Goal: Task Accomplishment & Management: Manage account settings

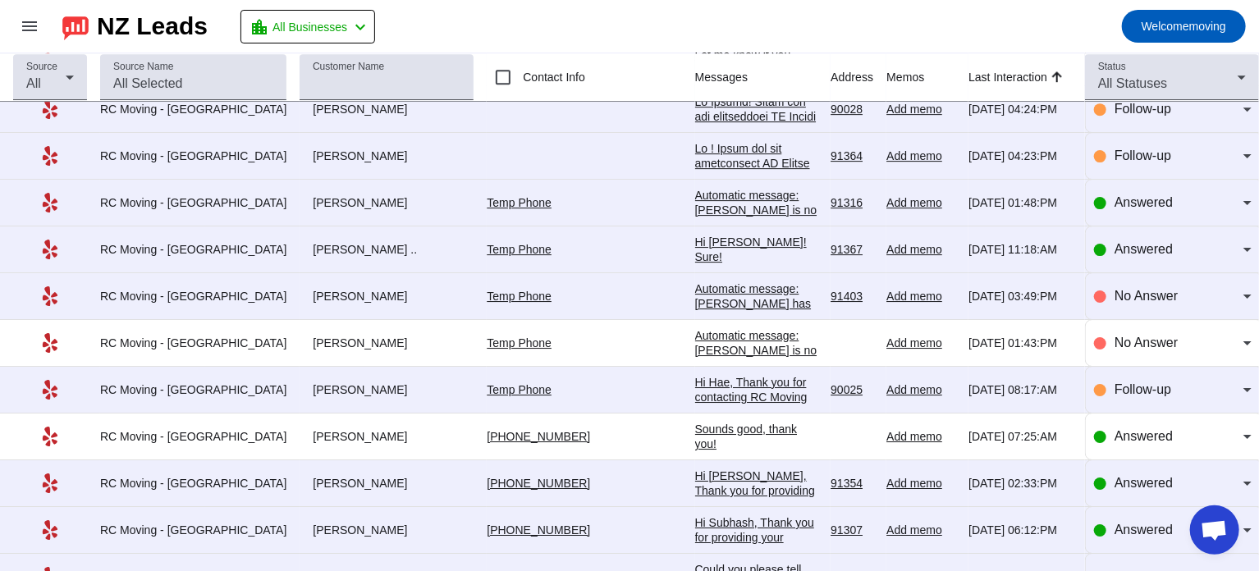
scroll to position [2674, 0]
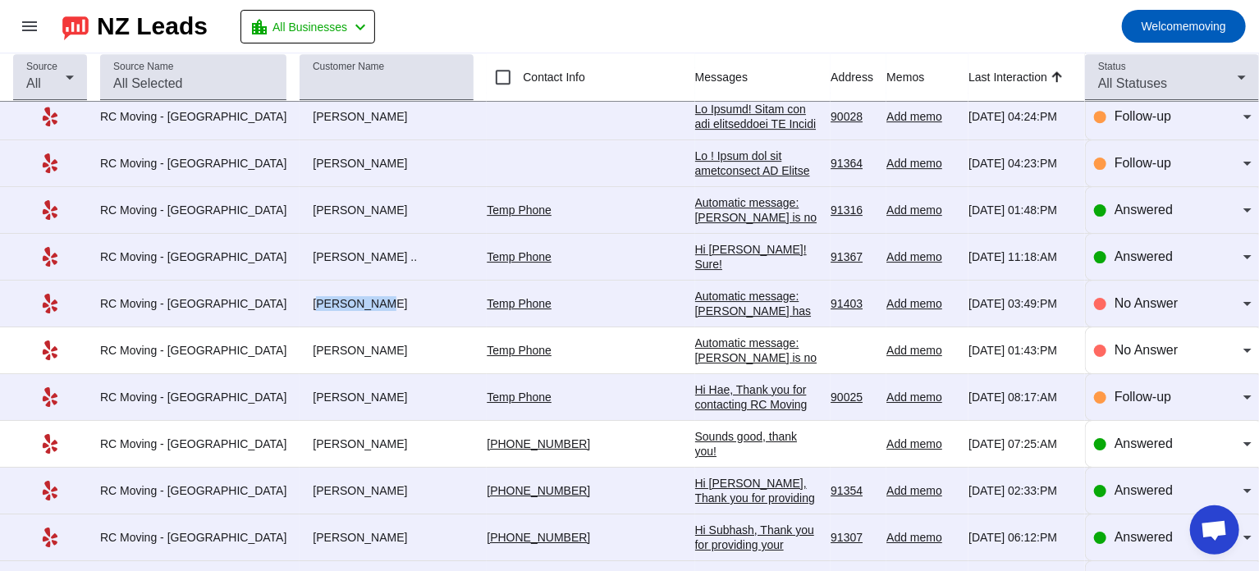
drag, startPoint x: 279, startPoint y: 290, endPoint x: 341, endPoint y: 299, distance: 62.1
click at [341, 299] on div "[PERSON_NAME]" at bounding box center [387, 303] width 174 height 15
copy div "[PERSON_NAME]"
click at [404, 343] on div "[PERSON_NAME]" at bounding box center [387, 350] width 174 height 15
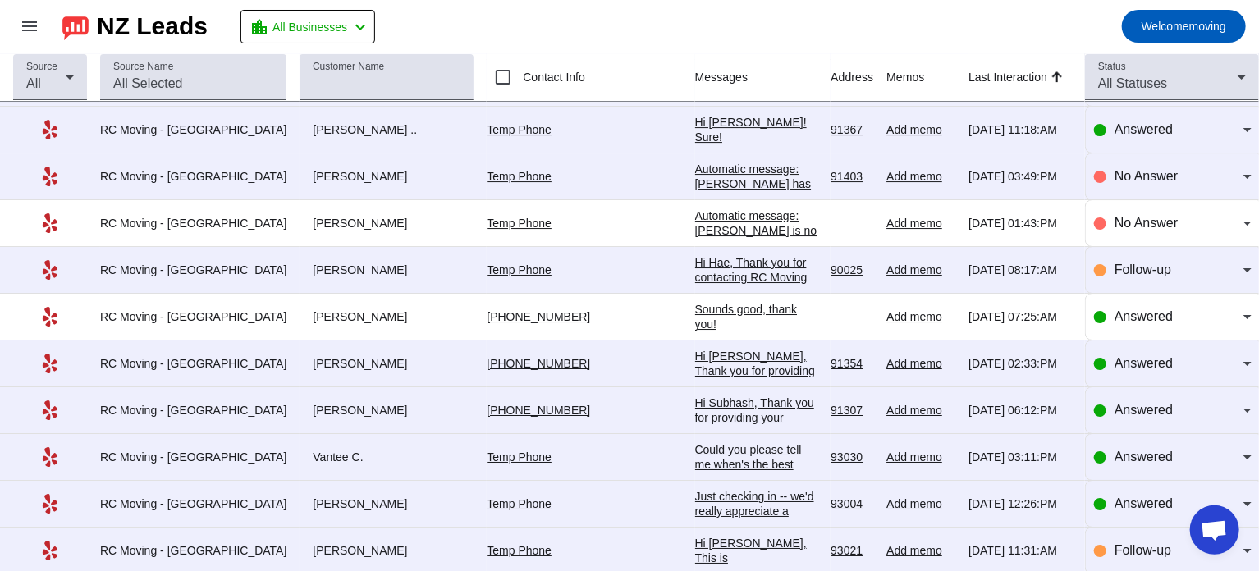
scroll to position [2802, 0]
click at [1152, 247] on div "Follow-up" at bounding box center [1173, 269] width 158 height 46
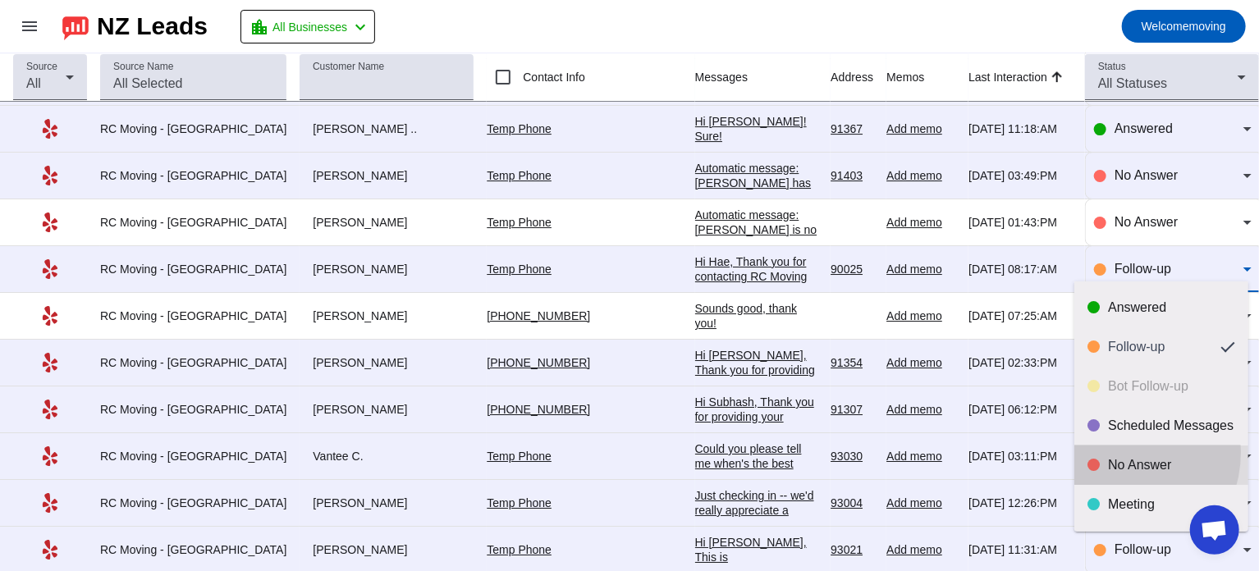
click at [1114, 452] on mat-option "No Answer" at bounding box center [1161, 465] width 174 height 39
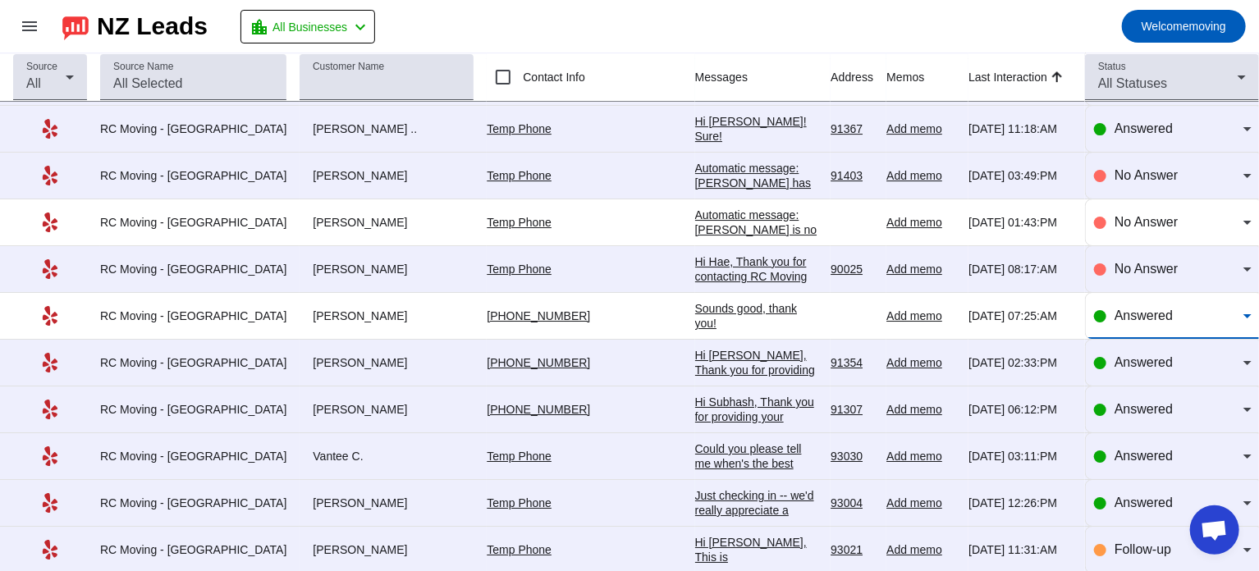
click at [1117, 313] on div "Answered" at bounding box center [1178, 316] width 129 height 20
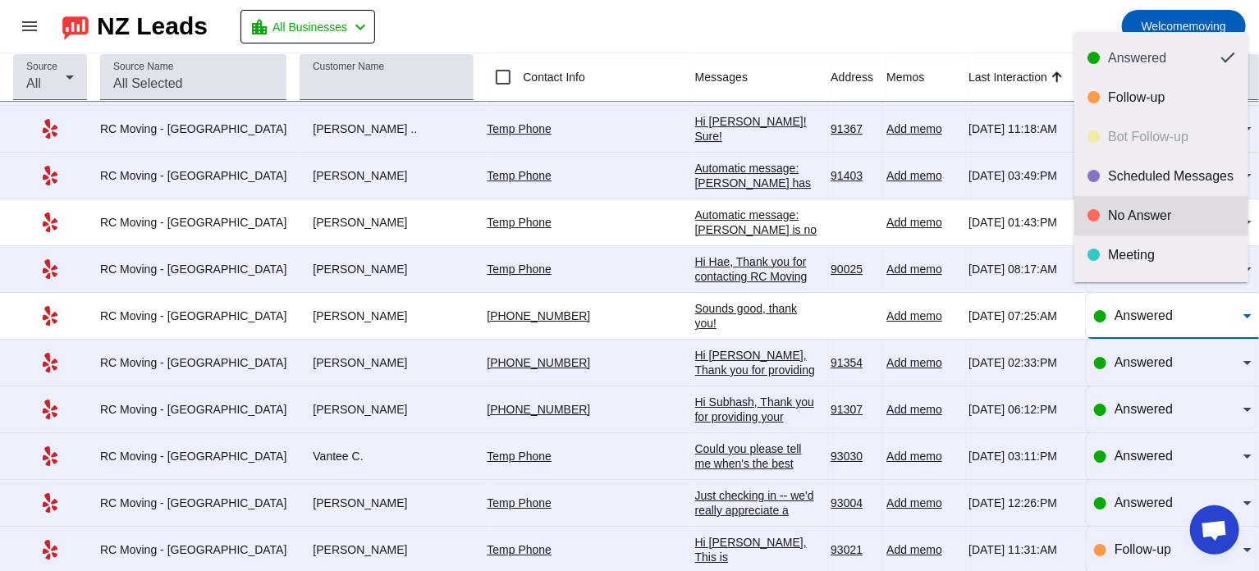
click at [1132, 216] on div "No Answer" at bounding box center [1171, 216] width 127 height 16
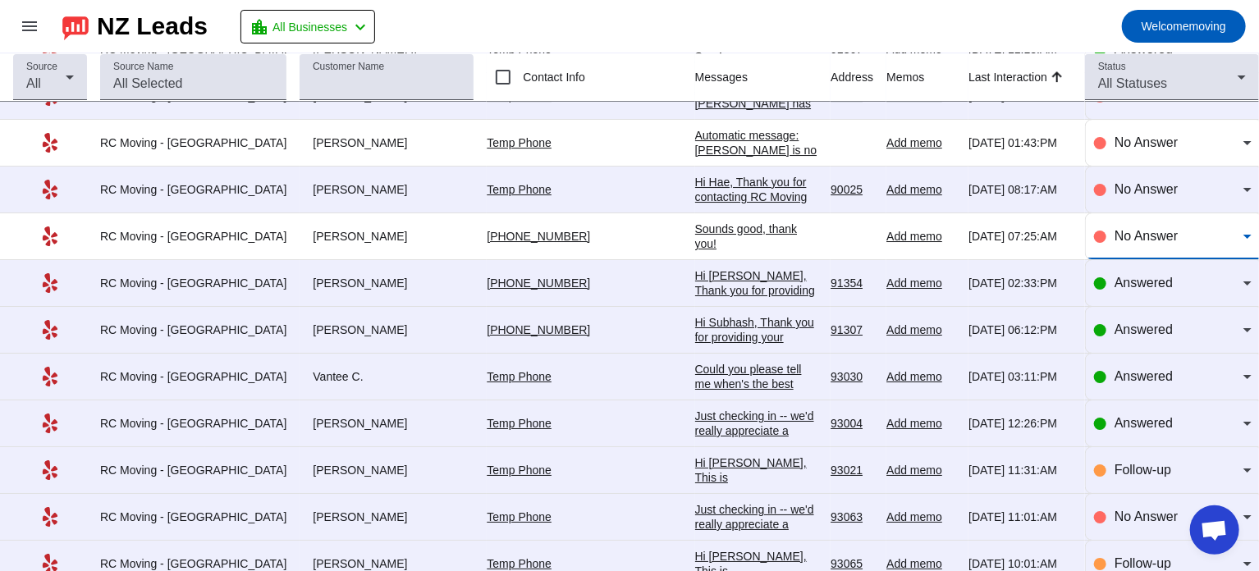
scroll to position [2884, 0]
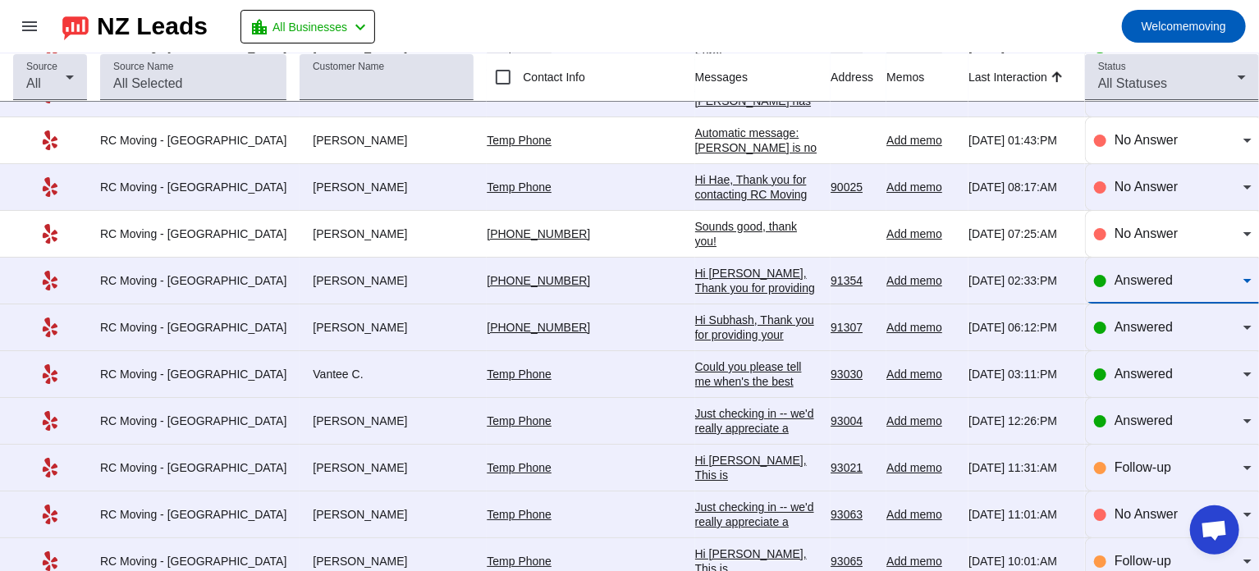
click at [1133, 273] on span "Answered" at bounding box center [1143, 280] width 58 height 14
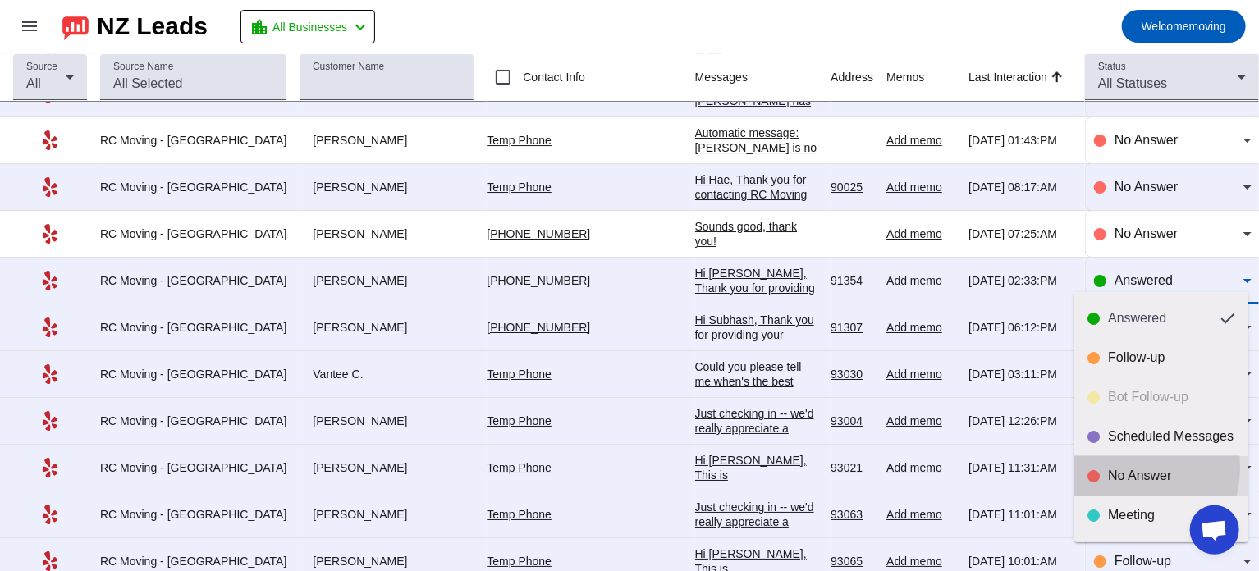
click at [1120, 467] on mat-option "No Answer" at bounding box center [1161, 475] width 174 height 39
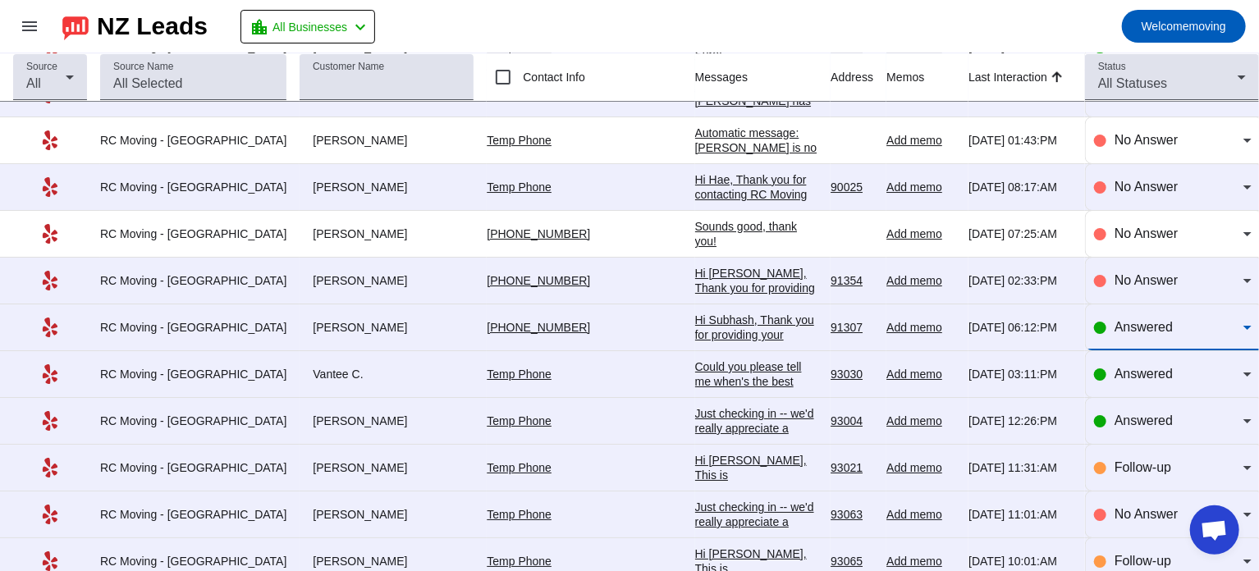
click at [1132, 320] on span "Answered" at bounding box center [1143, 327] width 58 height 14
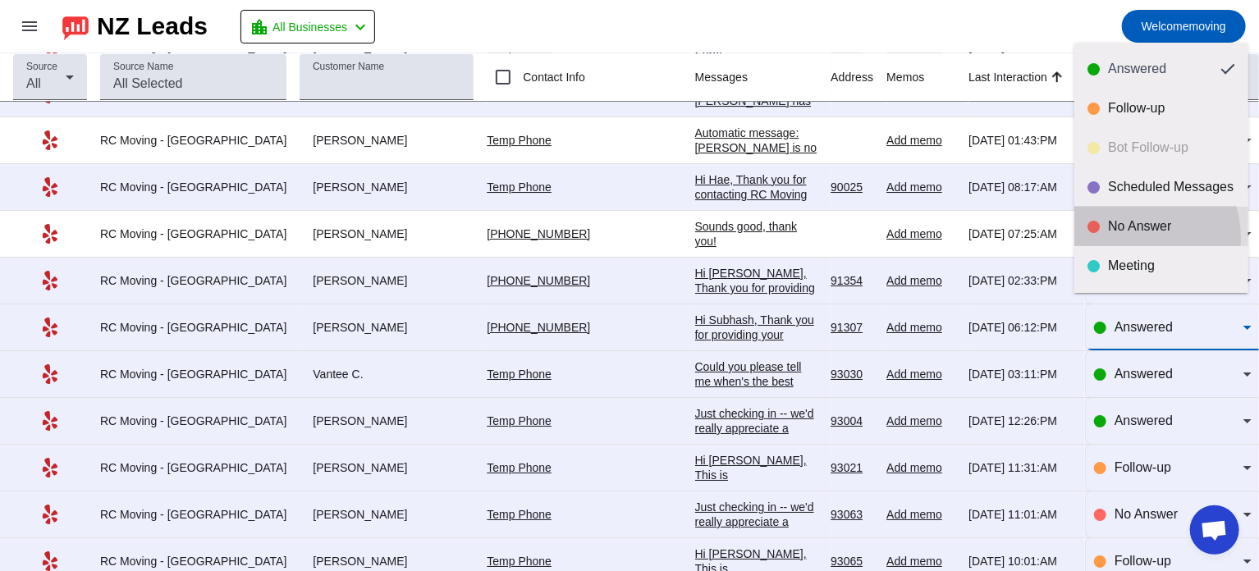
click at [1132, 238] on mat-option "No Answer" at bounding box center [1161, 226] width 174 height 39
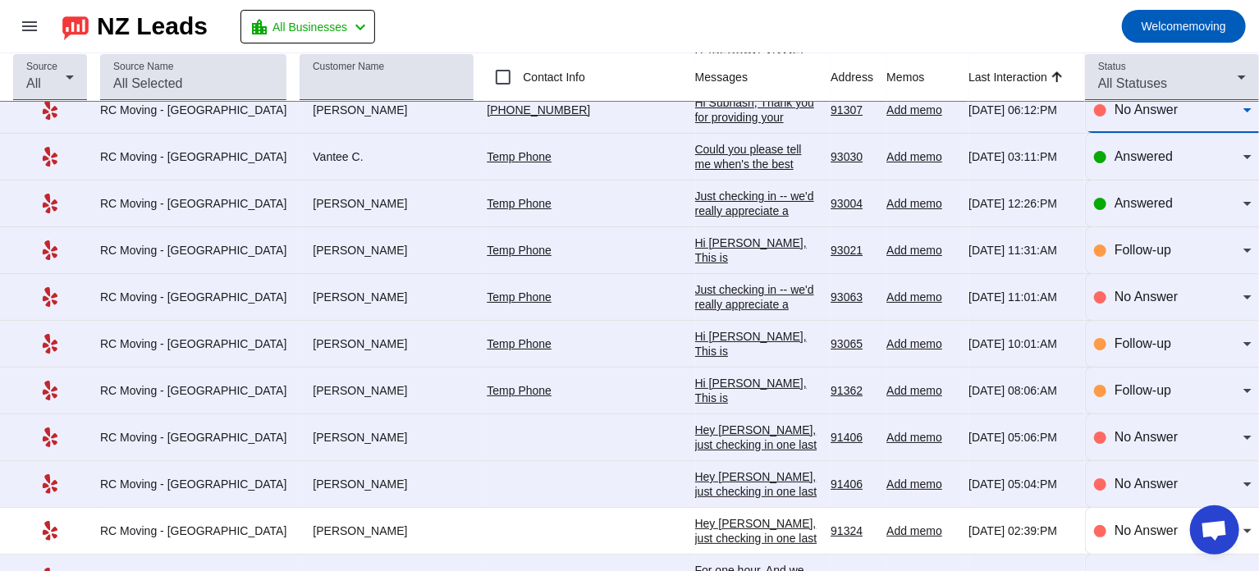
scroll to position [3082, 0]
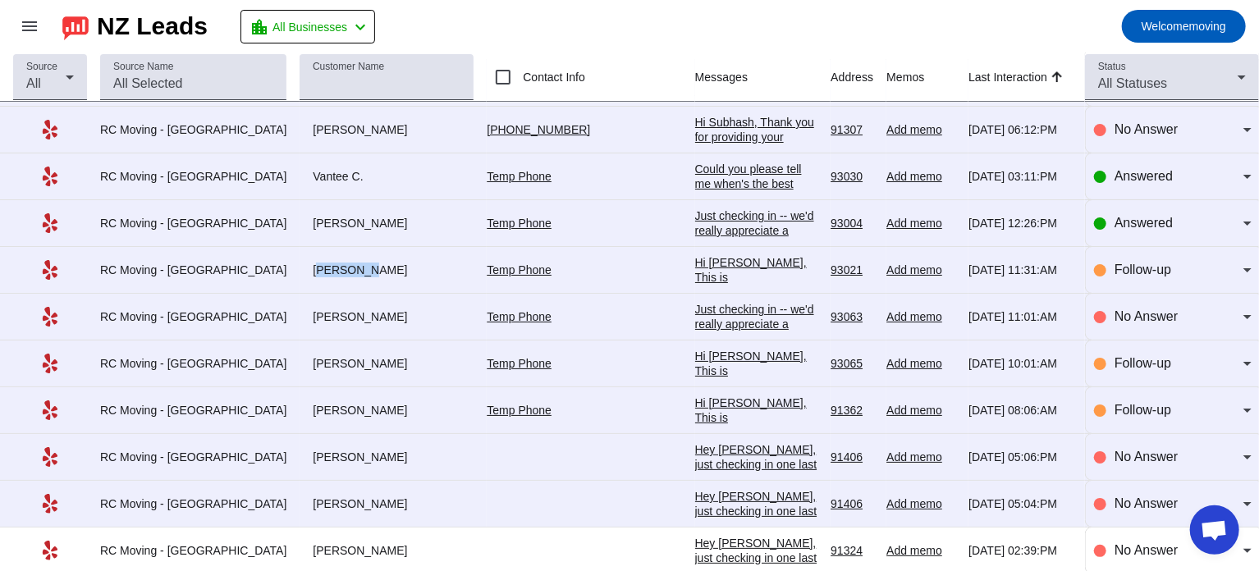
drag, startPoint x: 275, startPoint y: 255, endPoint x: 325, endPoint y: 256, distance: 50.1
click at [325, 263] on div "[PERSON_NAME]" at bounding box center [387, 270] width 174 height 15
copy div "[PERSON_NAME]"
click at [1094, 247] on div "Follow-up" at bounding box center [1173, 270] width 158 height 46
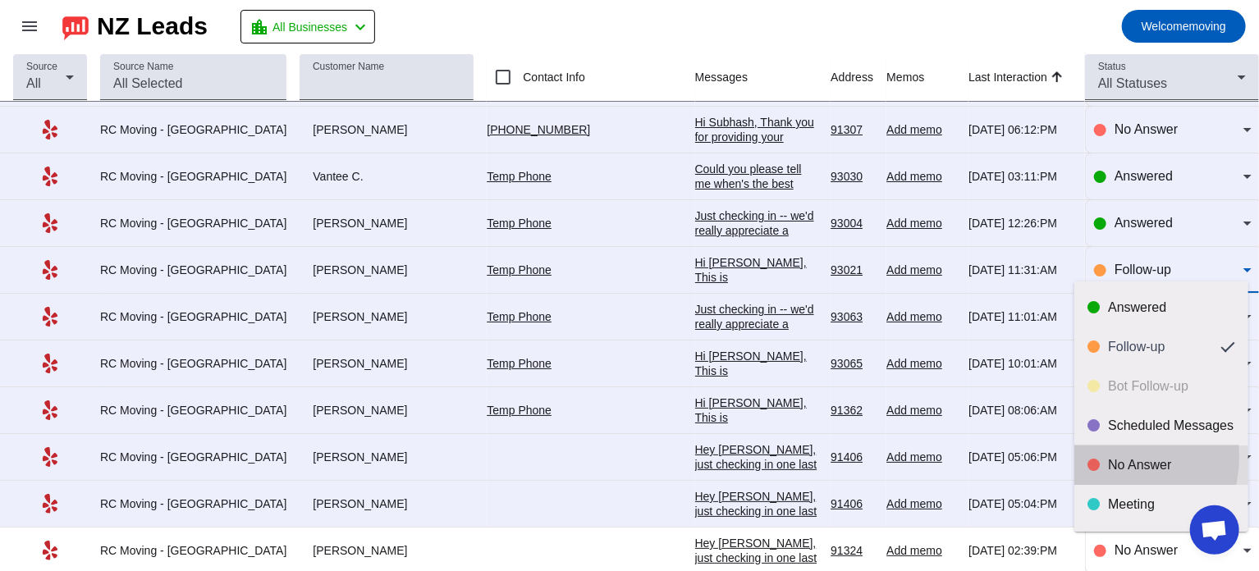
click at [1112, 457] on div "No Answer" at bounding box center [1171, 465] width 127 height 16
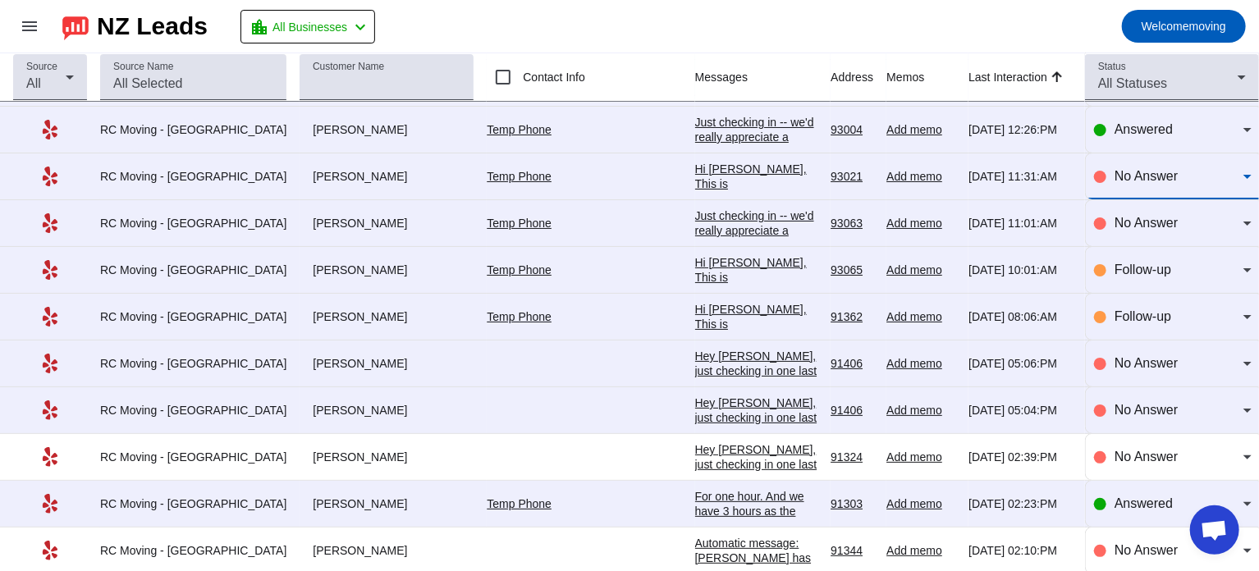
scroll to position [3177, 0]
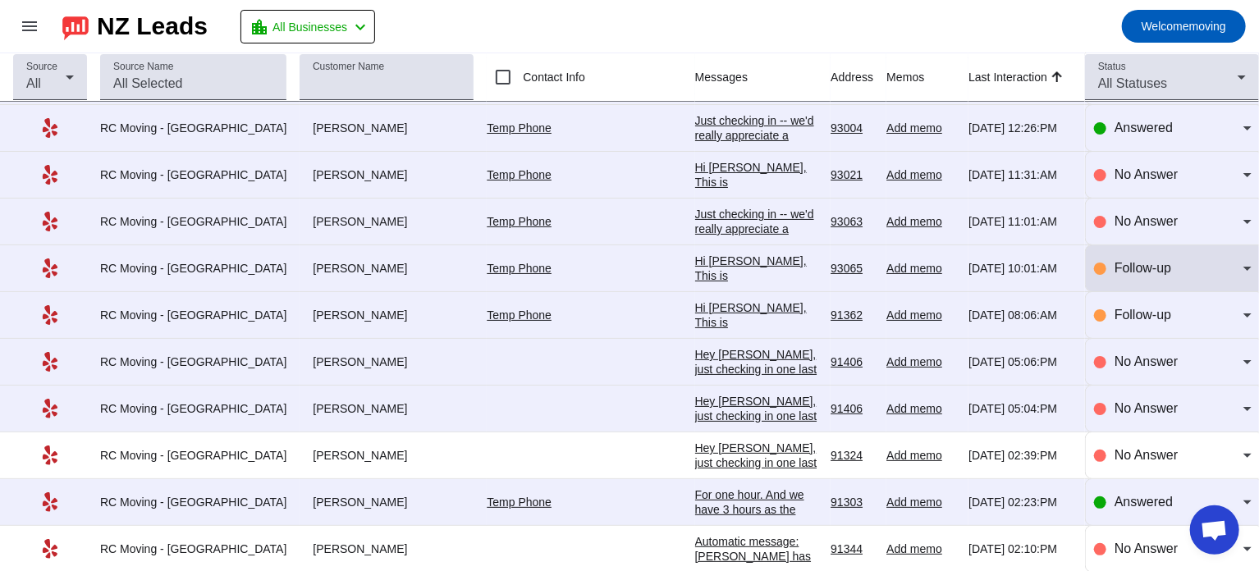
click at [1146, 277] on div "Follow-up" at bounding box center [1173, 268] width 158 height 46
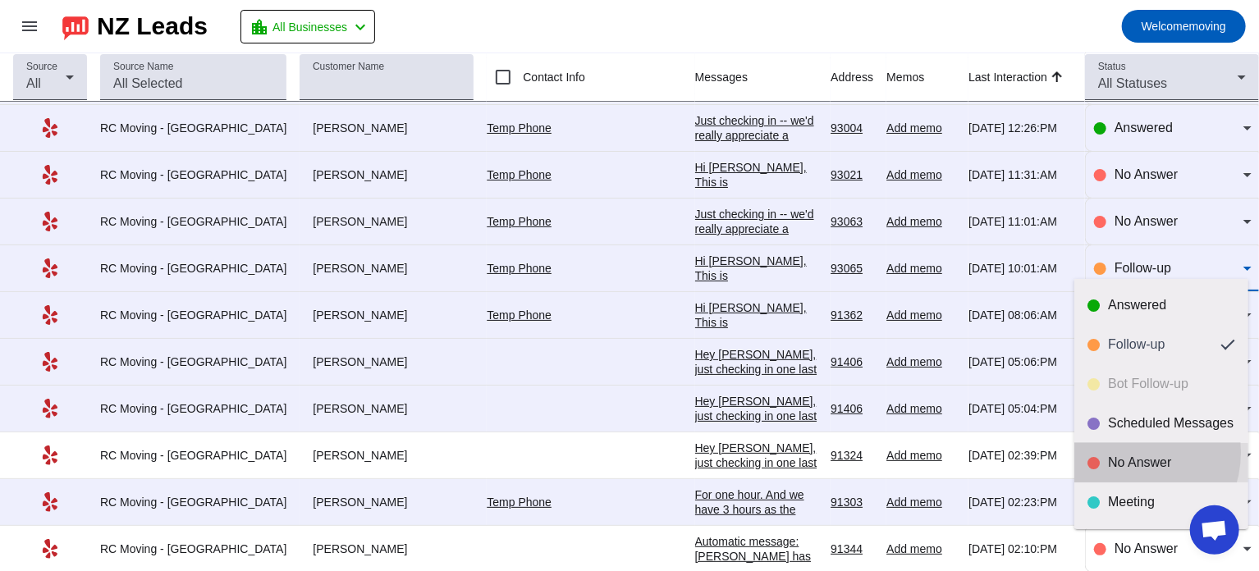
click at [1125, 452] on mat-option "No Answer" at bounding box center [1161, 462] width 174 height 39
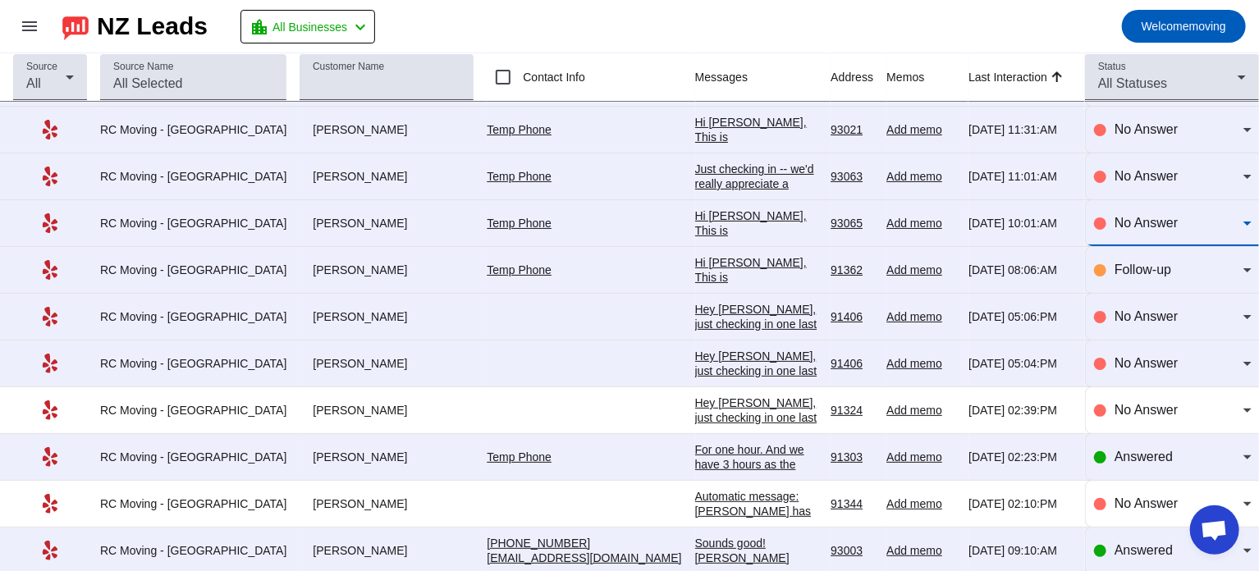
scroll to position [3228, 0]
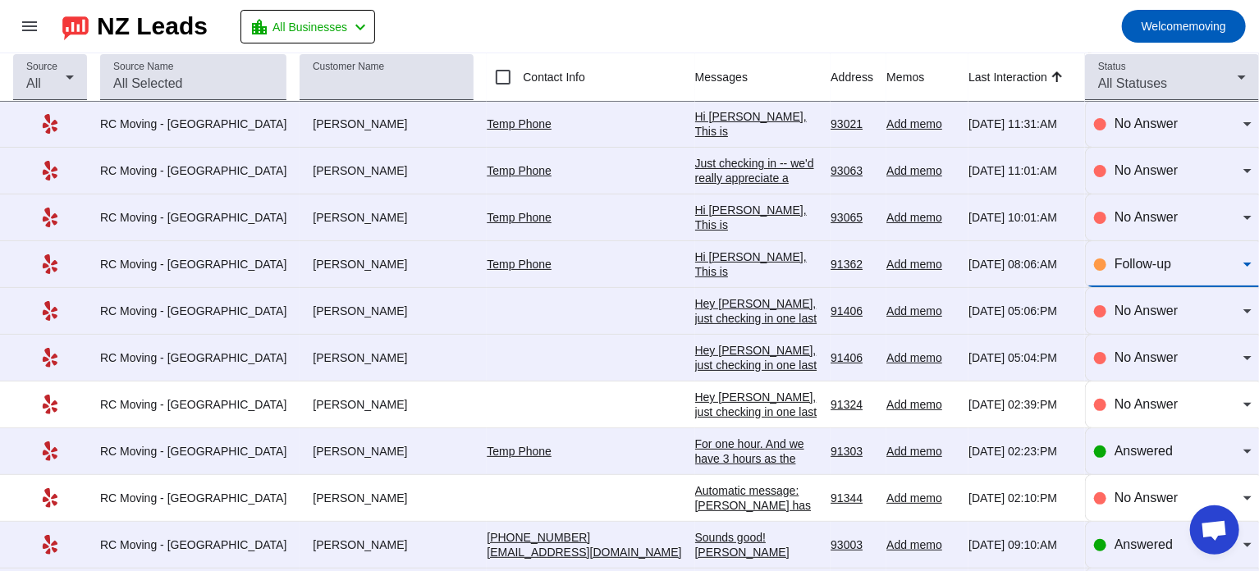
click at [1126, 257] on span "Follow-up" at bounding box center [1142, 264] width 57 height 14
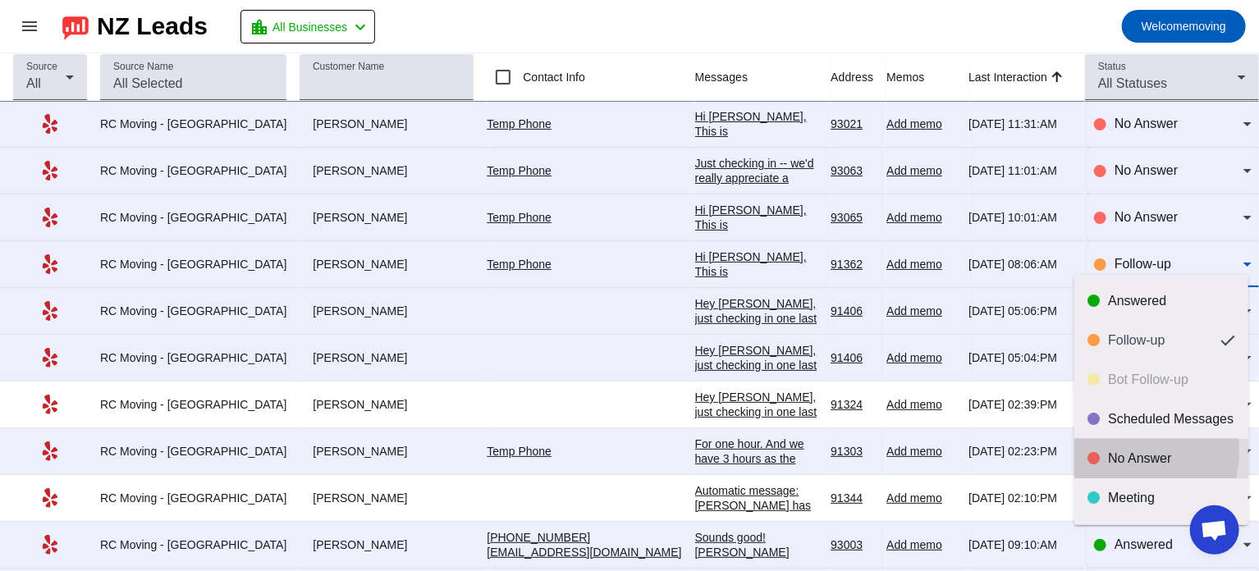
click at [1128, 452] on div "No Answer" at bounding box center [1171, 459] width 127 height 16
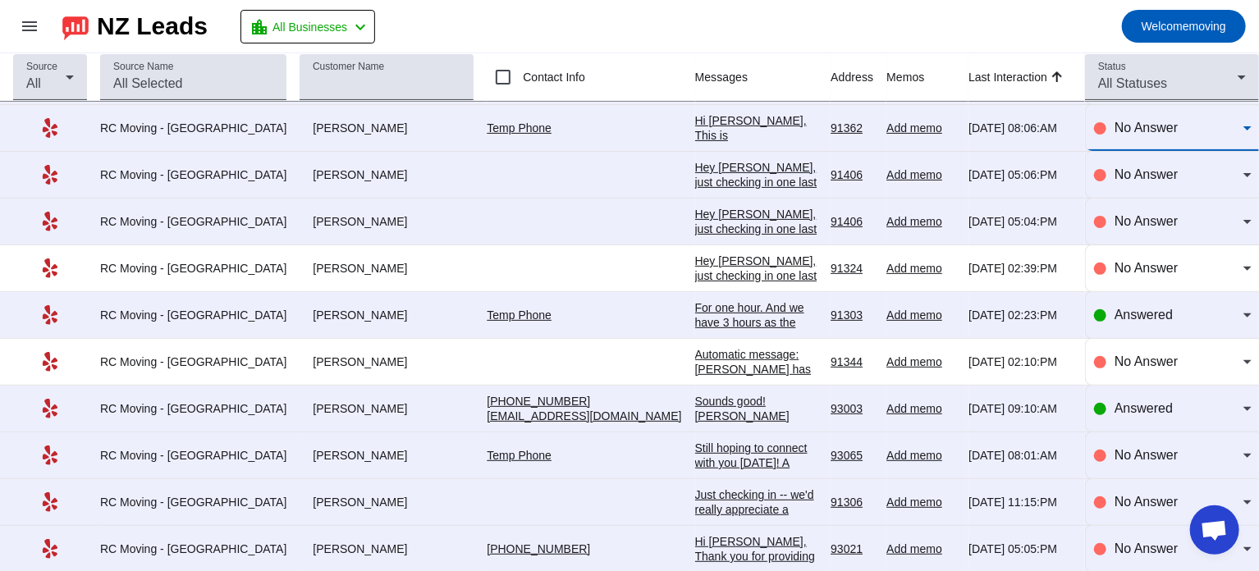
scroll to position [3363, 0]
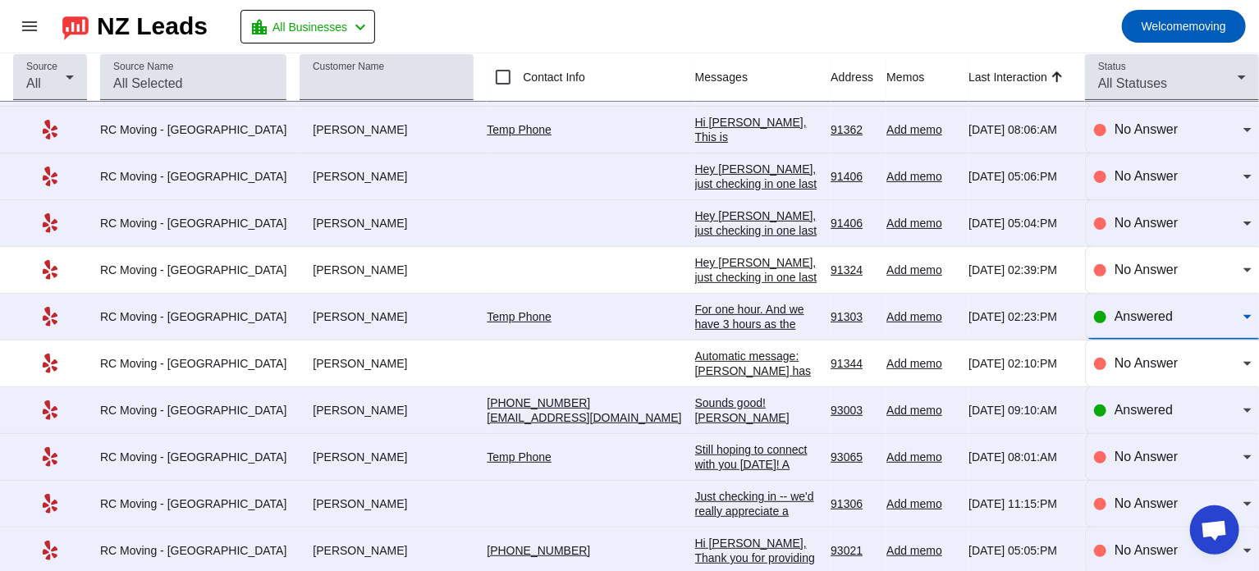
click at [1124, 309] on span "Answered" at bounding box center [1143, 316] width 58 height 14
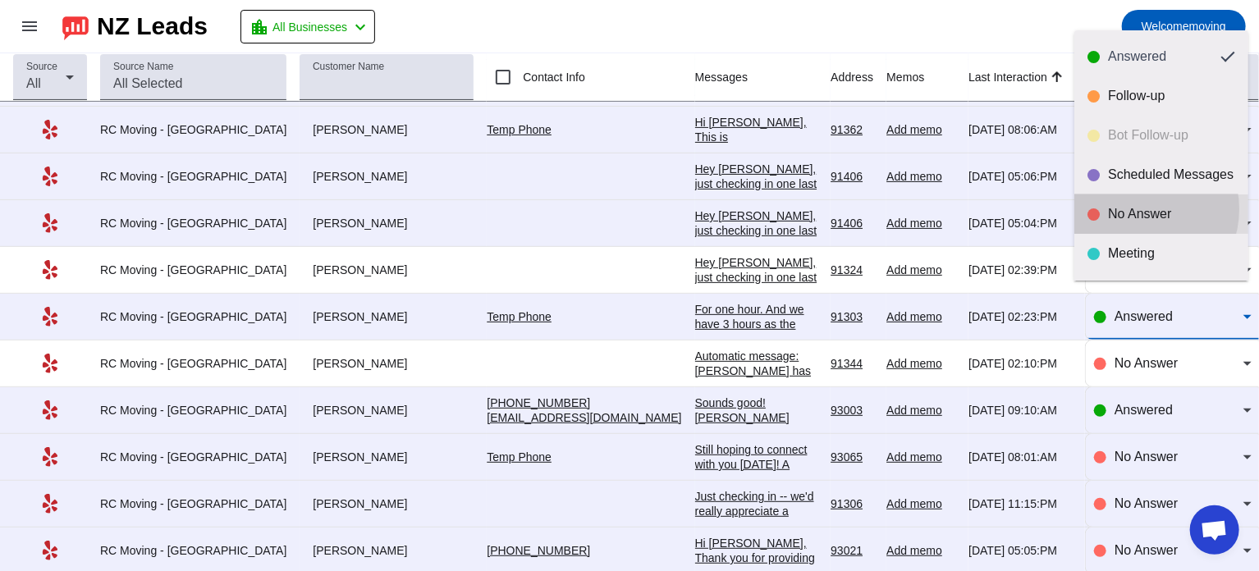
click at [1137, 209] on div "No Answer" at bounding box center [1171, 214] width 127 height 16
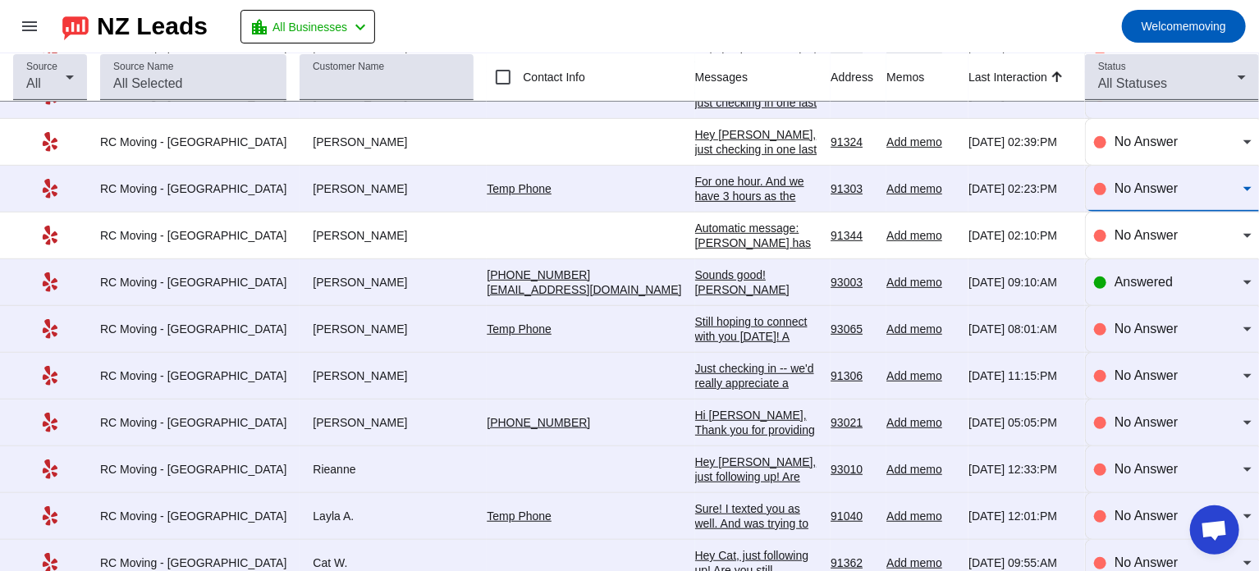
scroll to position [3499, 0]
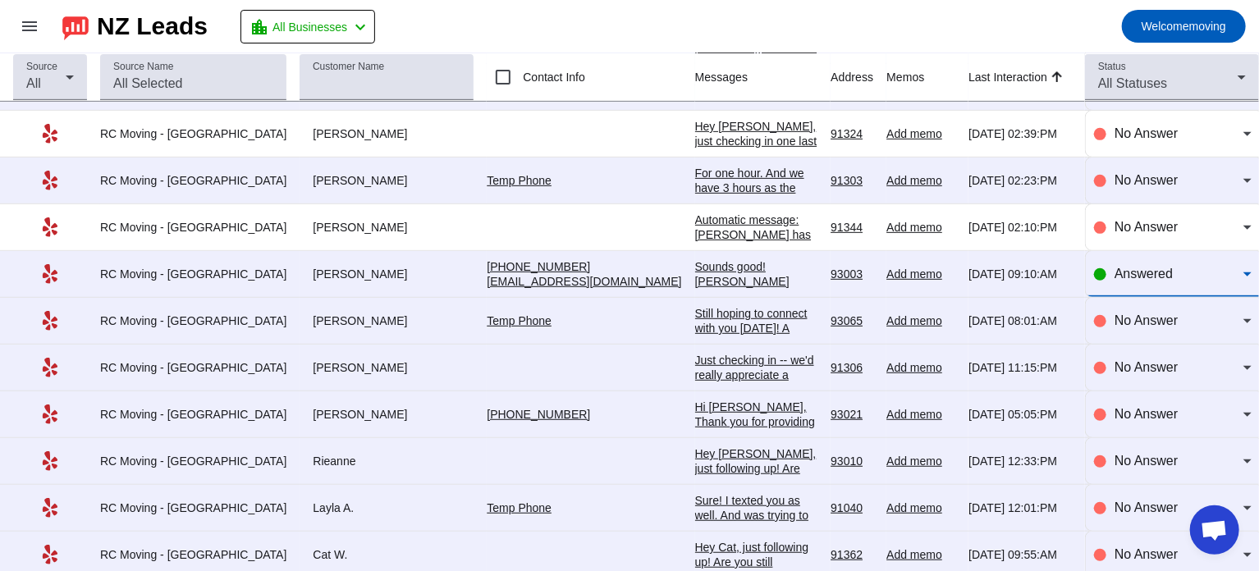
click at [1118, 267] on span "Answered" at bounding box center [1143, 274] width 58 height 14
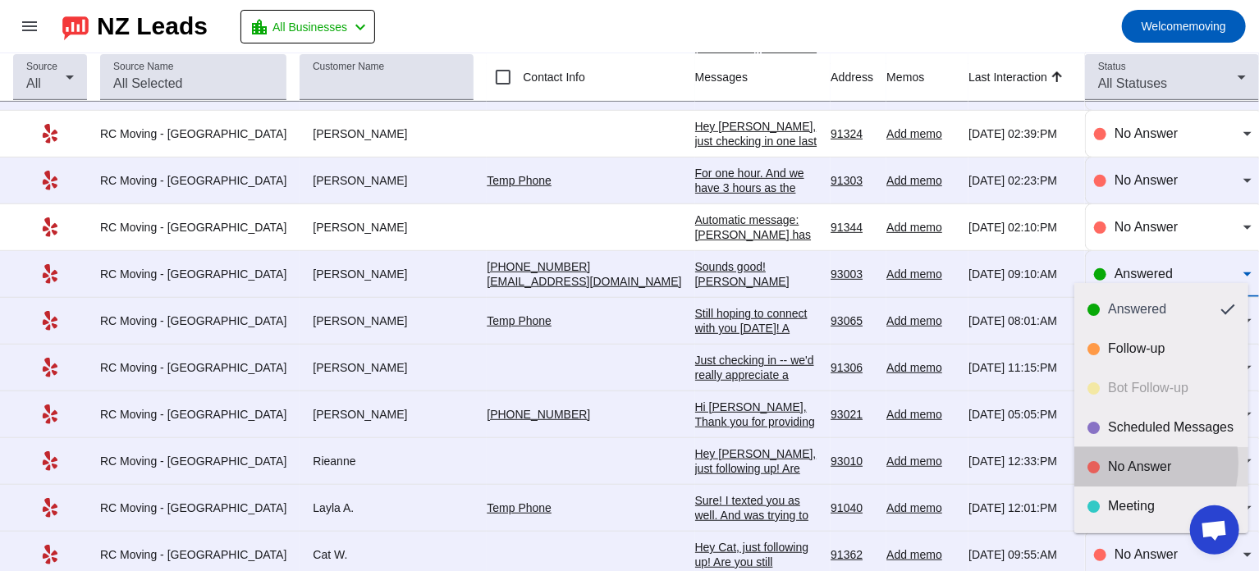
click at [1112, 463] on div "No Answer" at bounding box center [1171, 467] width 127 height 16
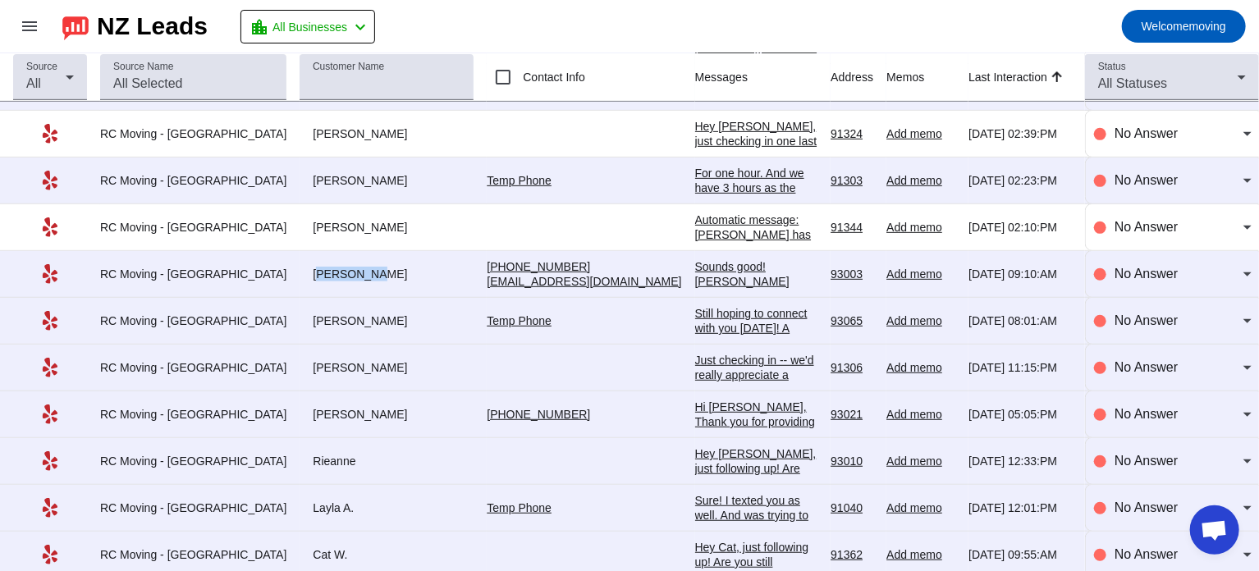
drag, startPoint x: 277, startPoint y: 262, endPoint x: 327, endPoint y: 263, distance: 49.2
click at [327, 267] on div "[PERSON_NAME]" at bounding box center [387, 274] width 174 height 15
copy div "[PERSON_NAME]"
click at [835, 30] on mat-toolbar-row "menu NZ Leads location_city All Businesses chevron_left Welcome moving" at bounding box center [629, 26] width 1259 height 53
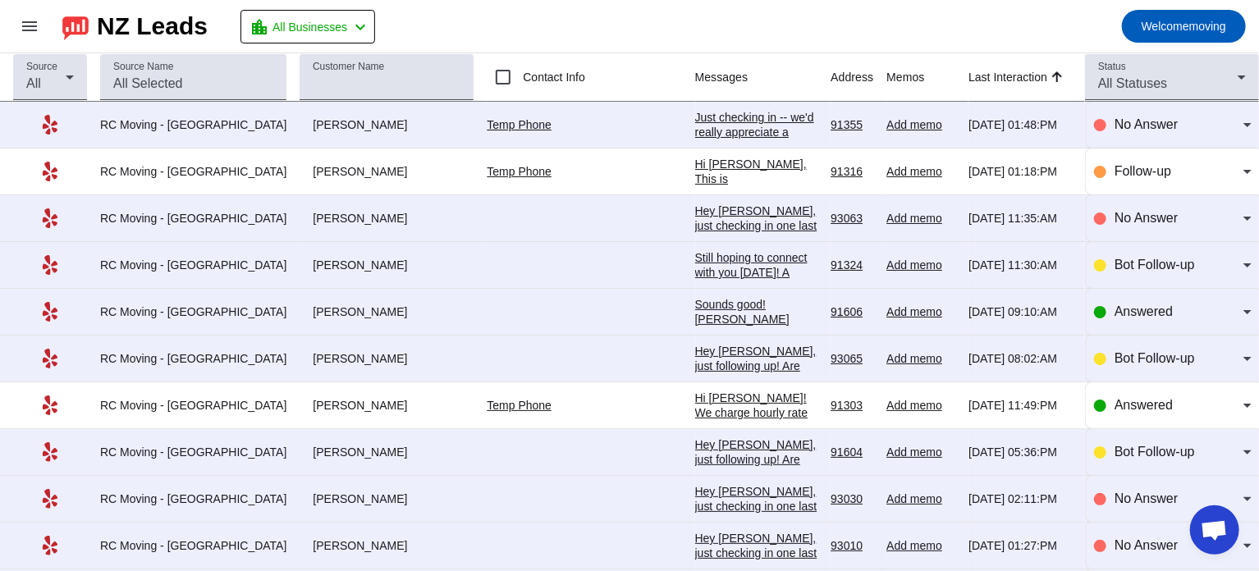
scroll to position [0, 0]
click at [833, 6] on mat-toolbar-row "menu NZ Leads location_city All Businesses chevron_left Welcome moving" at bounding box center [629, 26] width 1259 height 53
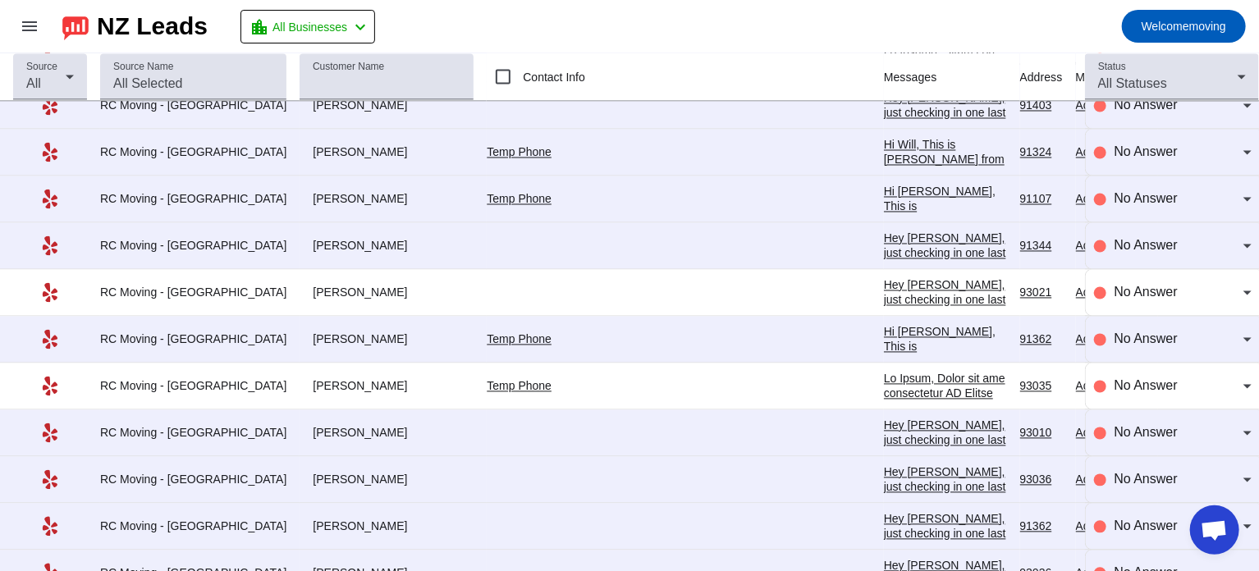
scroll to position [7828, 0]
drag, startPoint x: 277, startPoint y: 452, endPoint x: 341, endPoint y: 451, distance: 63.2
click at [341, 474] on div "[PERSON_NAME]" at bounding box center [387, 481] width 174 height 15
copy div "[PERSON_NAME]"
drag, startPoint x: 277, startPoint y: 404, endPoint x: 315, endPoint y: 409, distance: 39.0
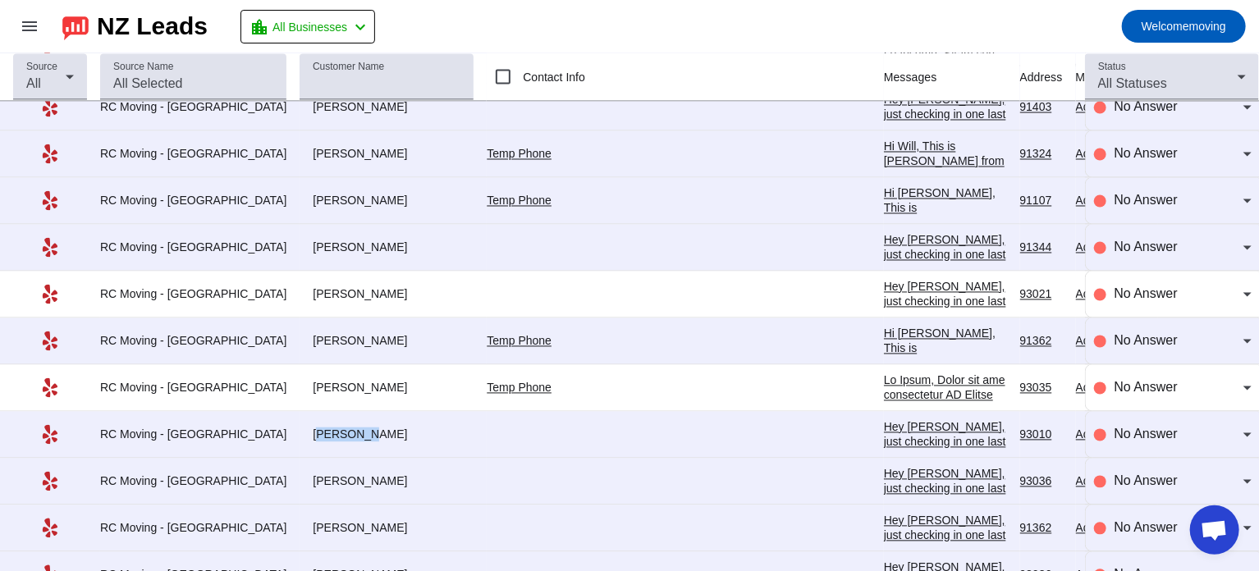
click at [315, 428] on div "[PERSON_NAME]" at bounding box center [387, 435] width 174 height 15
click at [719, 30] on mat-toolbar-row "menu NZ Leads location_city All Businesses chevron_left Welcome moving" at bounding box center [629, 26] width 1259 height 53
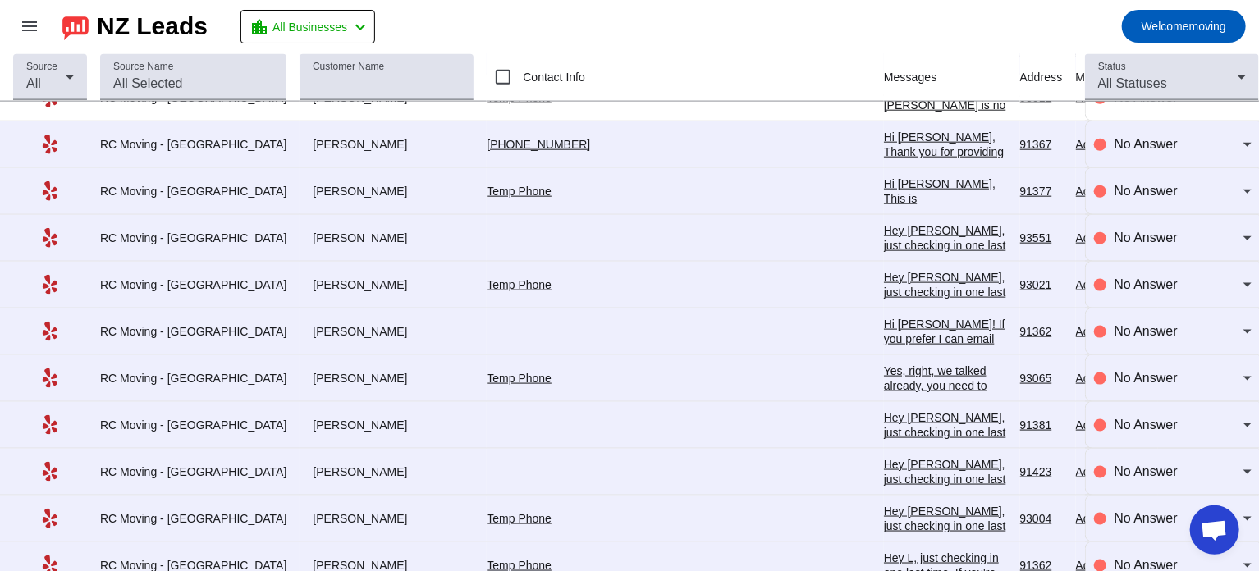
scroll to position [7276, 0]
drag, startPoint x: 279, startPoint y: 165, endPoint x: 327, endPoint y: 167, distance: 48.4
click at [327, 185] on div "[PERSON_NAME]" at bounding box center [387, 192] width 174 height 15
copy div "[PERSON_NAME]"
drag, startPoint x: 280, startPoint y: 118, endPoint x: 327, endPoint y: 119, distance: 46.8
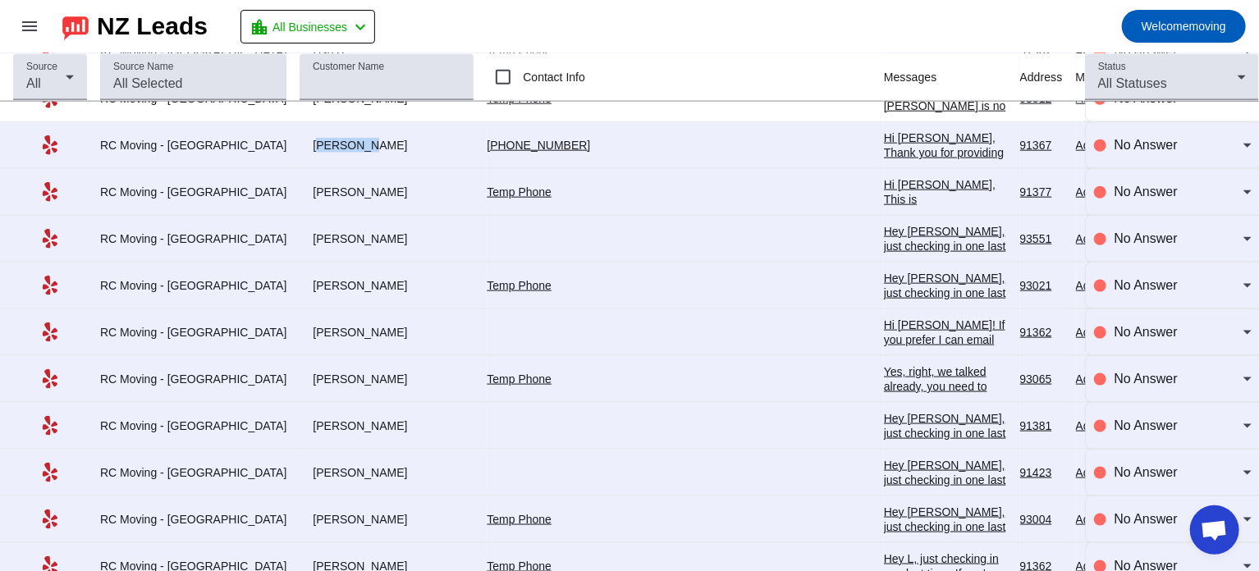
click at [327, 138] on div "[PERSON_NAME]" at bounding box center [387, 145] width 174 height 15
copy div "[PERSON_NAME]"
drag, startPoint x: 275, startPoint y: 258, endPoint x: 332, endPoint y: 258, distance: 56.6
click at [332, 278] on div "[PERSON_NAME]" at bounding box center [387, 285] width 174 height 15
copy div "[PERSON_NAME]"
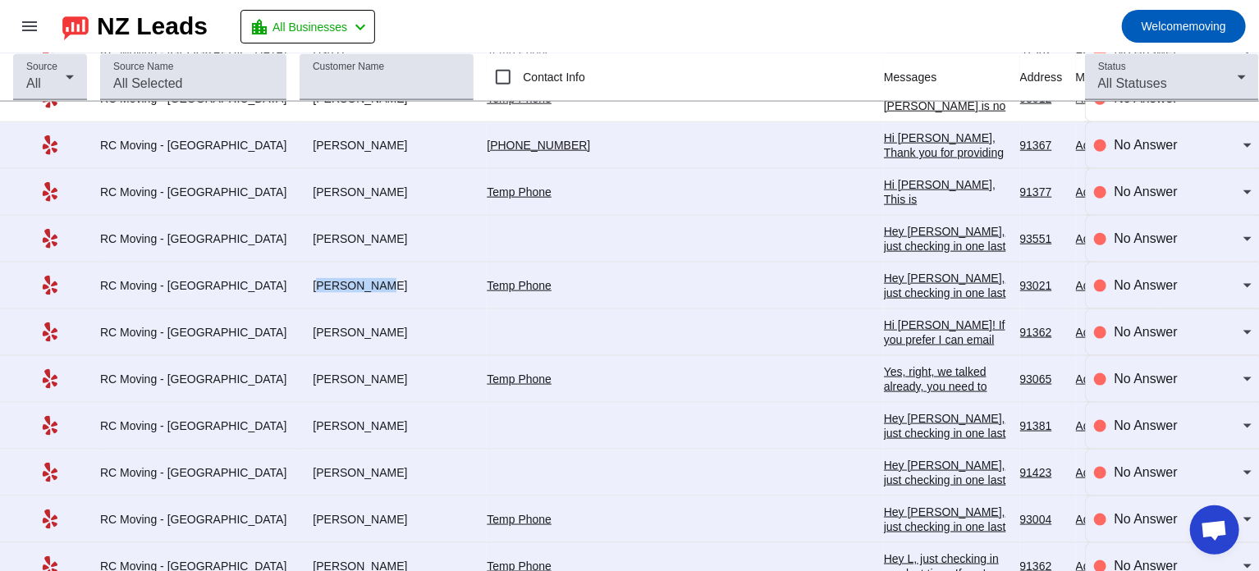
drag, startPoint x: 277, startPoint y: 349, endPoint x: 357, endPoint y: 352, distance: 80.5
click at [357, 372] on div "[PERSON_NAME]" at bounding box center [387, 379] width 174 height 15
click at [330, 372] on div "[PERSON_NAME]" at bounding box center [387, 379] width 174 height 15
drag, startPoint x: 276, startPoint y: 492, endPoint x: 313, endPoint y: 490, distance: 37.0
click at [313, 512] on div "[PERSON_NAME]" at bounding box center [387, 519] width 174 height 15
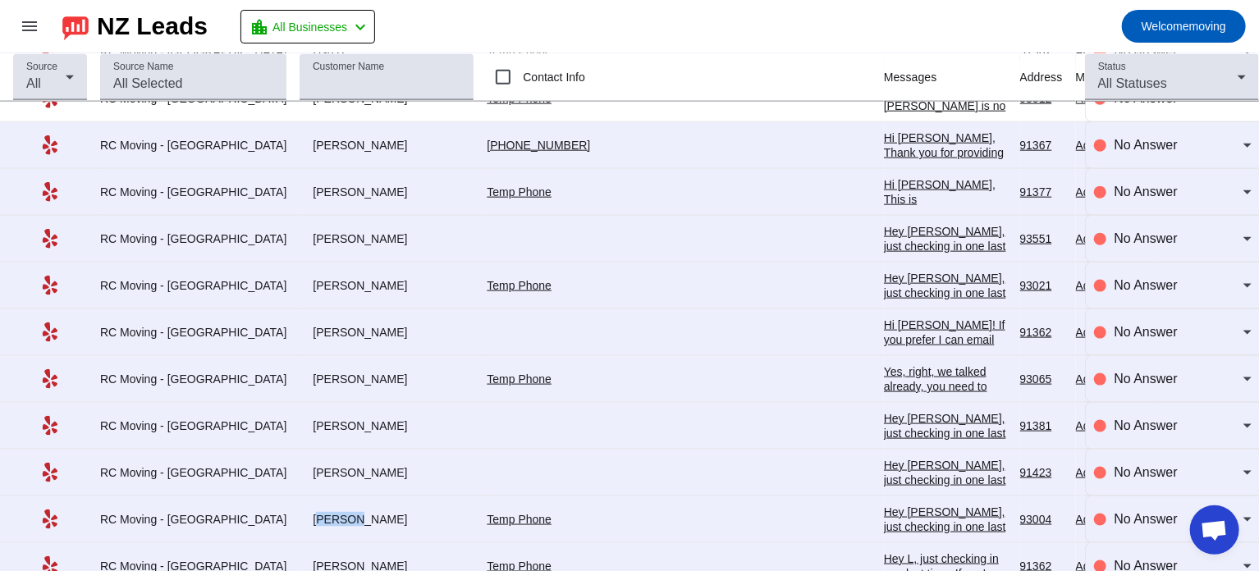
click at [304, 512] on div "[PERSON_NAME]" at bounding box center [387, 519] width 174 height 15
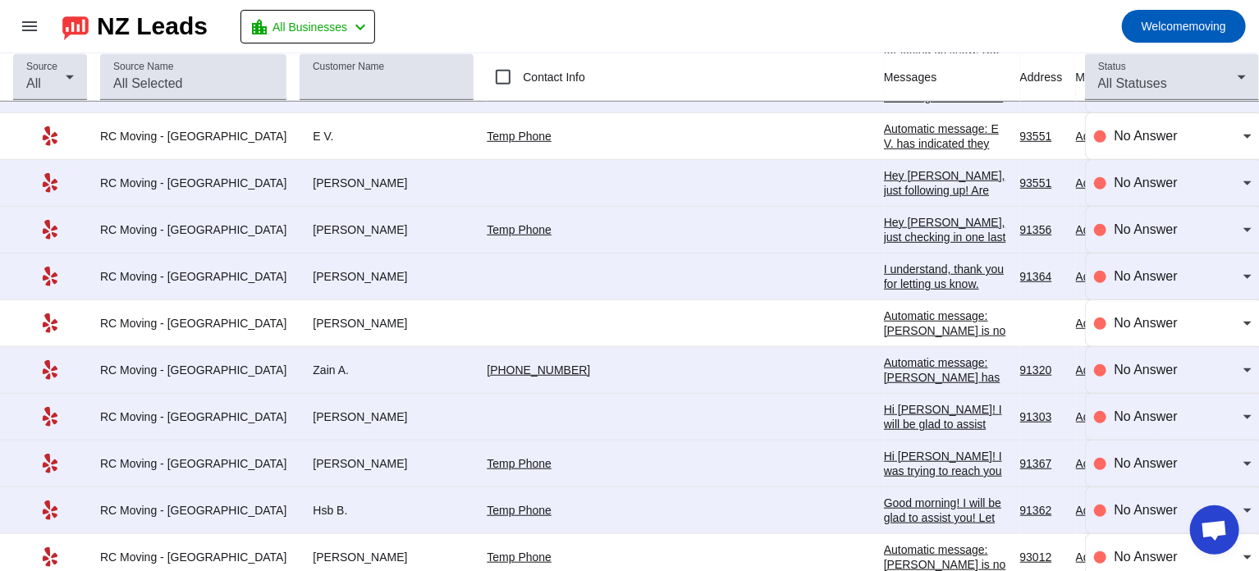
scroll to position [6817, 0]
drag, startPoint x: 277, startPoint y: 444, endPoint x: 332, endPoint y: 441, distance: 55.9
click at [332, 456] on div "[PERSON_NAME]" at bounding box center [387, 463] width 174 height 15
copy div "[PERSON_NAME]"
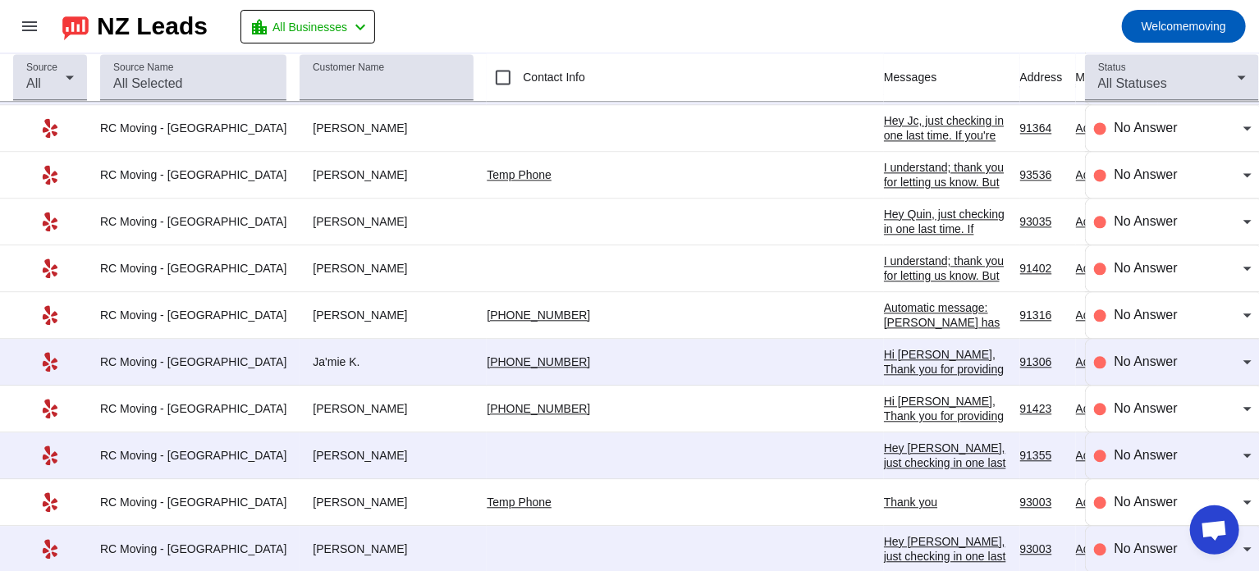
scroll to position [4945, 0]
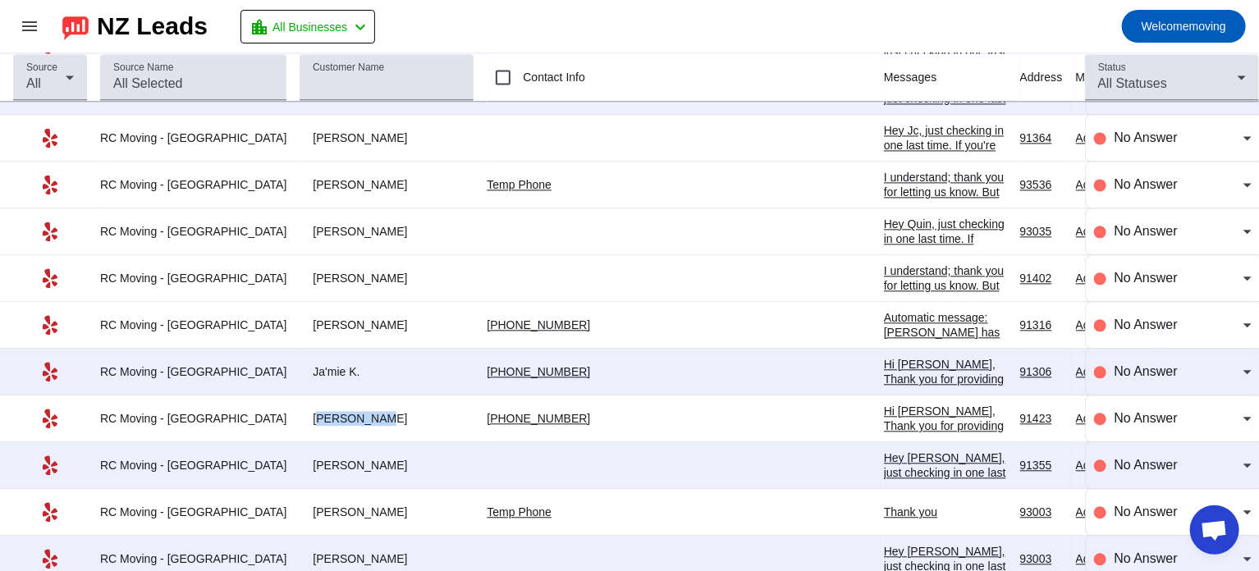
drag, startPoint x: 276, startPoint y: 398, endPoint x: 328, endPoint y: 394, distance: 52.7
click at [328, 411] on div "[PERSON_NAME]" at bounding box center [387, 418] width 174 height 15
copy div "[PERSON_NAME]"
drag, startPoint x: 277, startPoint y: 353, endPoint x: 322, endPoint y: 352, distance: 45.1
click at [322, 364] on div "Ja'mie K." at bounding box center [387, 371] width 174 height 15
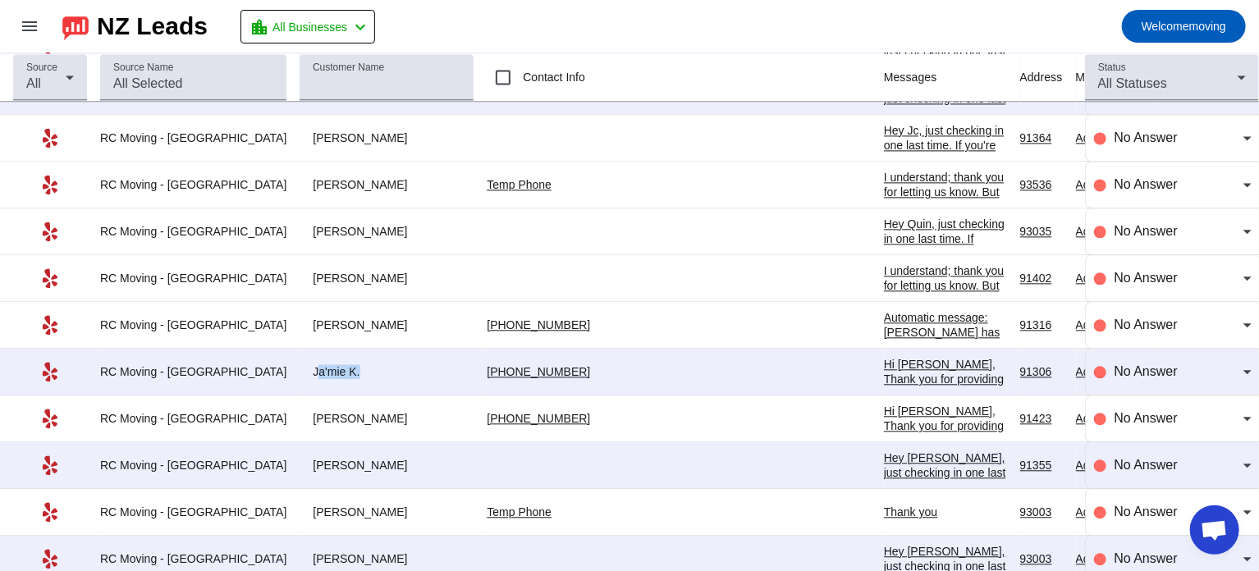
copy div "Ja'mie K"
drag, startPoint x: 276, startPoint y: 493, endPoint x: 328, endPoint y: 492, distance: 52.5
click at [328, 505] on div "[PERSON_NAME]" at bounding box center [387, 512] width 174 height 15
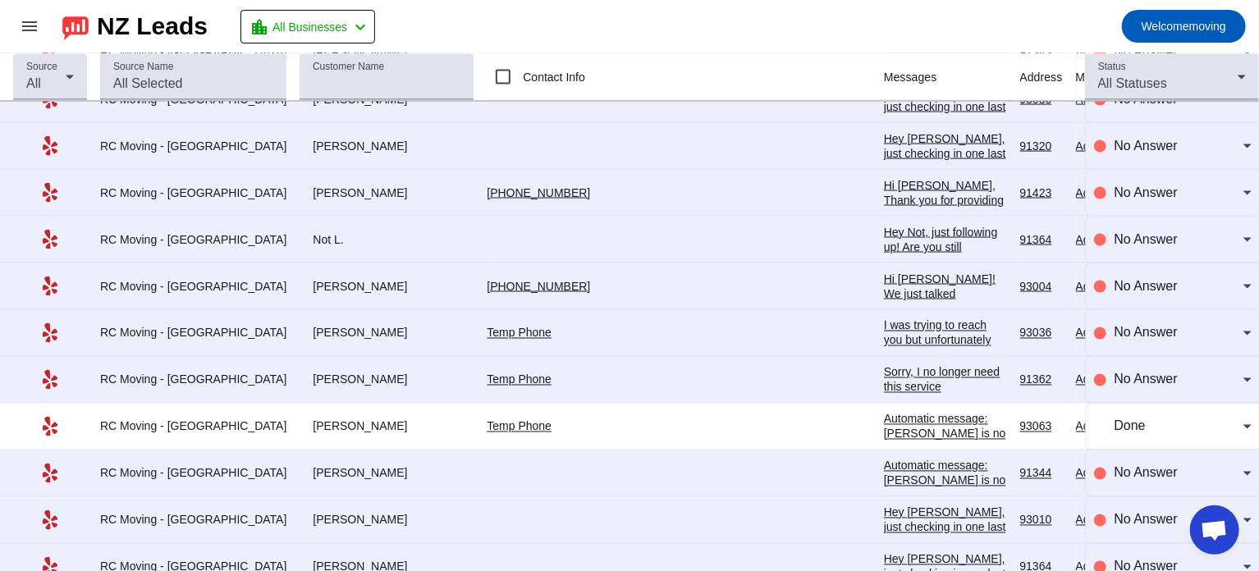
scroll to position [4467, 0]
drag, startPoint x: 275, startPoint y: 411, endPoint x: 315, endPoint y: 405, distance: 40.6
click at [315, 421] on div "[PERSON_NAME]" at bounding box center [387, 428] width 174 height 15
click at [300, 421] on div "[PERSON_NAME]" at bounding box center [387, 428] width 174 height 15
drag, startPoint x: 277, startPoint y: 412, endPoint x: 317, endPoint y: 413, distance: 39.4
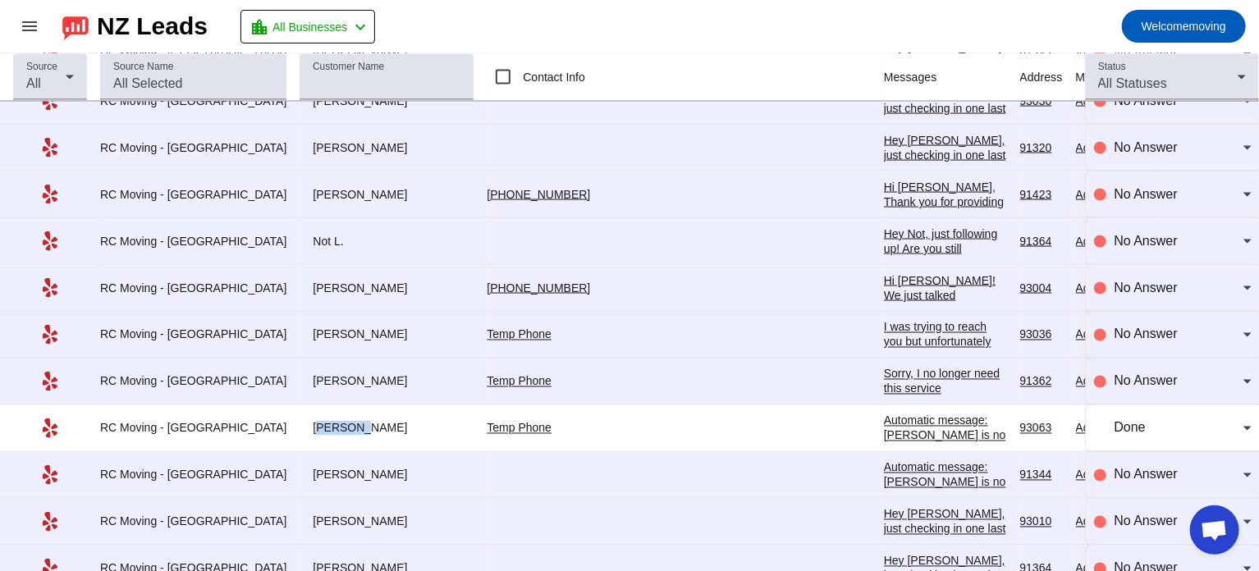
click at [317, 421] on div "[PERSON_NAME]" at bounding box center [387, 428] width 174 height 15
click at [1147, 418] on div "Done" at bounding box center [1178, 428] width 129 height 20
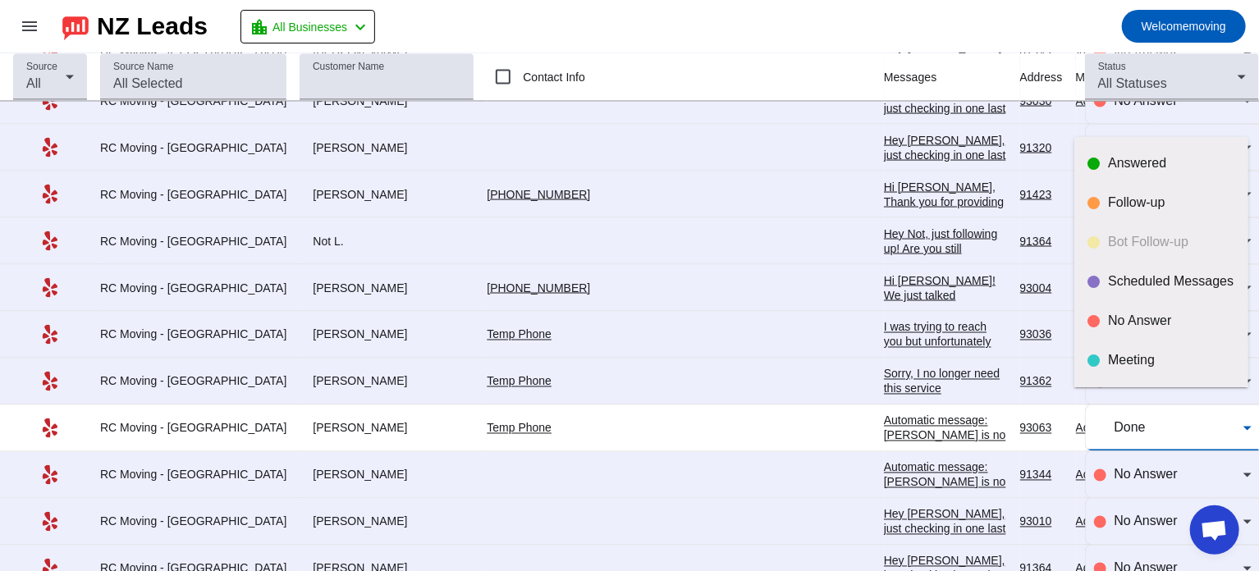
scroll to position [32, 0]
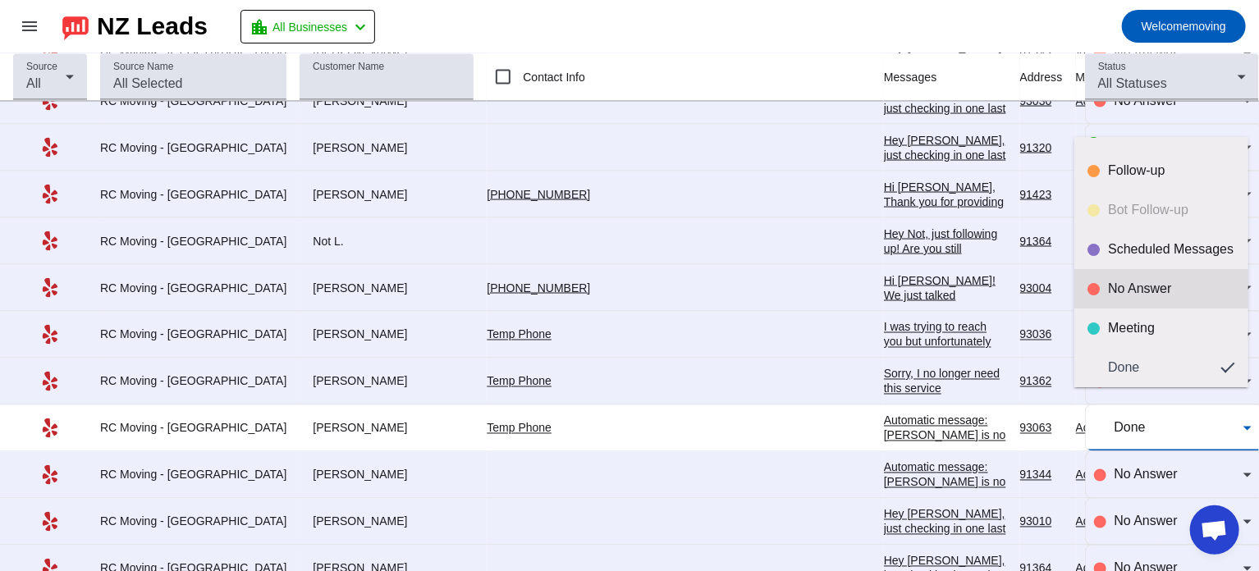
click at [1154, 291] on div "No Answer" at bounding box center [1171, 289] width 127 height 16
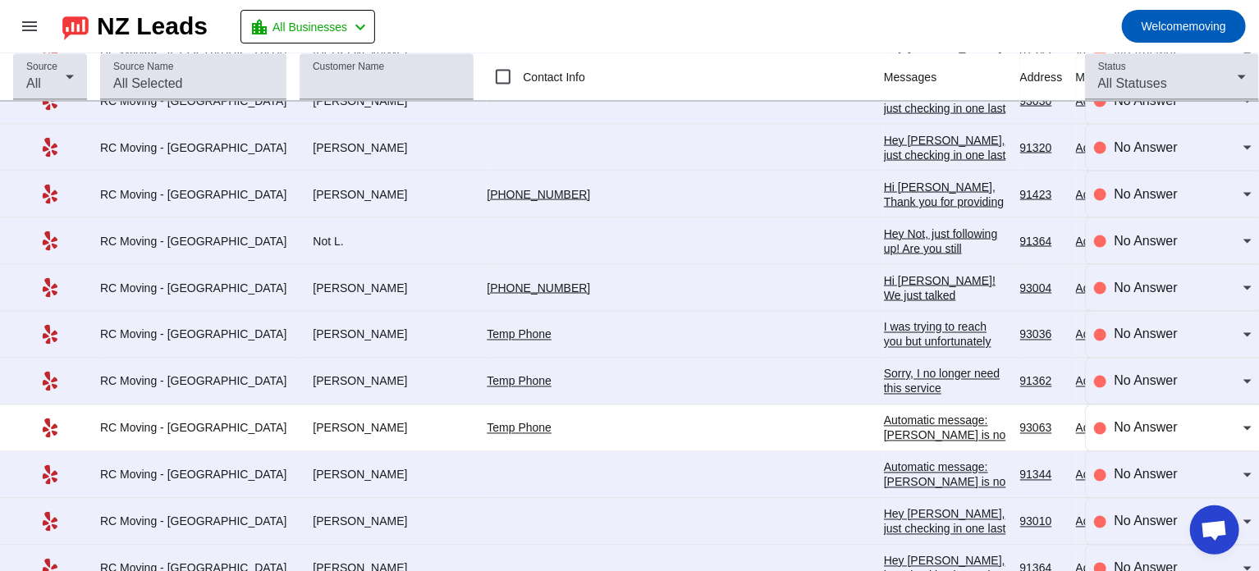
click at [884, 320] on div "I was trying to reach you but unfortunately you are not available. Can I have y…" at bounding box center [945, 379] width 123 height 118
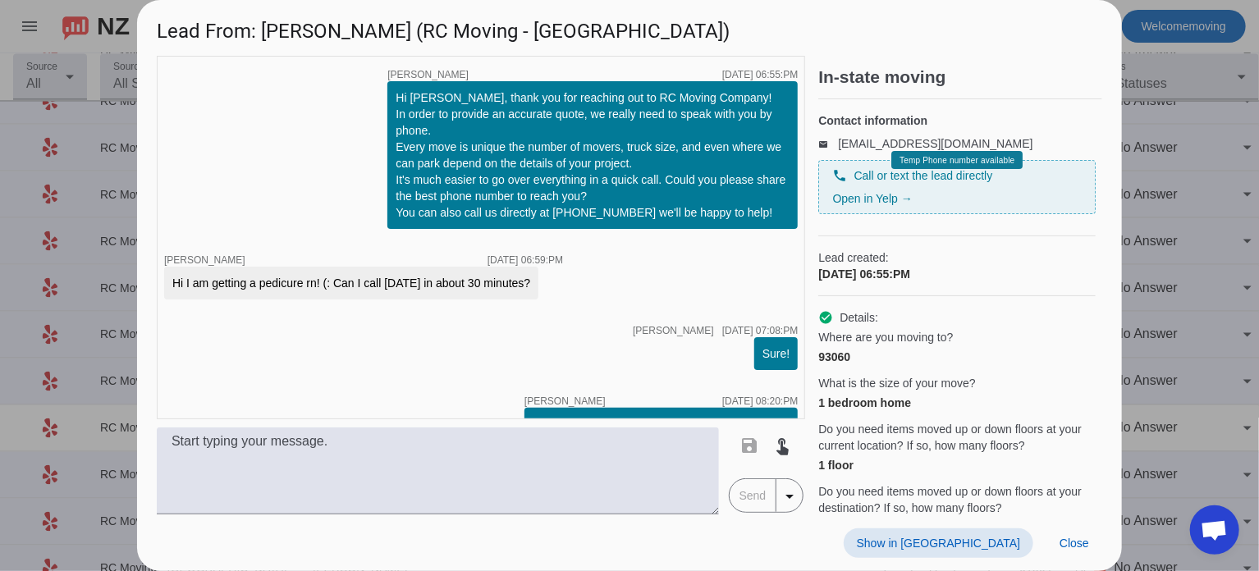
scroll to position [302, 0]
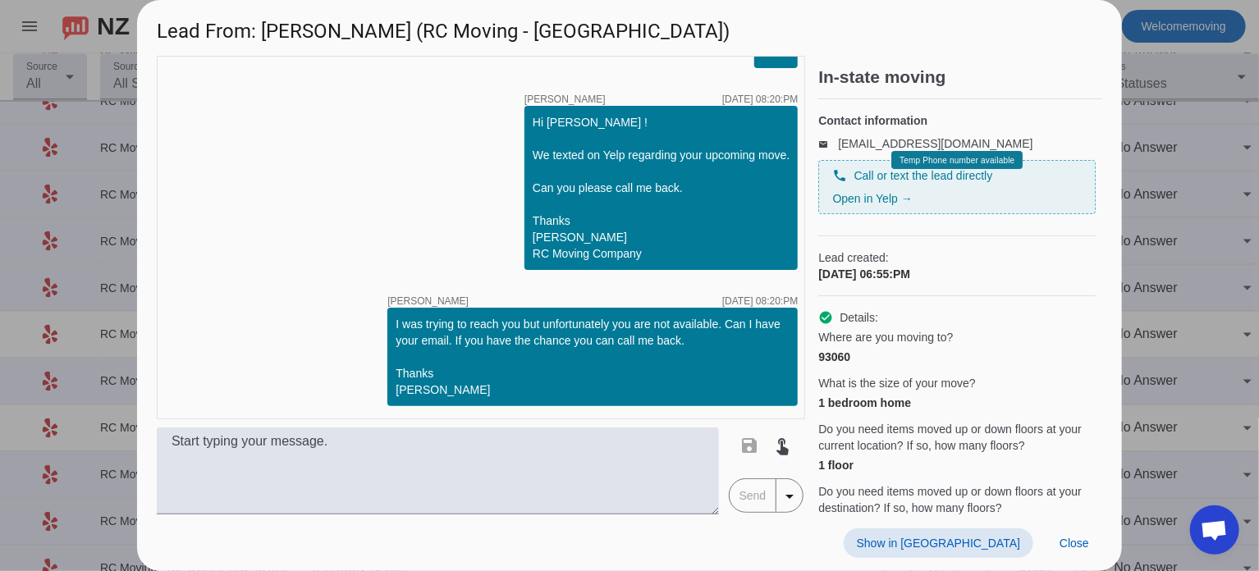
click at [1218, 212] on div at bounding box center [629, 285] width 1259 height 571
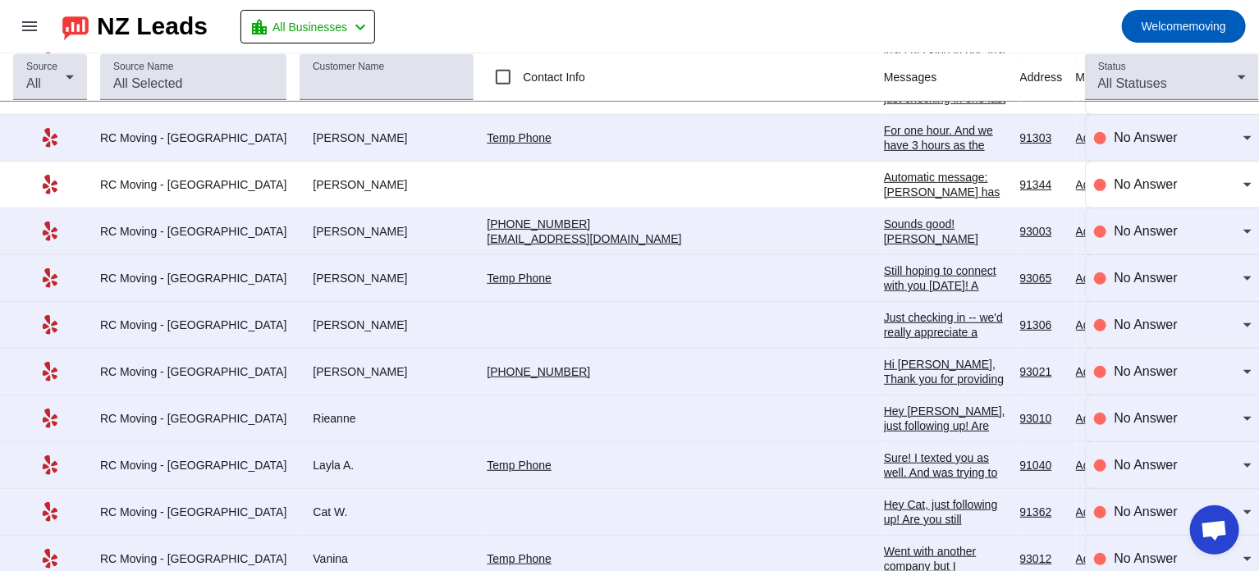
scroll to position [3542, 0]
click at [884, 451] on div "Sure! I texted you as well. And was trying to reach you. If you send me your em…" at bounding box center [945, 502] width 123 height 103
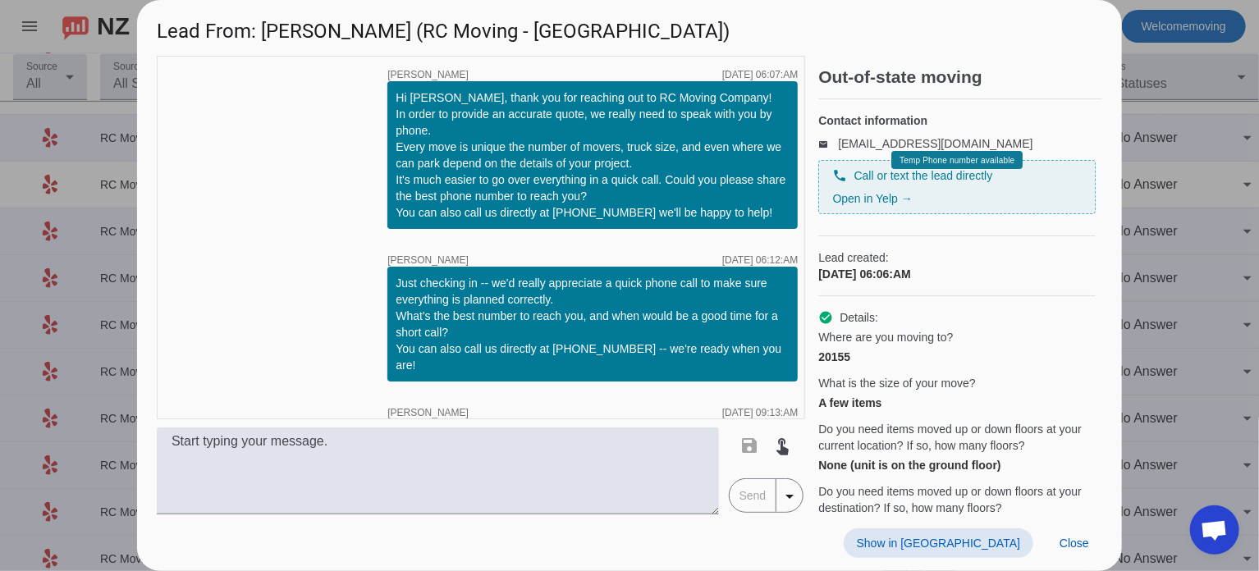
scroll to position [569, 0]
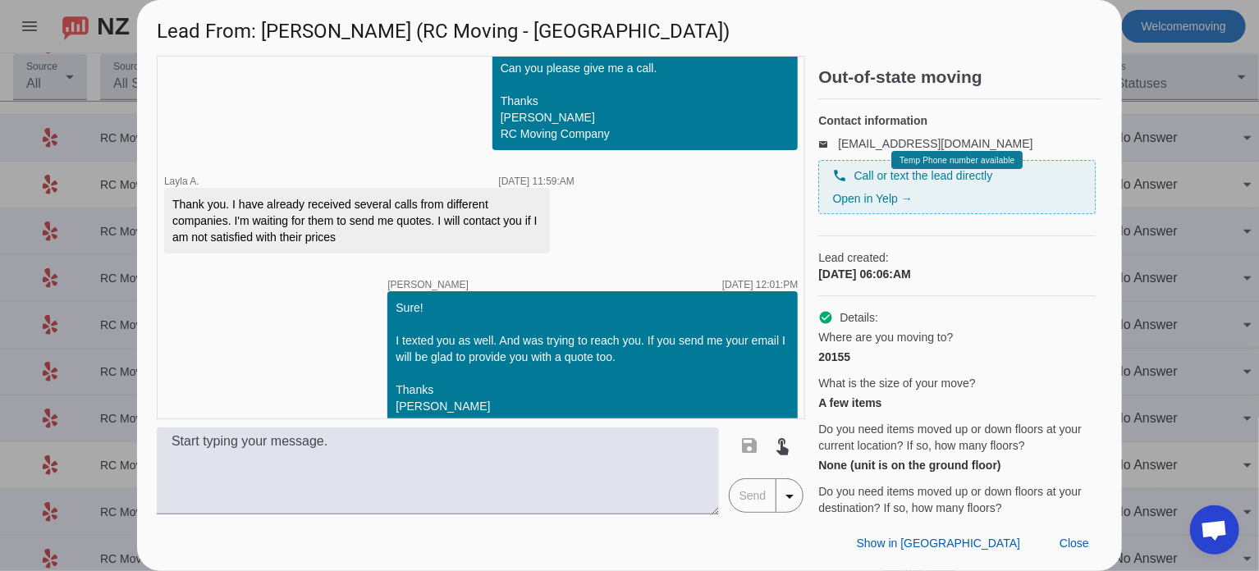
click at [1178, 246] on div at bounding box center [629, 285] width 1259 height 571
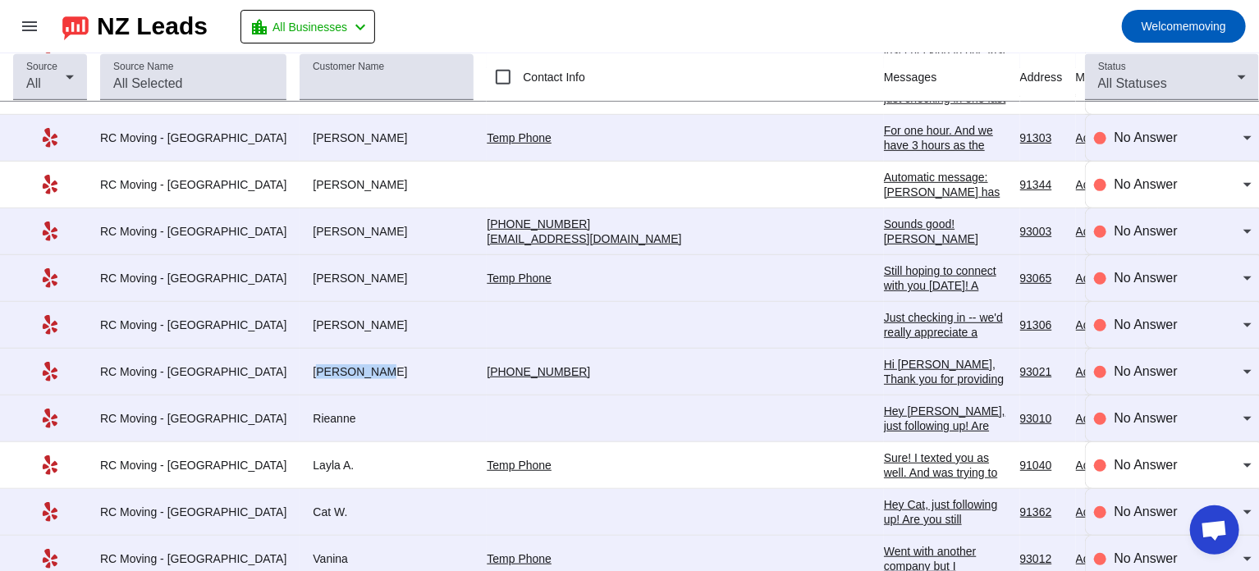
drag, startPoint x: 272, startPoint y: 359, endPoint x: 338, endPoint y: 354, distance: 65.8
click at [338, 364] on div "[PERSON_NAME]" at bounding box center [387, 371] width 174 height 15
click at [1095, 362] on div "No Answer" at bounding box center [1173, 372] width 158 height 20
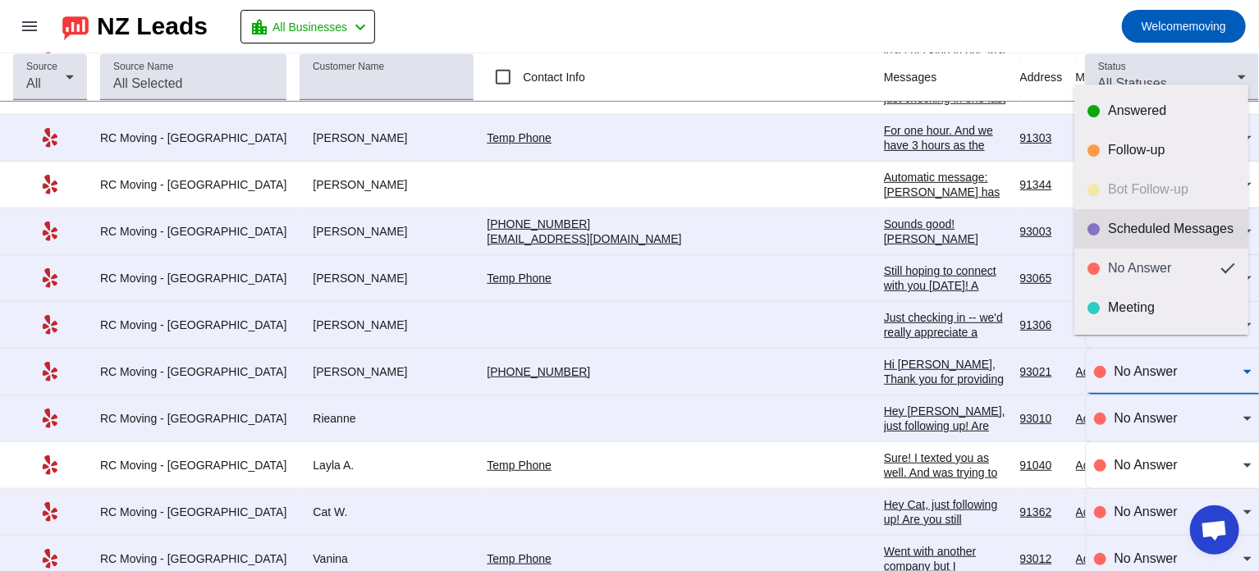
scroll to position [38, 0]
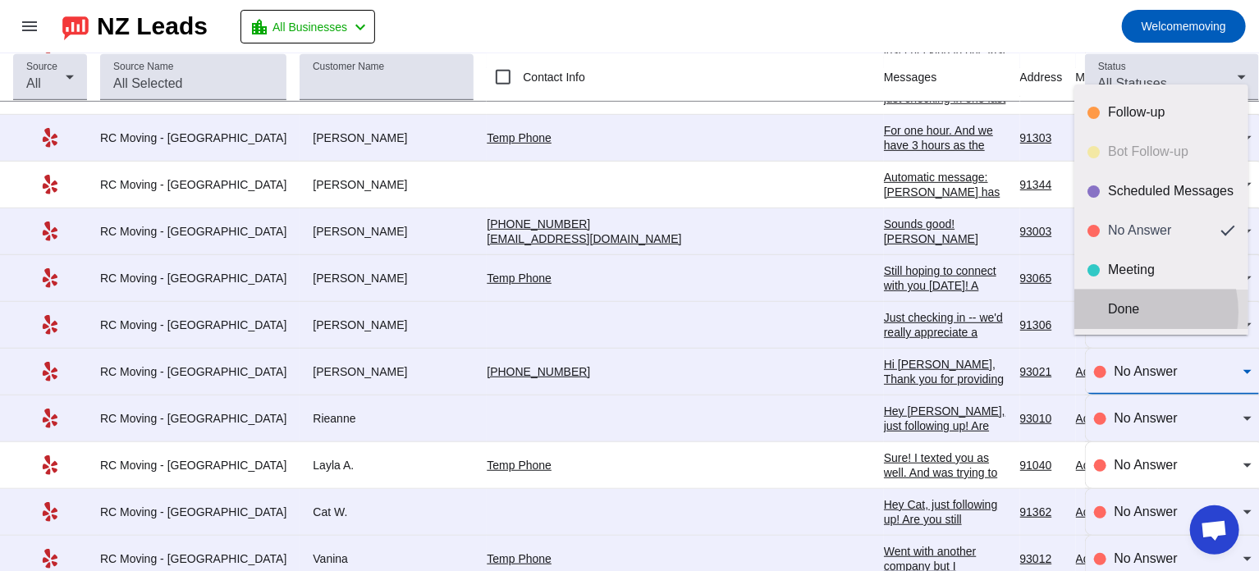
click at [1131, 312] on div "Done" at bounding box center [1171, 309] width 127 height 16
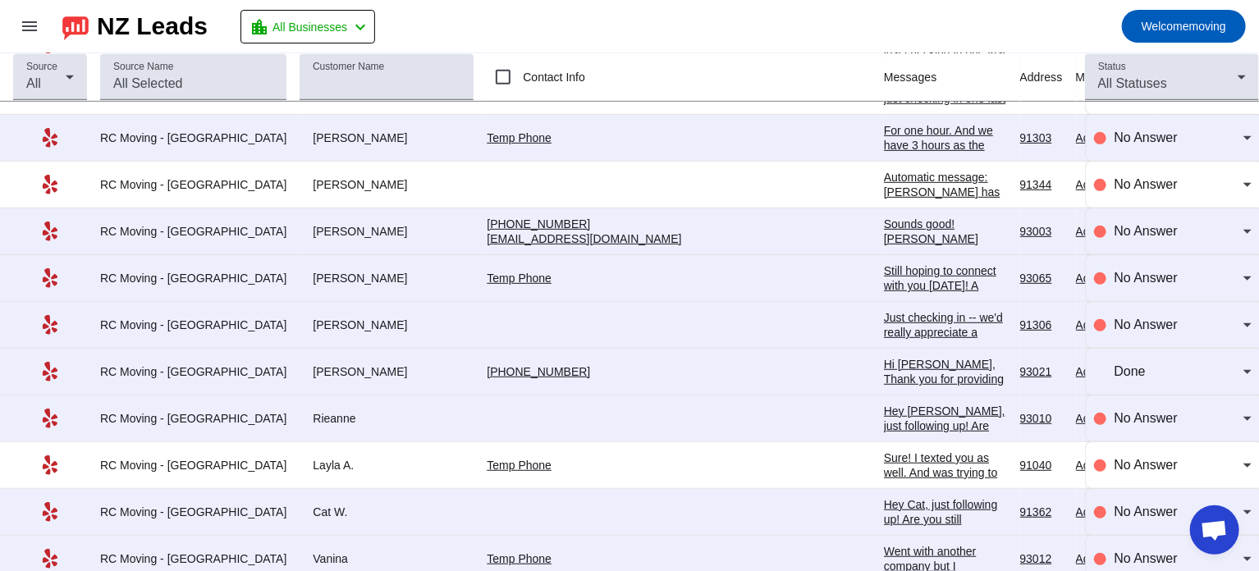
click at [720, 21] on mat-toolbar-row "menu NZ Leads location_city All Businesses chevron_left Welcome moving" at bounding box center [629, 26] width 1259 height 53
click at [708, 29] on mat-toolbar-row "menu NZ Leads location_city All Businesses chevron_left Welcome moving" at bounding box center [629, 26] width 1259 height 53
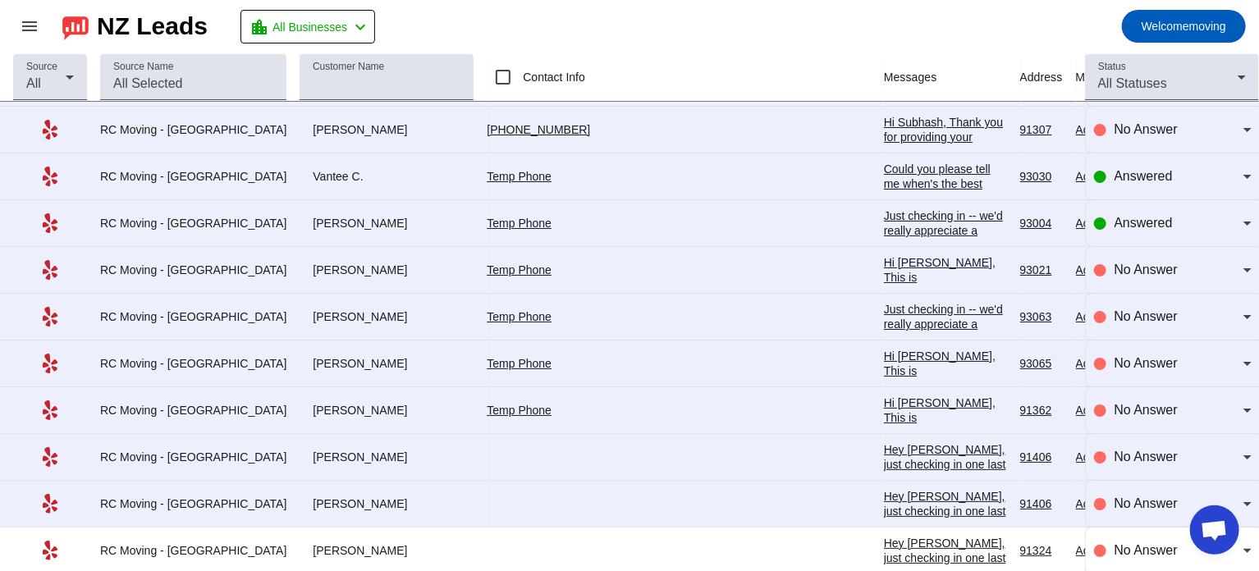
scroll to position [3075, 0]
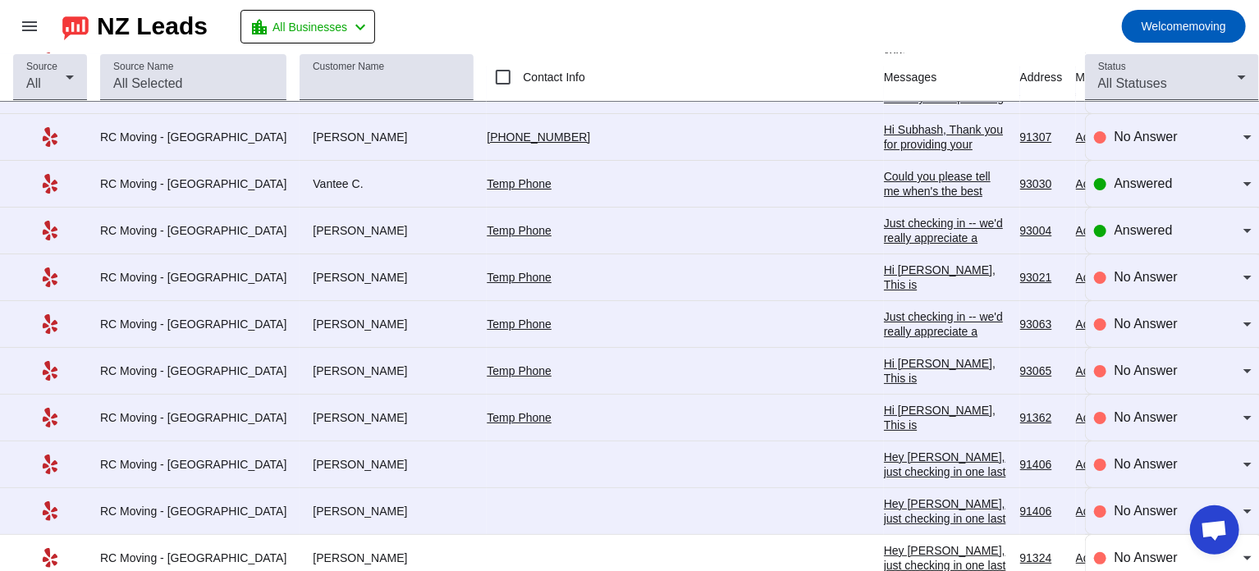
click at [884, 125] on div "Hi Subhash, Thank you for providing your information! We'll get back to you as …" at bounding box center [945, 159] width 123 height 74
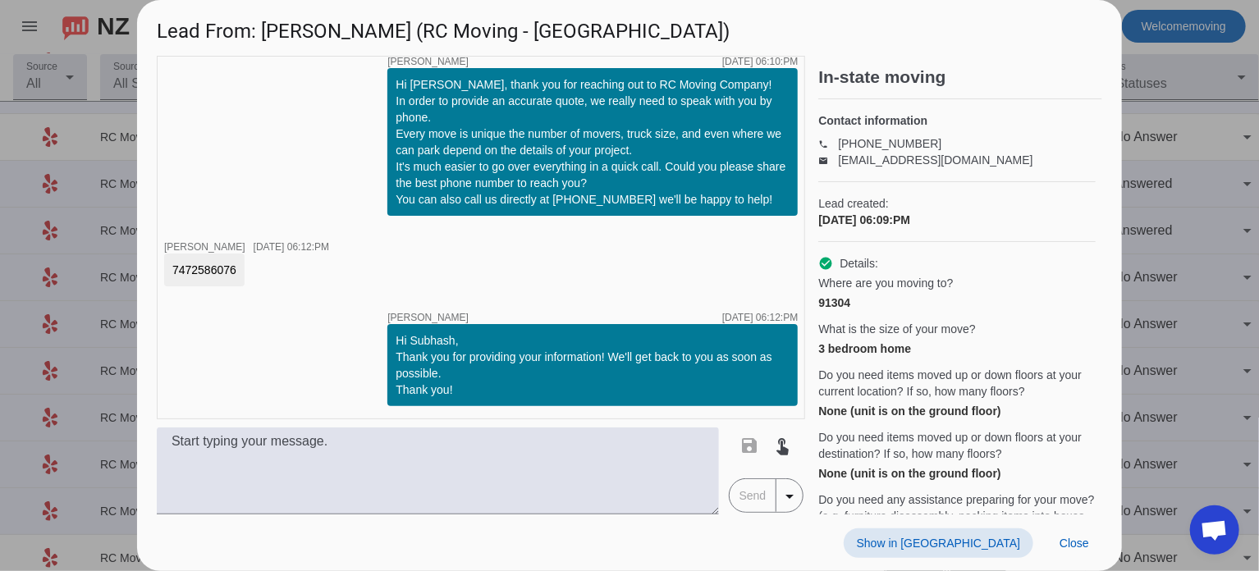
scroll to position [0, 0]
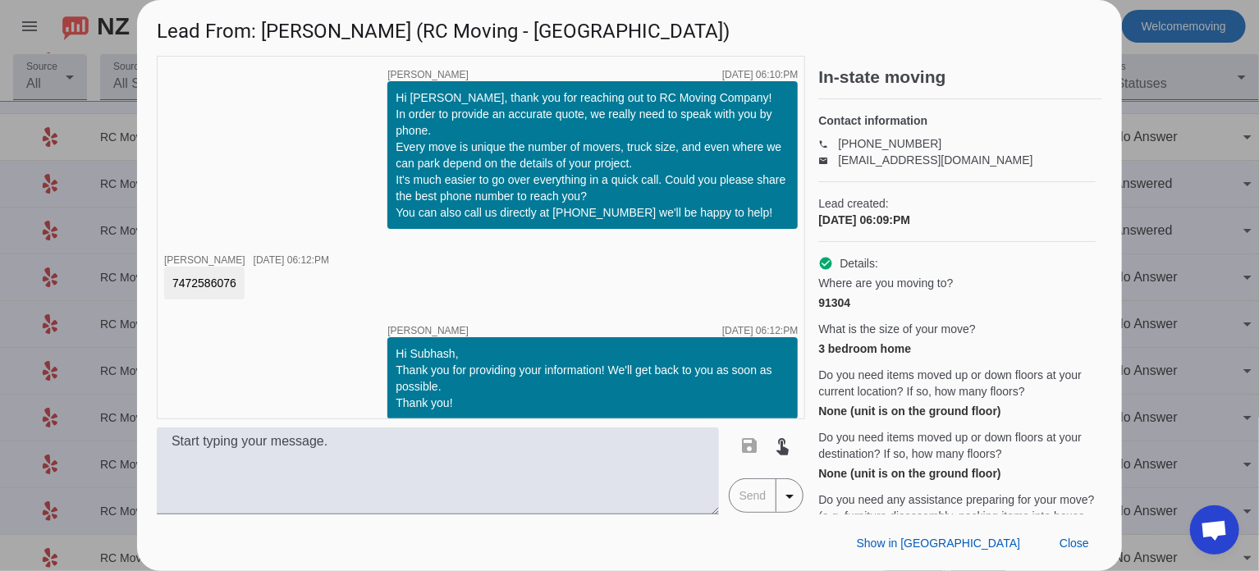
click at [1169, 165] on div at bounding box center [629, 285] width 1259 height 571
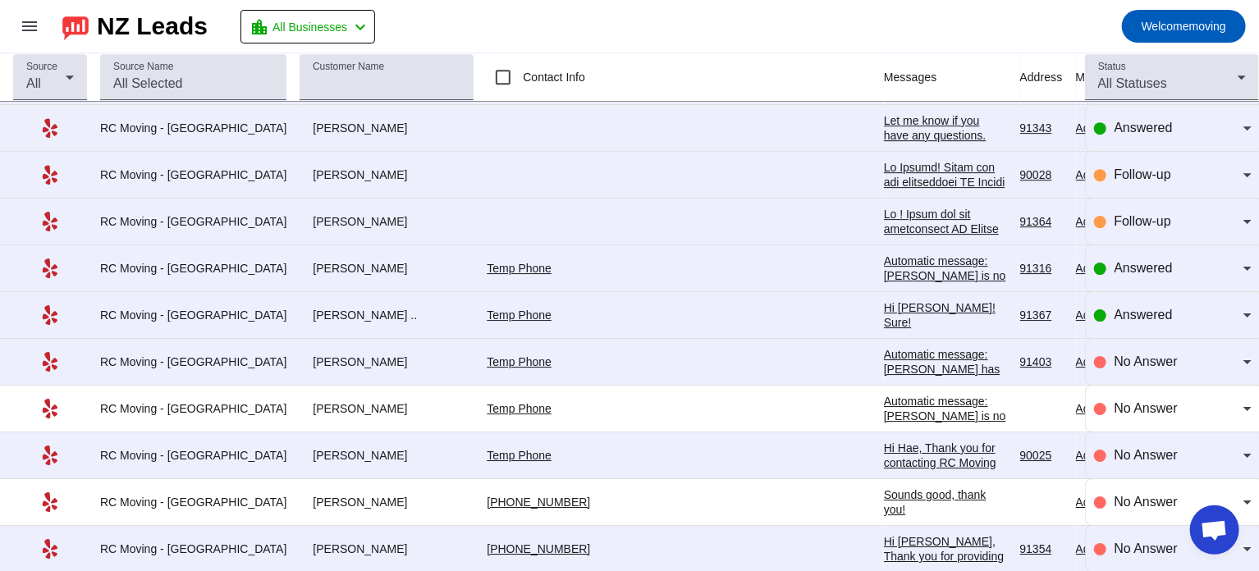
scroll to position [2616, 0]
click at [884, 309] on div "Hi [PERSON_NAME]! Sure!" at bounding box center [945, 315] width 123 height 30
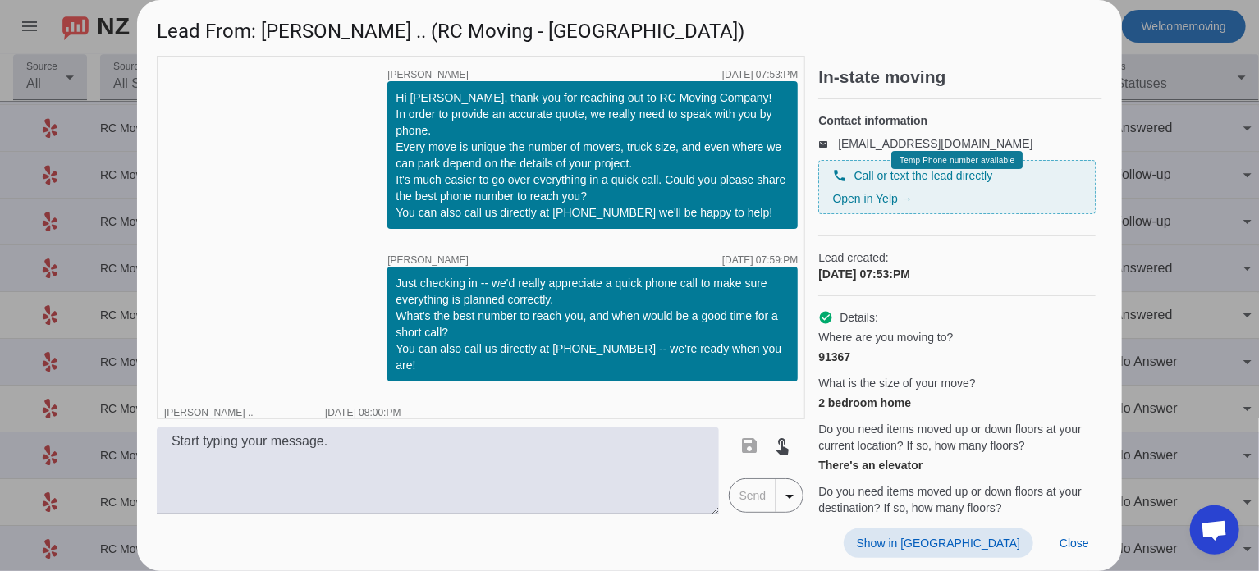
scroll to position [100, 0]
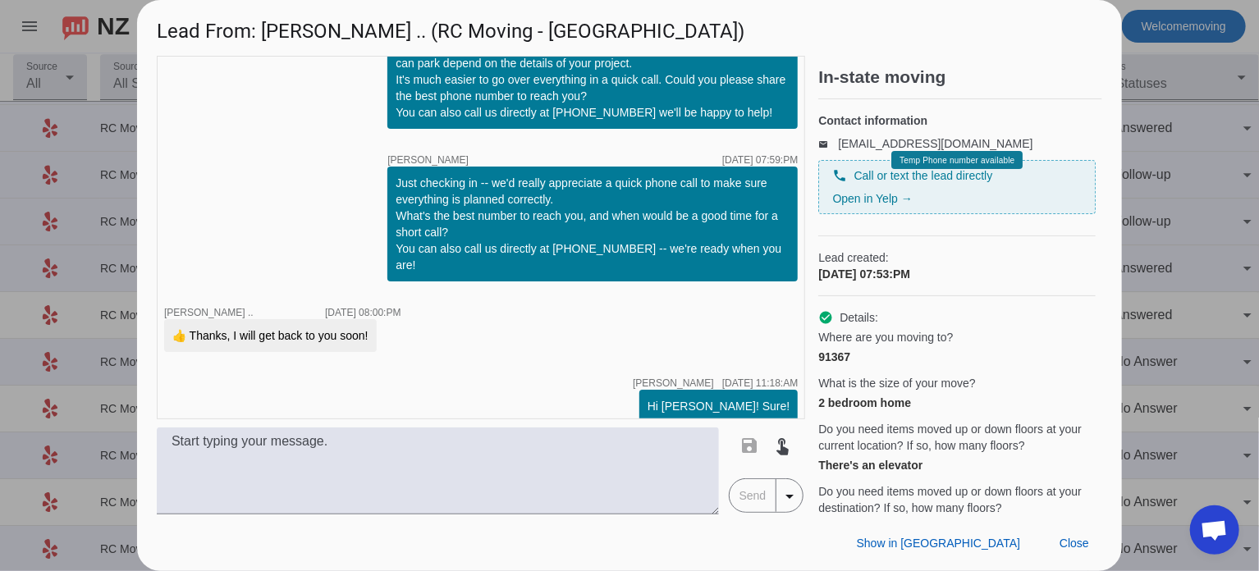
click at [1188, 132] on div at bounding box center [629, 285] width 1259 height 571
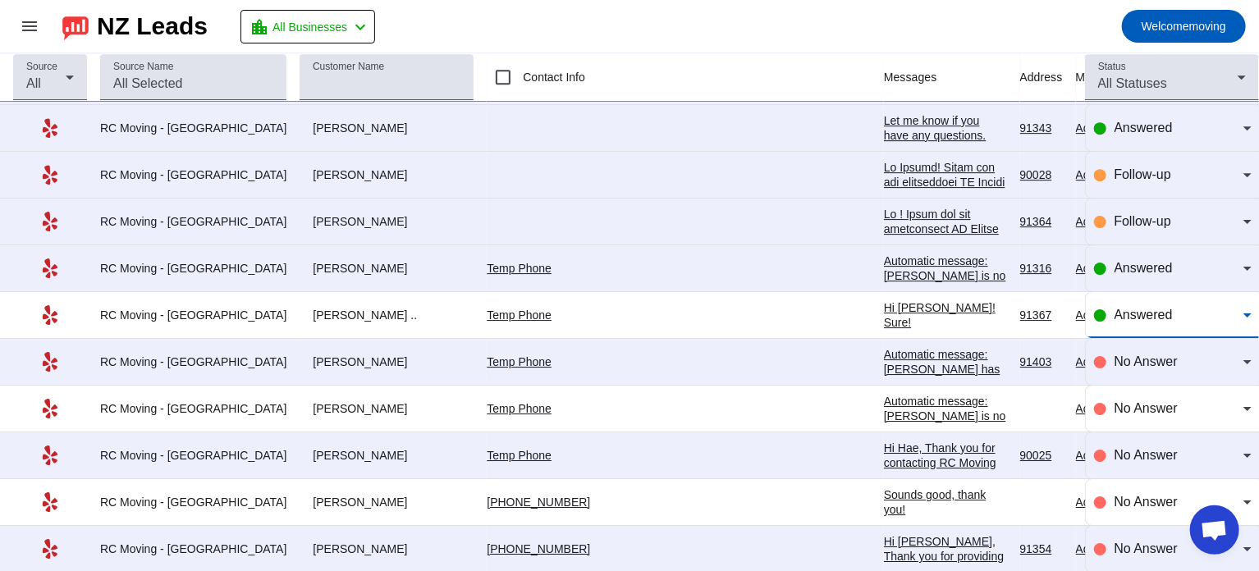
click at [1152, 308] on span "Answered" at bounding box center [1143, 315] width 58 height 14
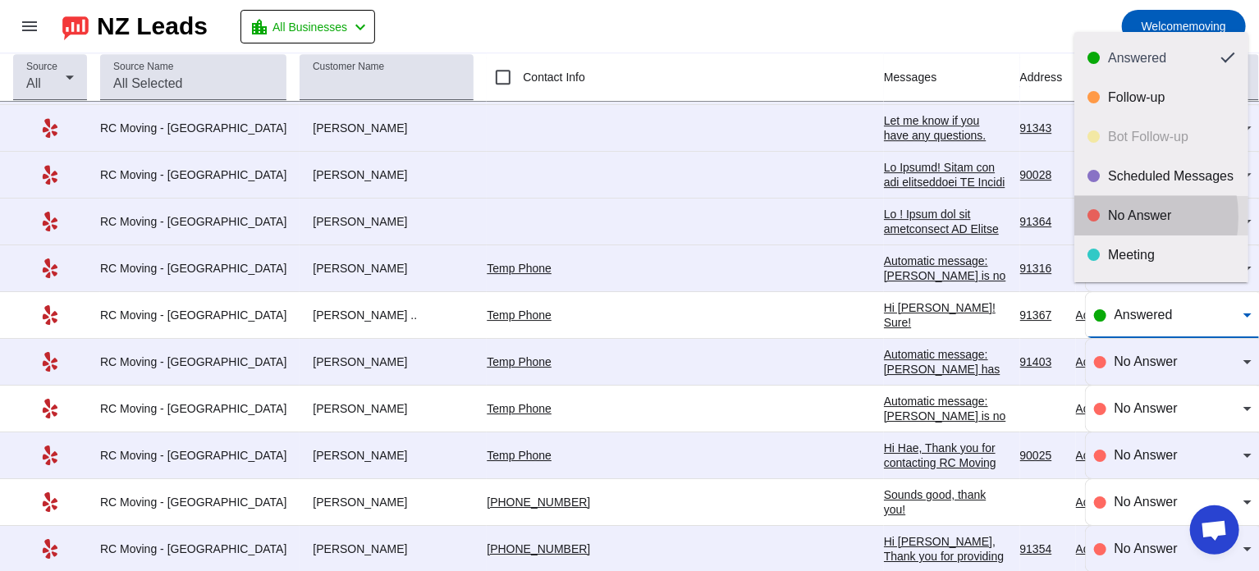
click at [1099, 217] on div at bounding box center [1093, 215] width 12 height 12
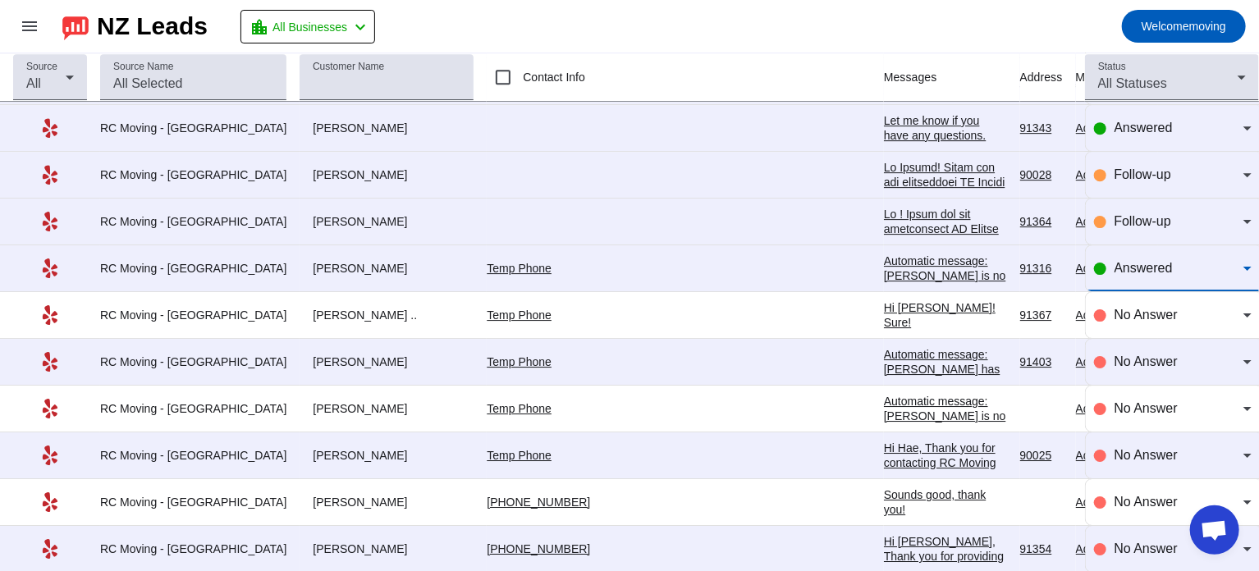
click at [1134, 265] on span "Answered" at bounding box center [1143, 268] width 58 height 14
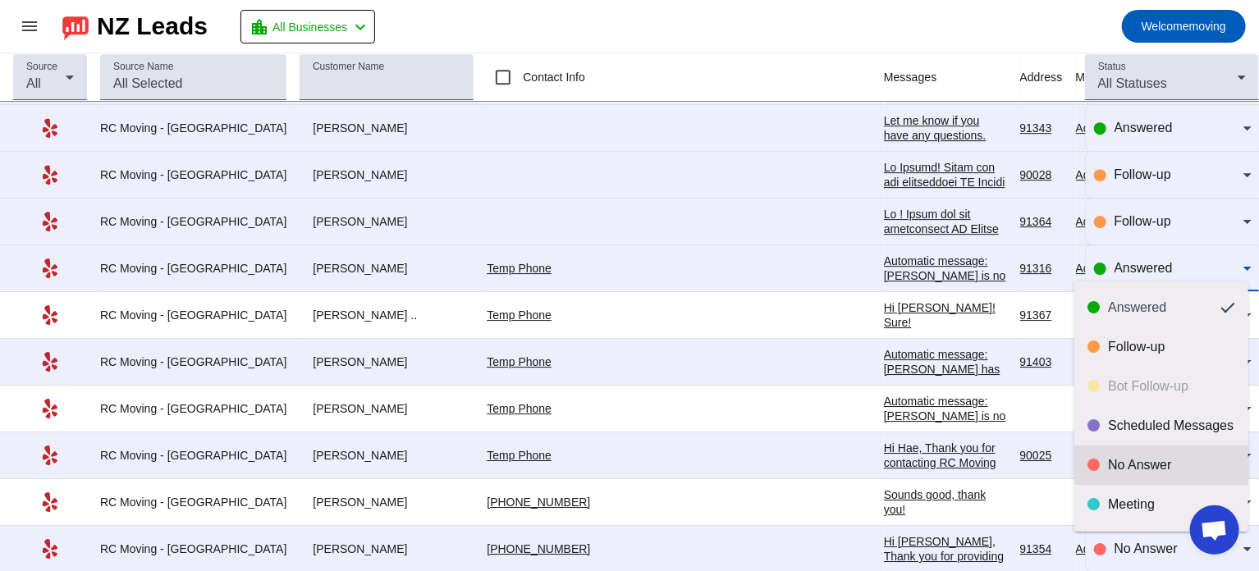
click at [1122, 470] on div "No Answer" at bounding box center [1171, 465] width 127 height 16
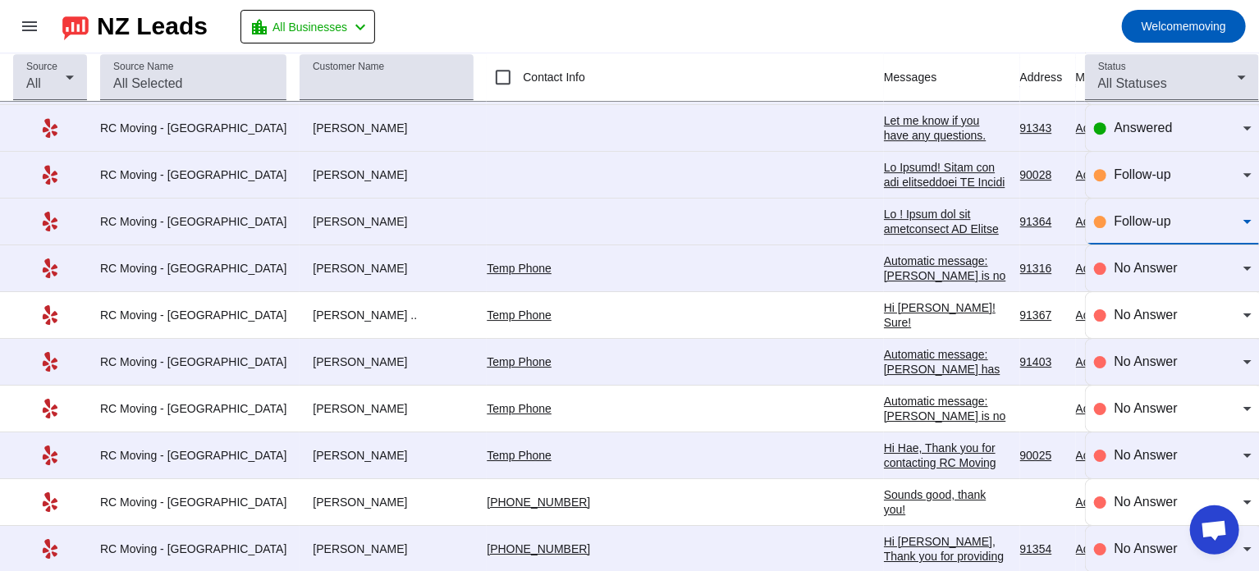
click at [1142, 214] on span "Follow-up" at bounding box center [1142, 221] width 57 height 14
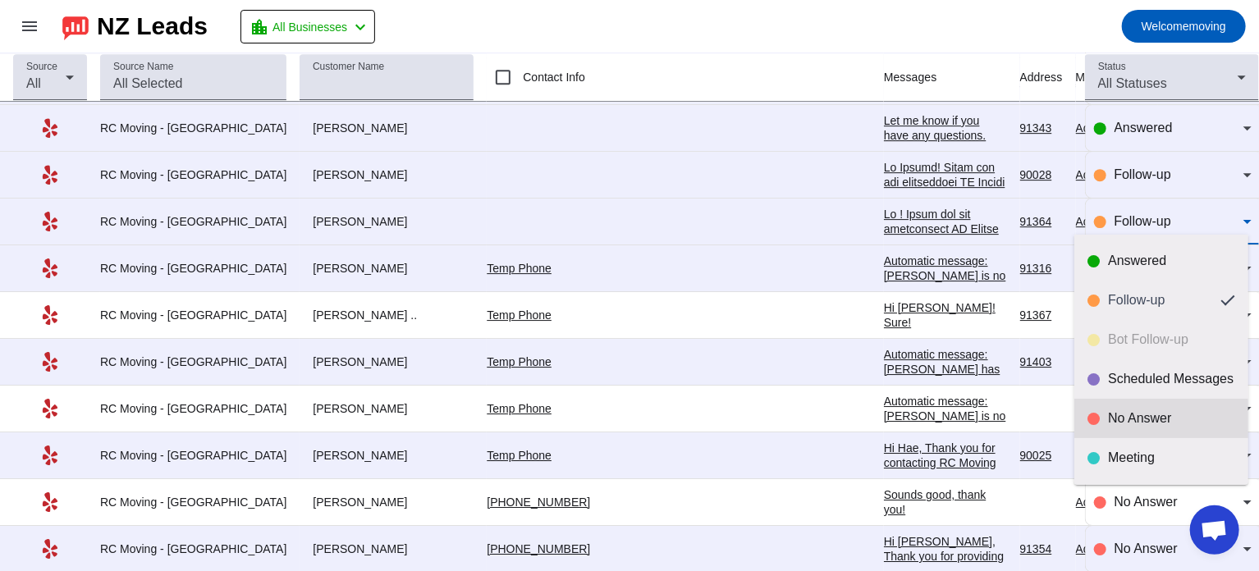
click at [1123, 406] on mat-option "No Answer" at bounding box center [1161, 418] width 174 height 39
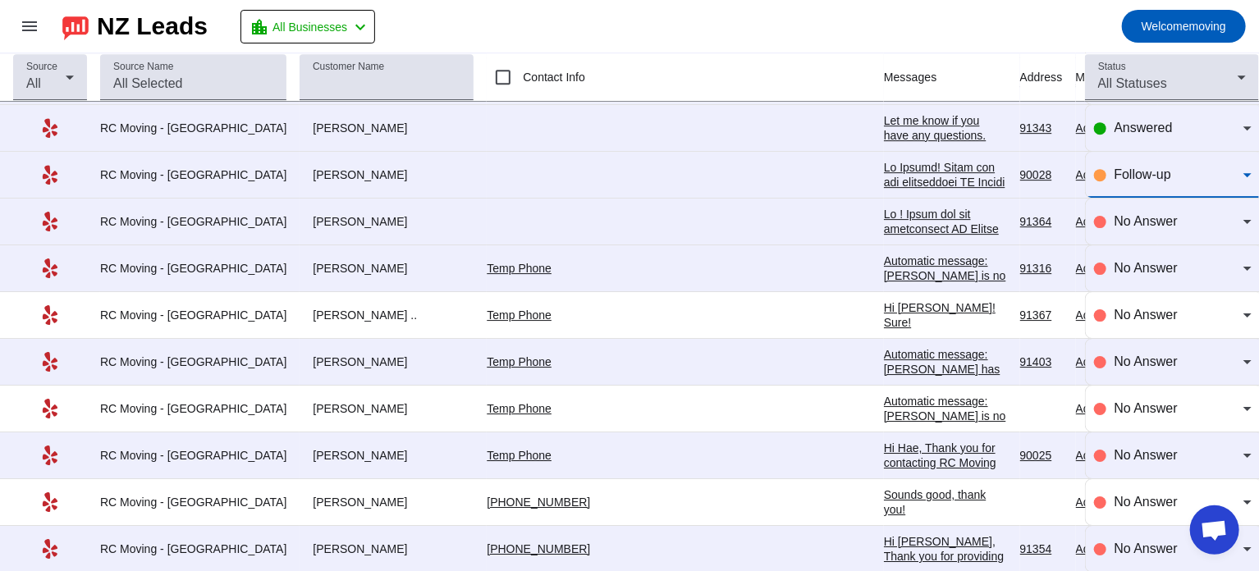
click at [1119, 167] on span "Follow-up" at bounding box center [1142, 174] width 57 height 14
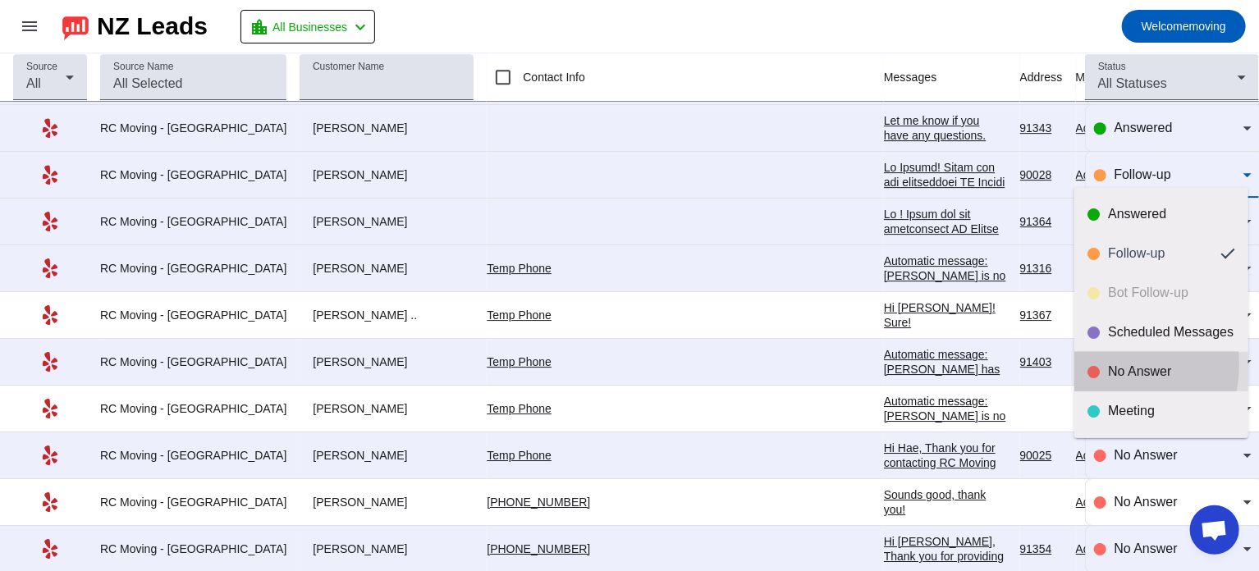
click at [1100, 364] on div "No Answer" at bounding box center [1161, 372] width 148 height 16
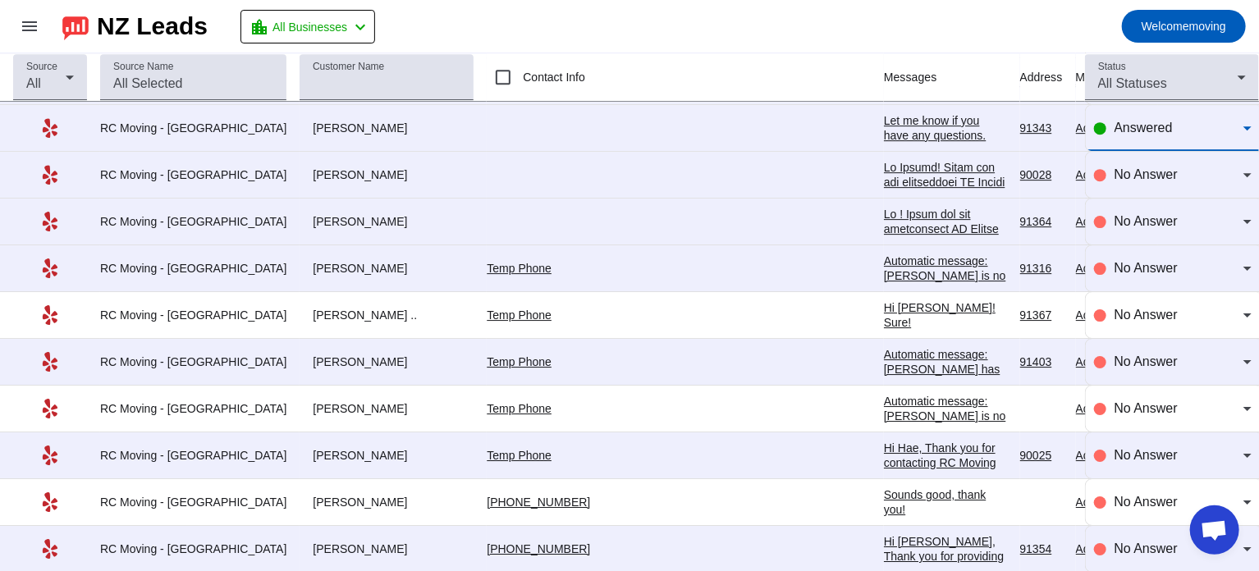
click at [1142, 122] on span "Answered" at bounding box center [1143, 128] width 58 height 14
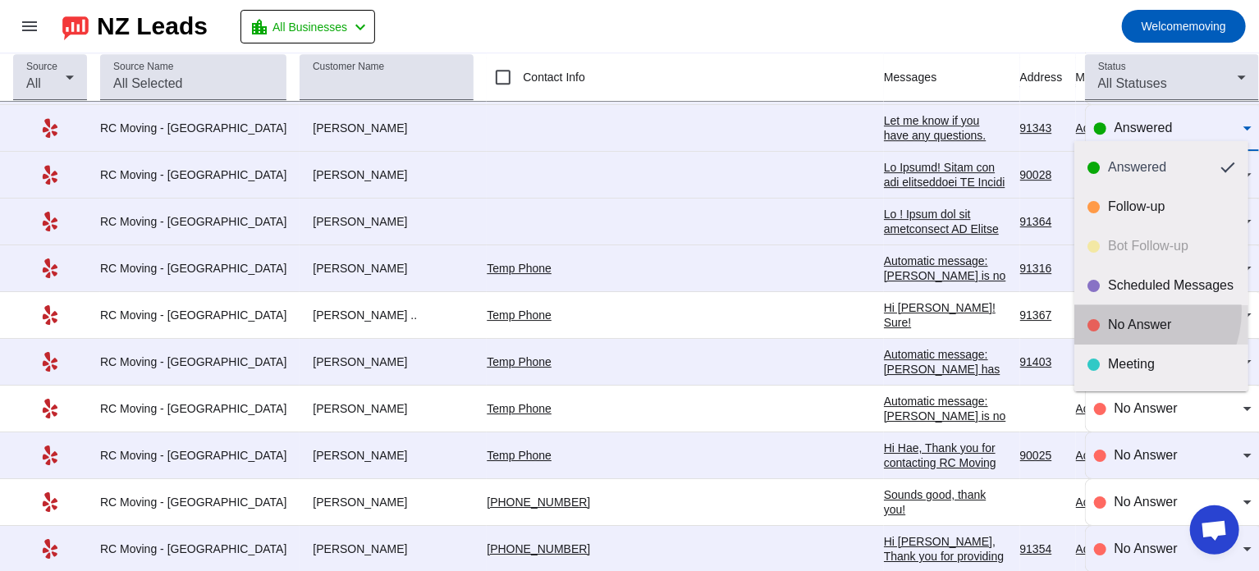
click at [1124, 310] on mat-option "No Answer" at bounding box center [1161, 324] width 174 height 39
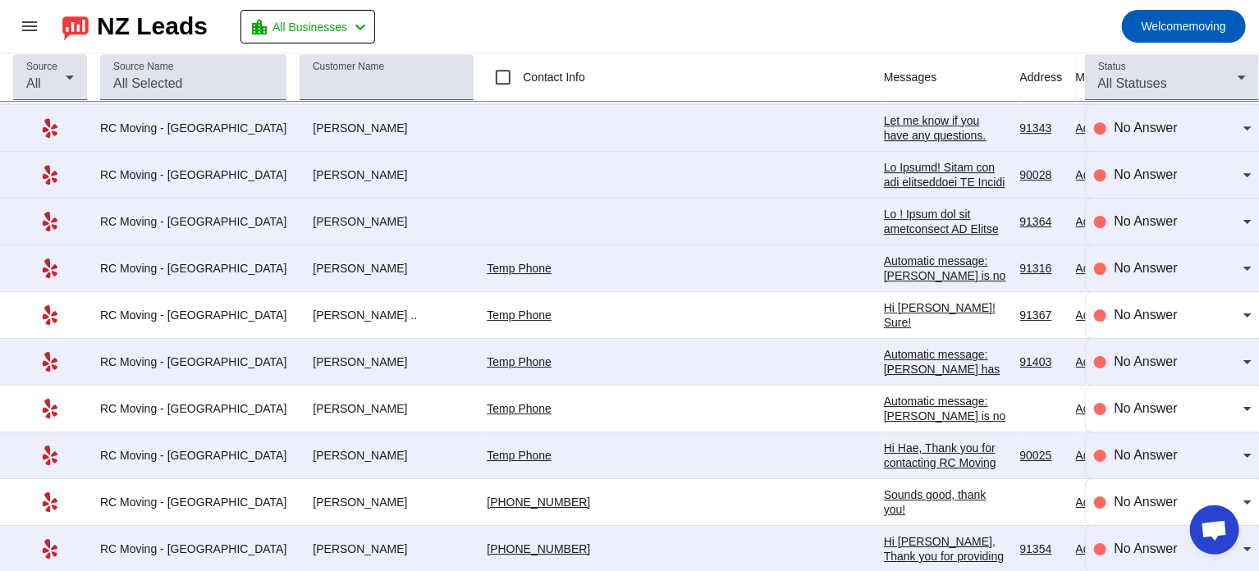
click at [884, 493] on div "Sounds good, thank you!" at bounding box center [945, 502] width 123 height 30
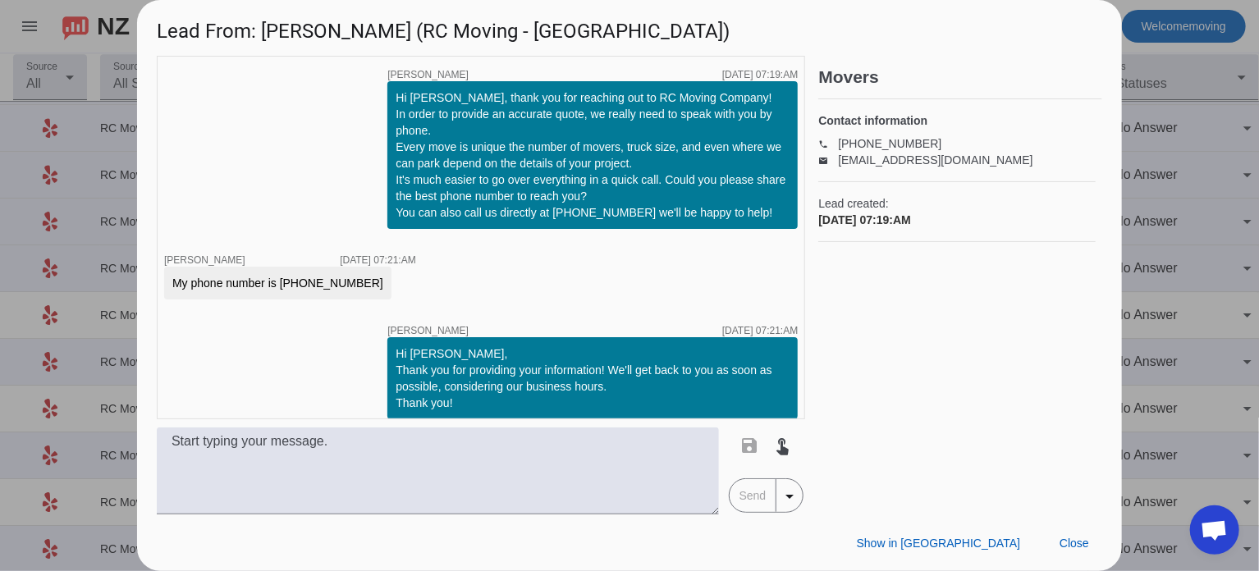
scroll to position [84, 0]
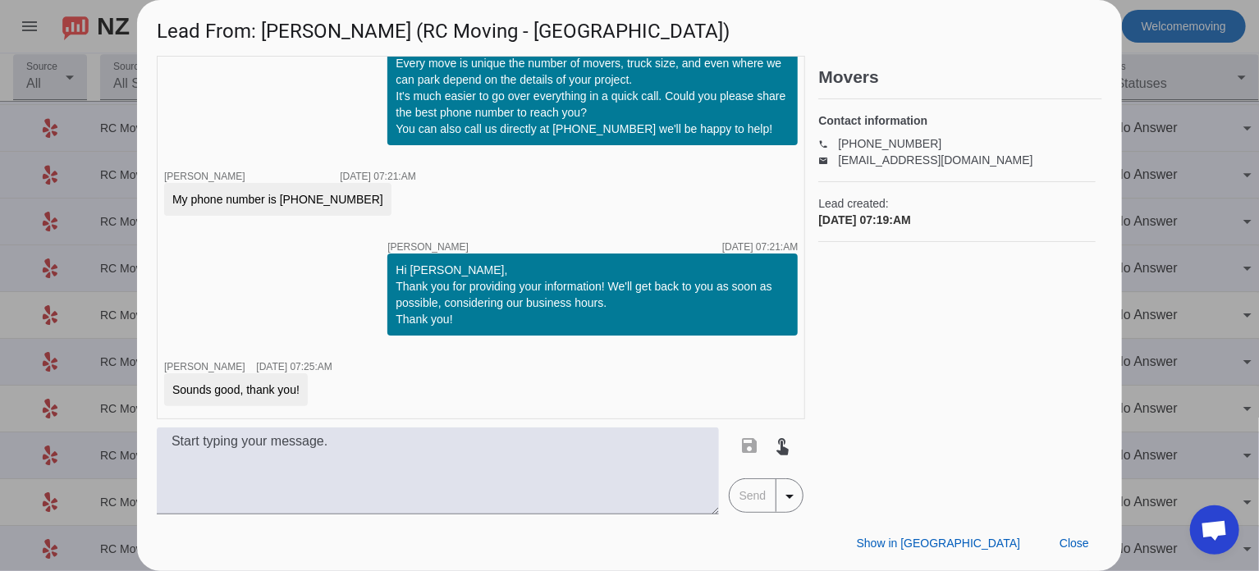
click at [1171, 162] on div at bounding box center [629, 285] width 1259 height 571
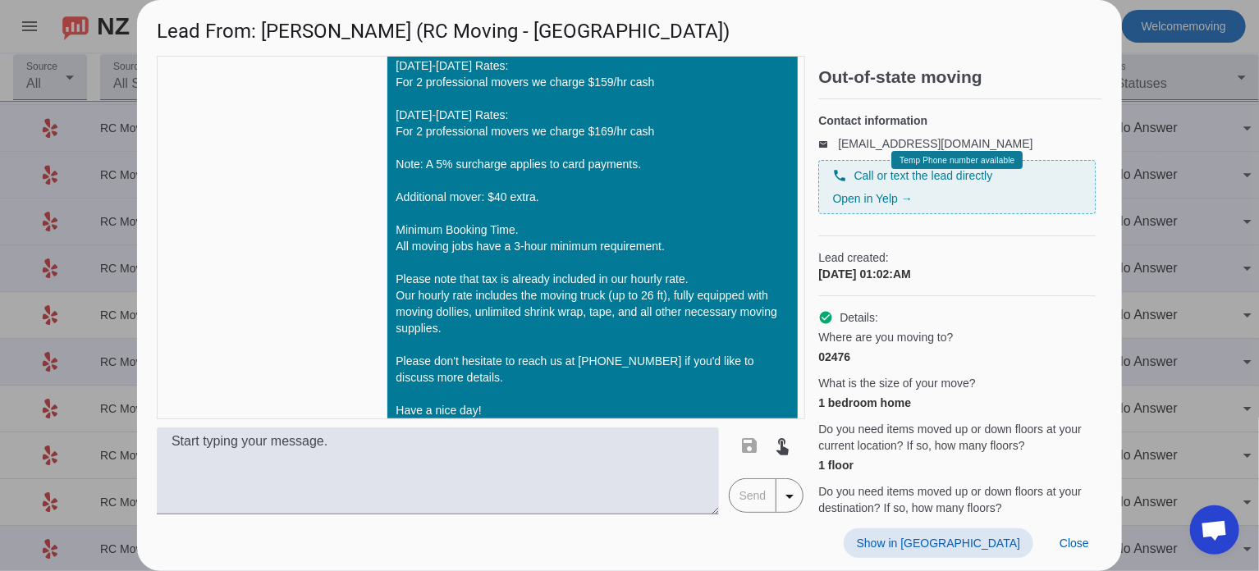
scroll to position [675, 0]
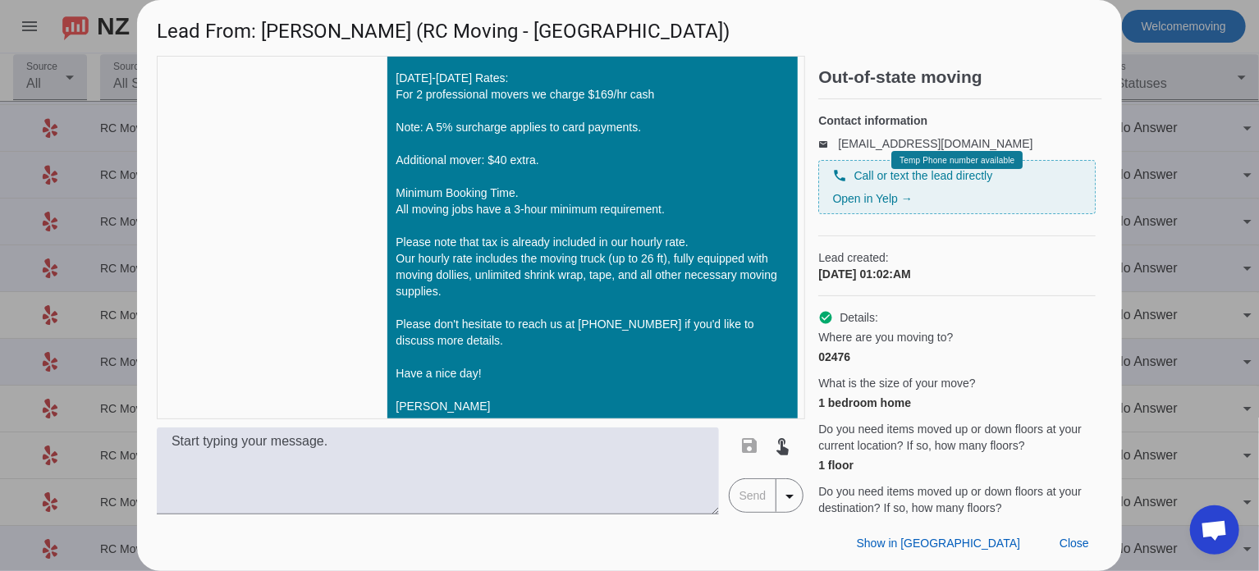
click at [1156, 228] on div at bounding box center [629, 285] width 1259 height 571
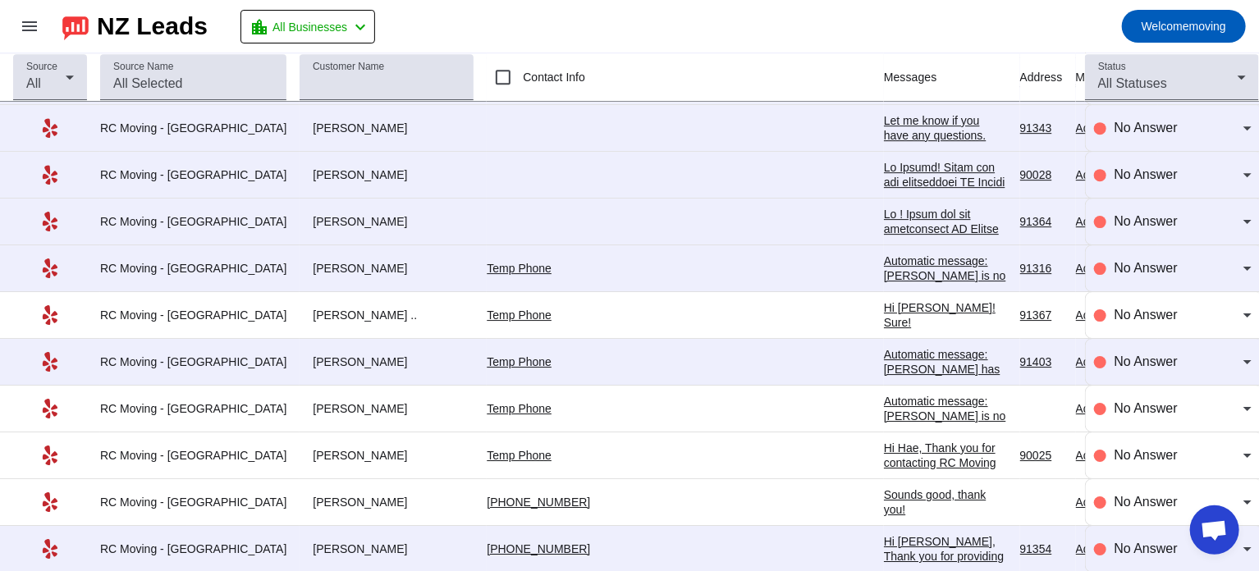
click at [884, 300] on div "Hi [PERSON_NAME]! Sure!" at bounding box center [945, 315] width 123 height 30
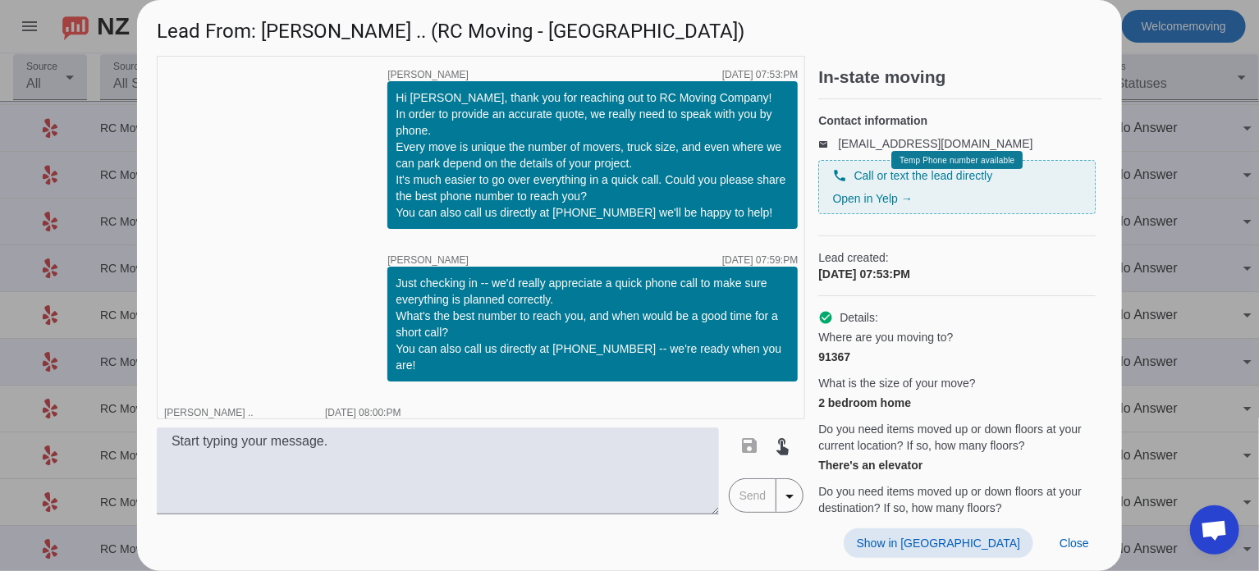
scroll to position [100, 0]
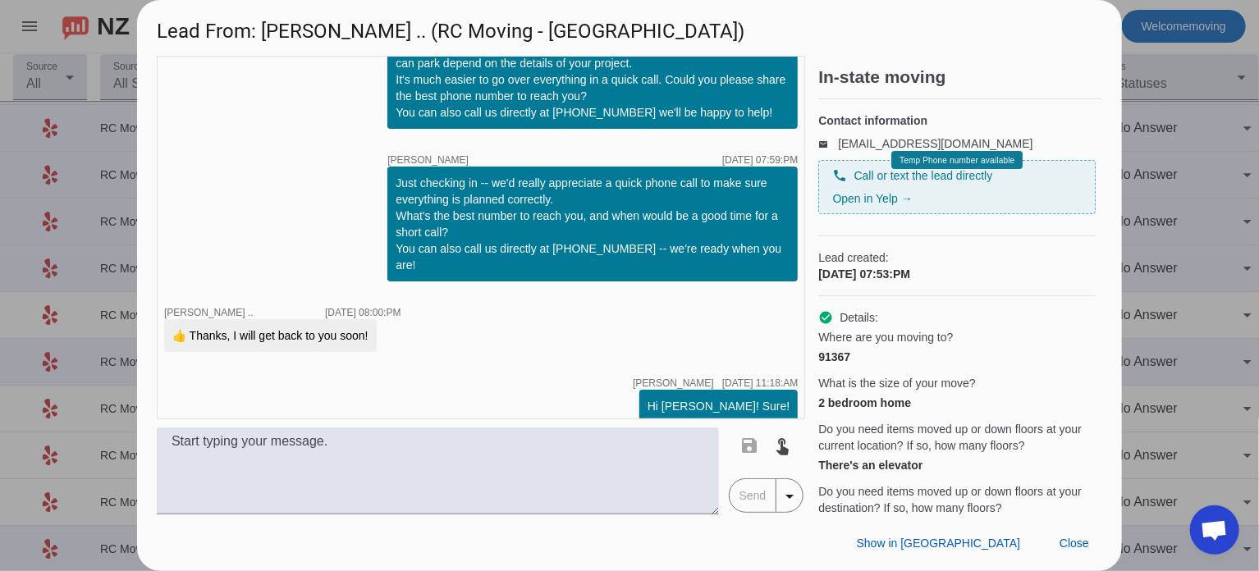
click at [1232, 222] on div at bounding box center [629, 285] width 1259 height 571
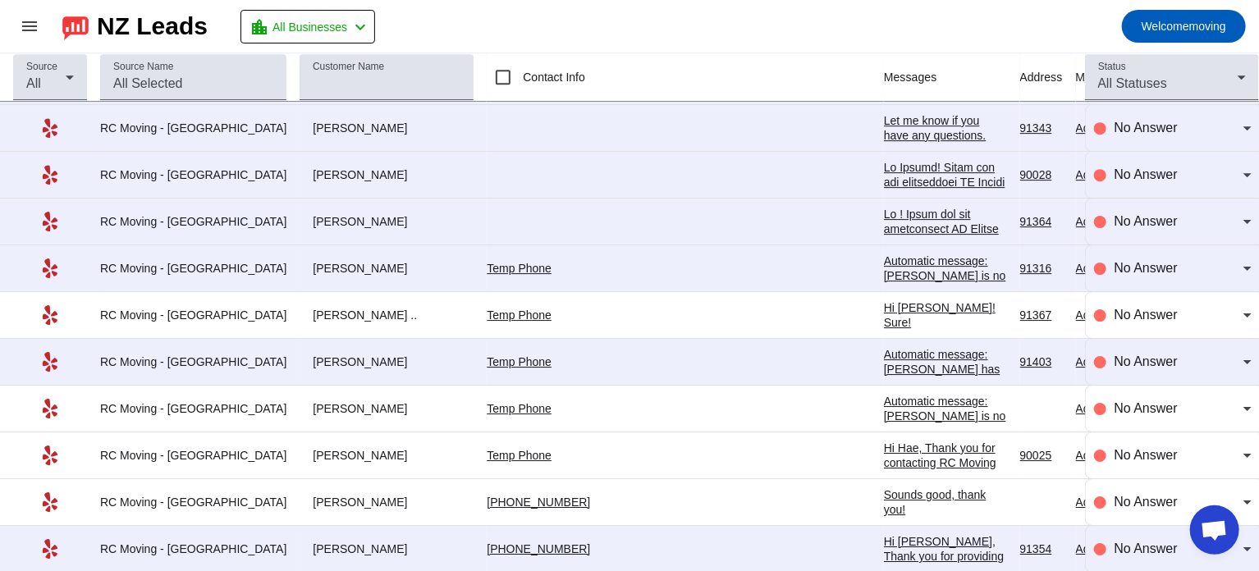
click at [884, 260] on div "Automatic message: [PERSON_NAME] is no longer pursuing this job." at bounding box center [945, 276] width 123 height 44
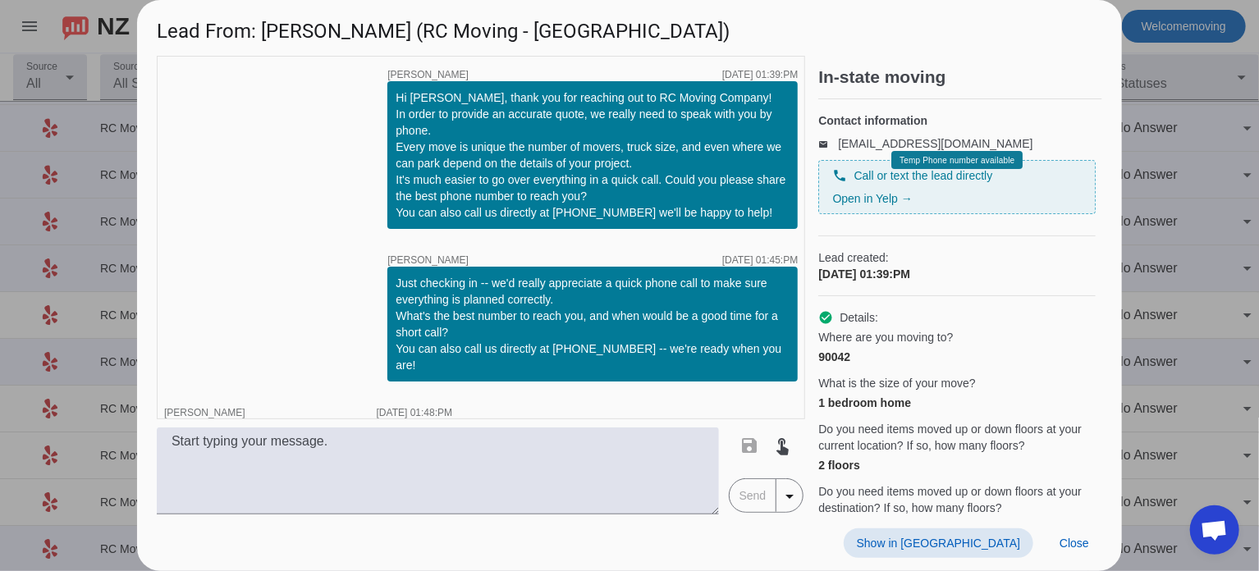
scroll to position [46, 0]
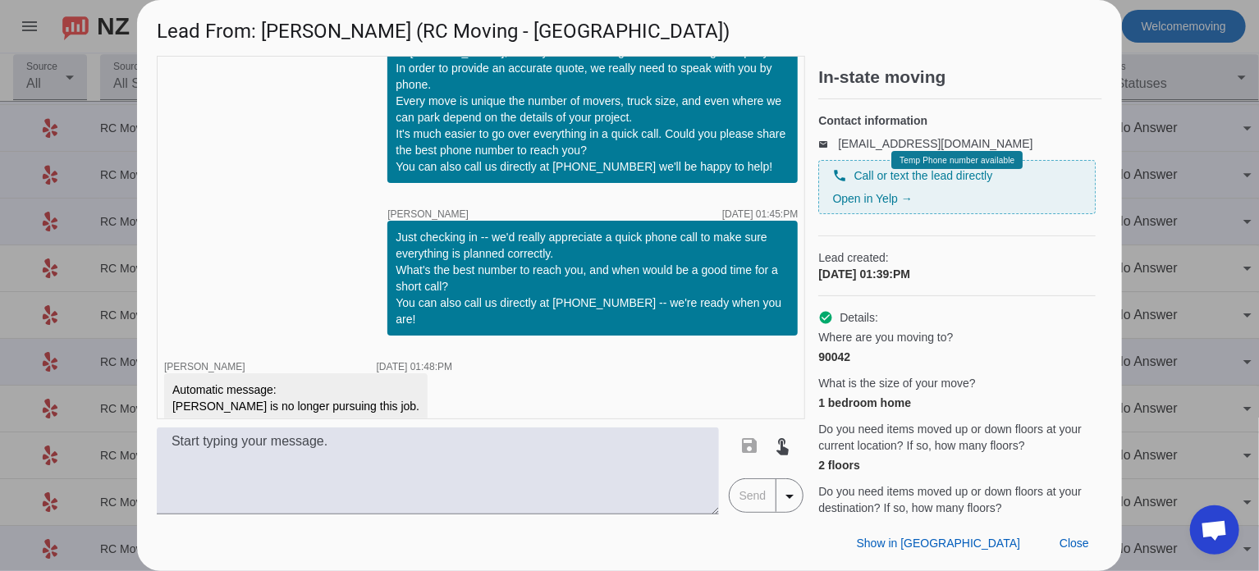
click at [1186, 138] on div at bounding box center [629, 285] width 1259 height 571
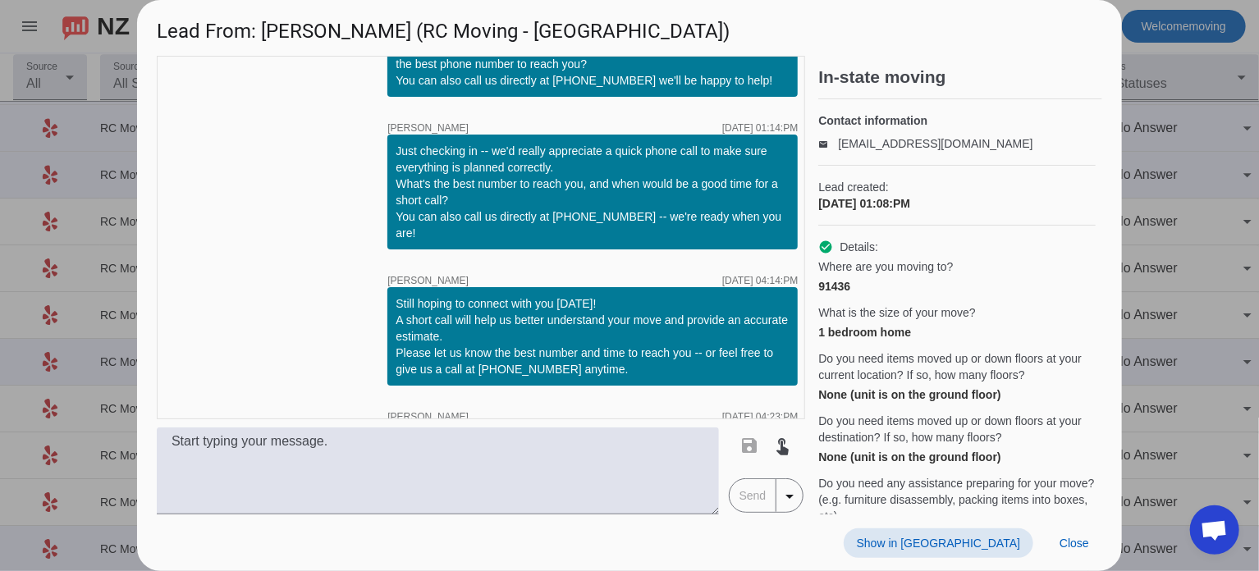
scroll to position [74, 0]
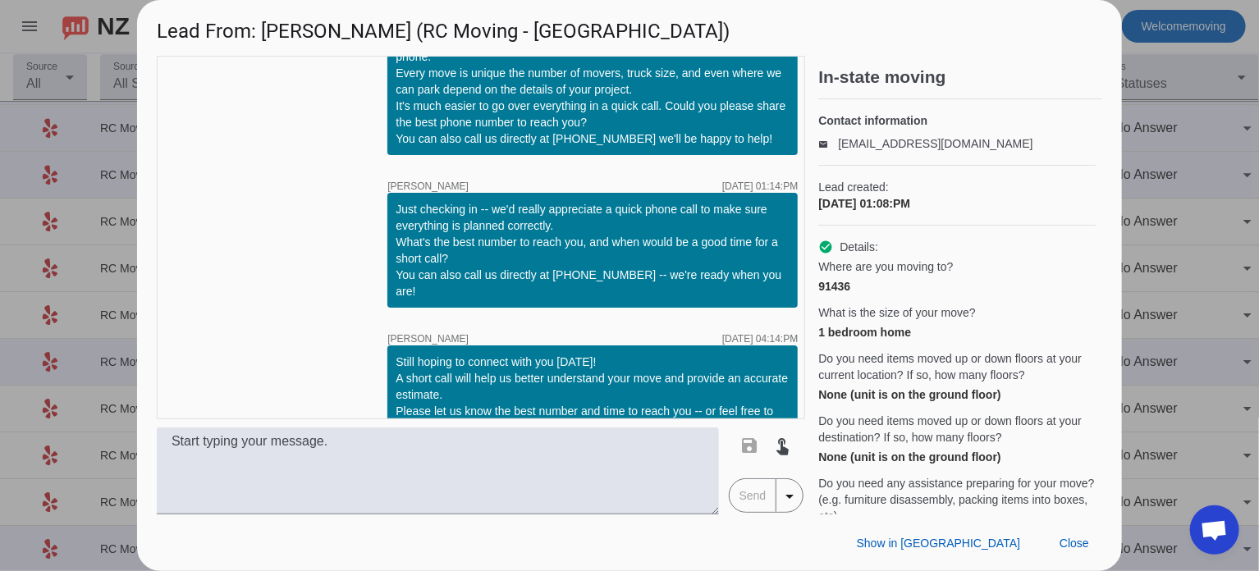
click at [1162, 207] on div at bounding box center [629, 285] width 1259 height 571
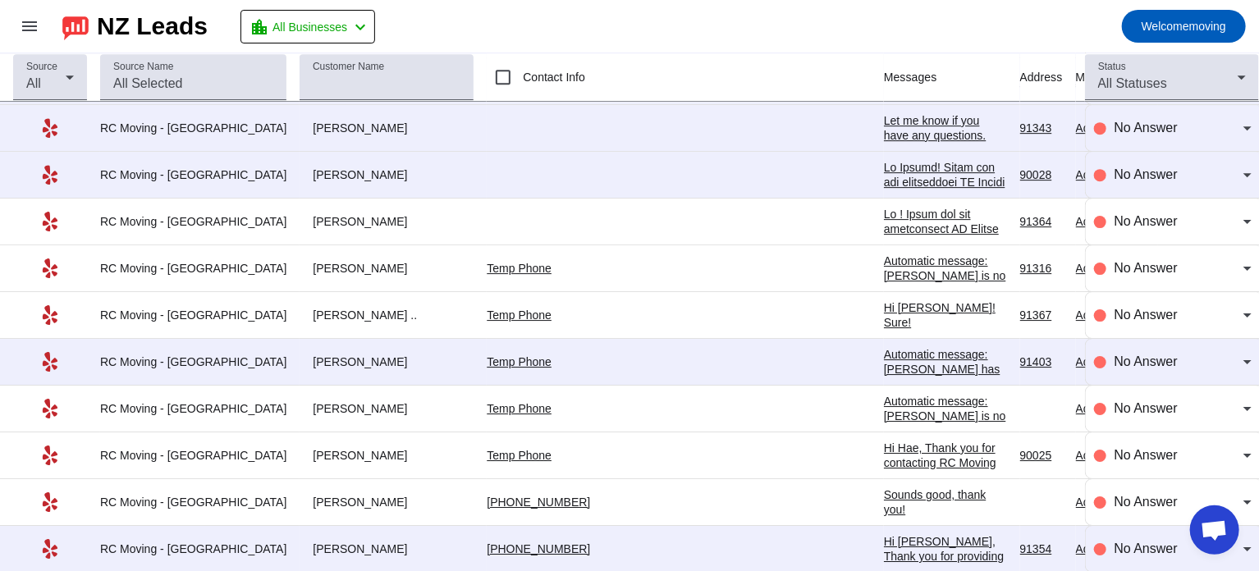
click at [884, 487] on div "Sounds good, thank you!" at bounding box center [945, 502] width 123 height 30
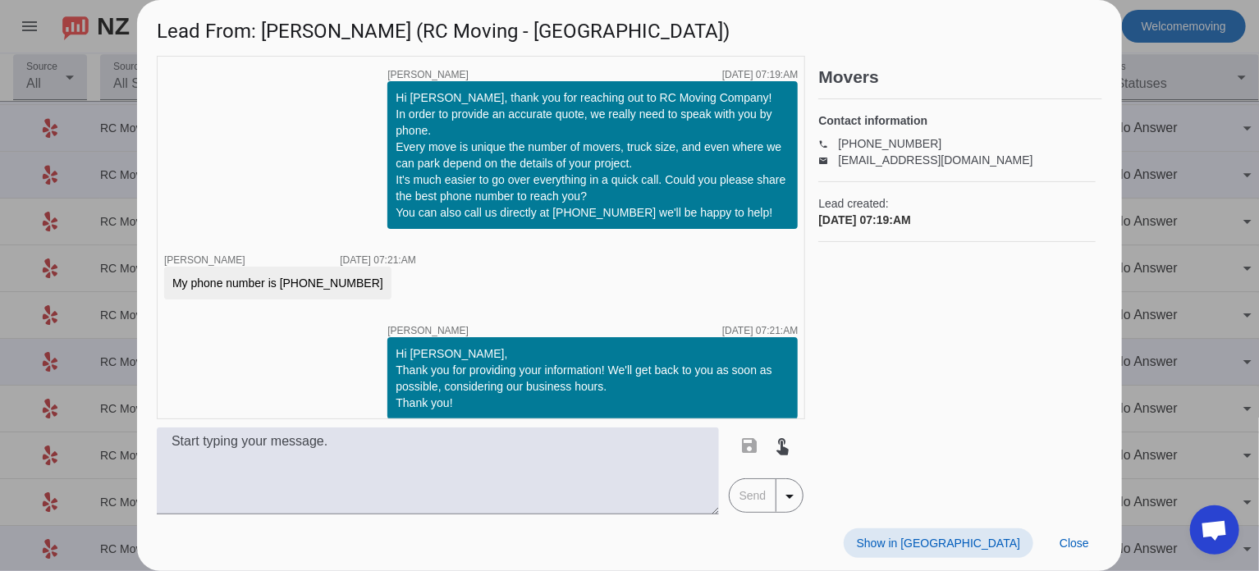
scroll to position [84, 0]
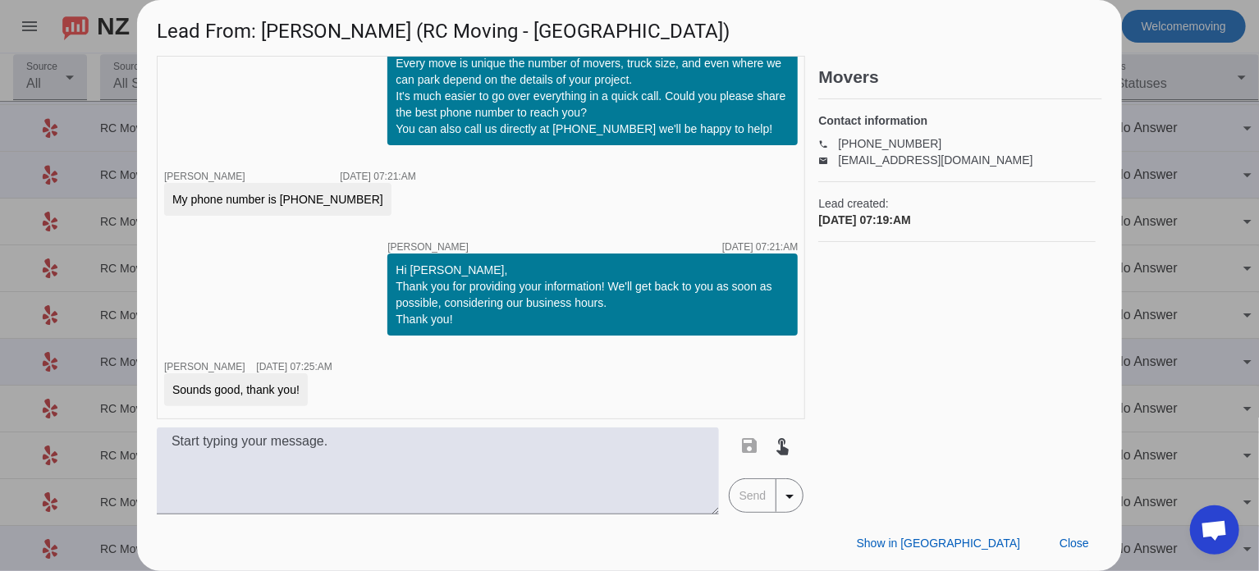
click at [1161, 303] on div at bounding box center [629, 285] width 1259 height 571
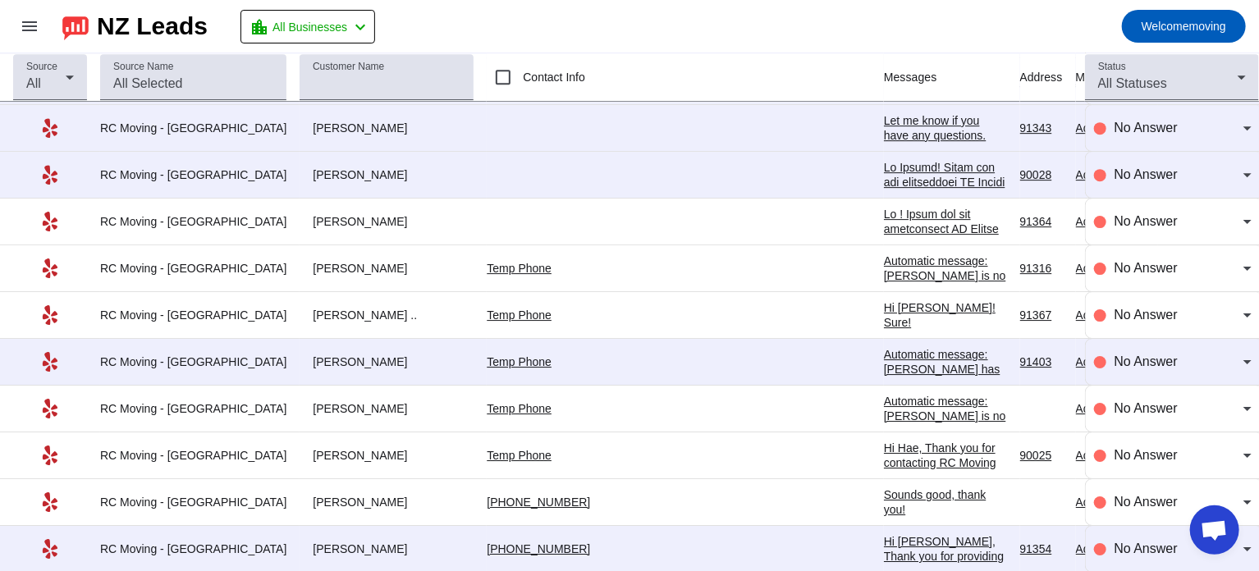
click at [884, 117] on div "Let me know if you have any questions. Thanks [PERSON_NAME]" at bounding box center [945, 142] width 123 height 59
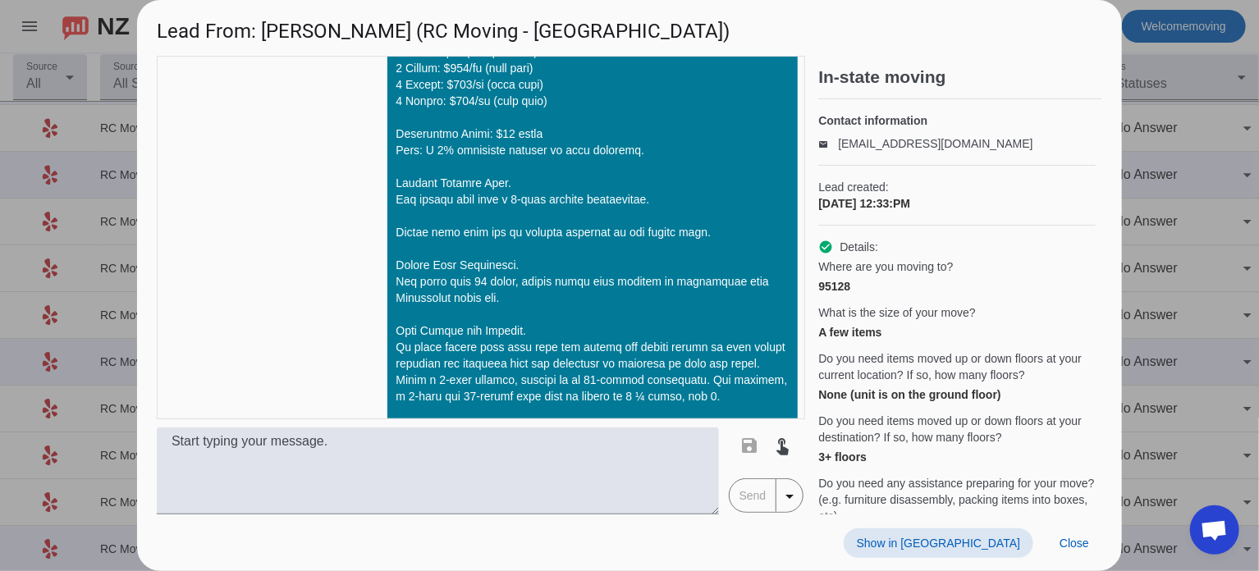
scroll to position [2833, 0]
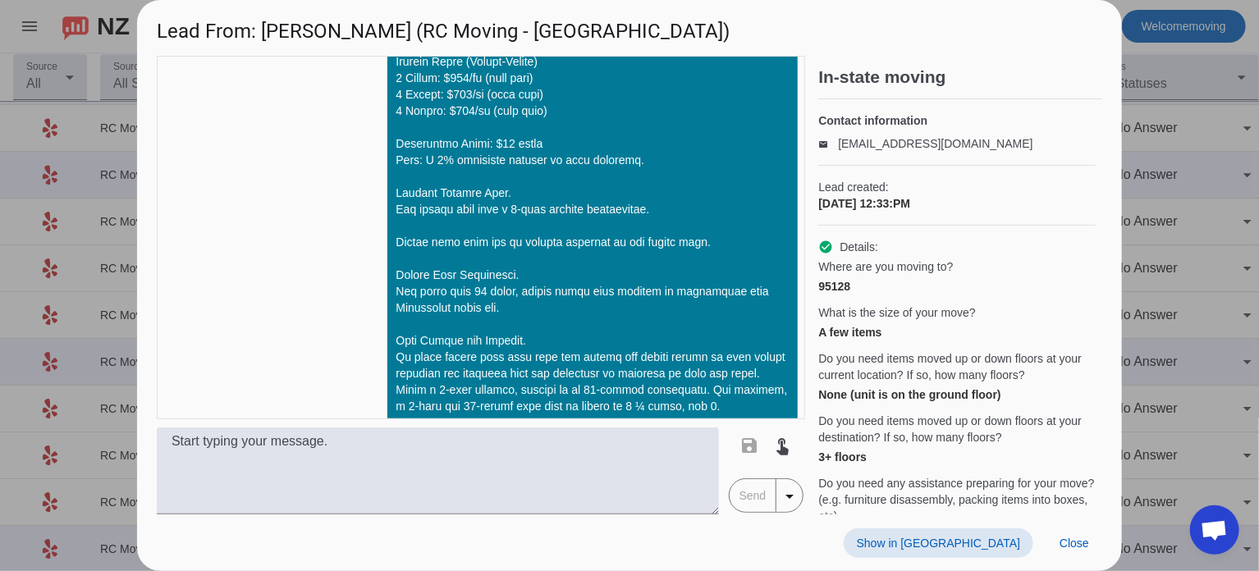
click at [1141, 226] on div at bounding box center [629, 285] width 1259 height 571
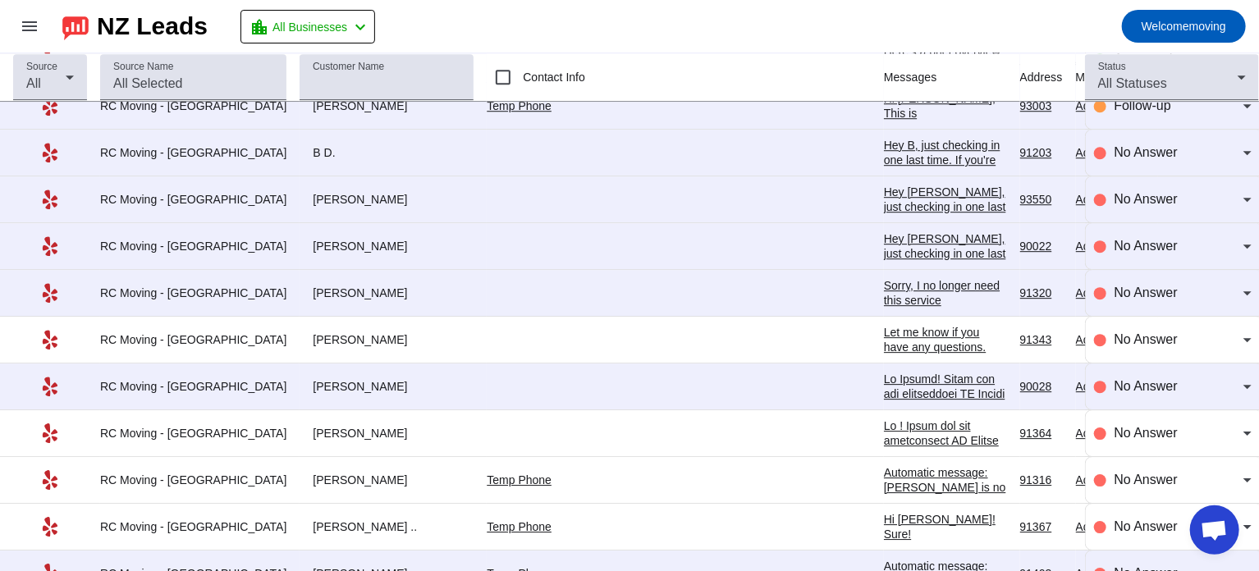
scroll to position [2403, 0]
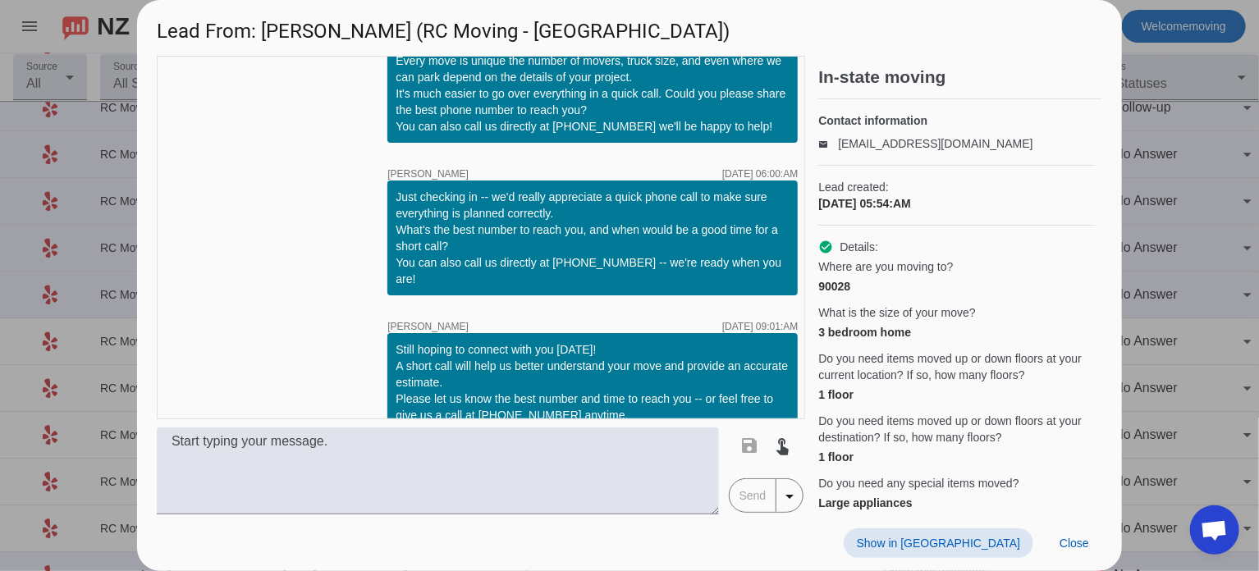
scroll to position [0, 0]
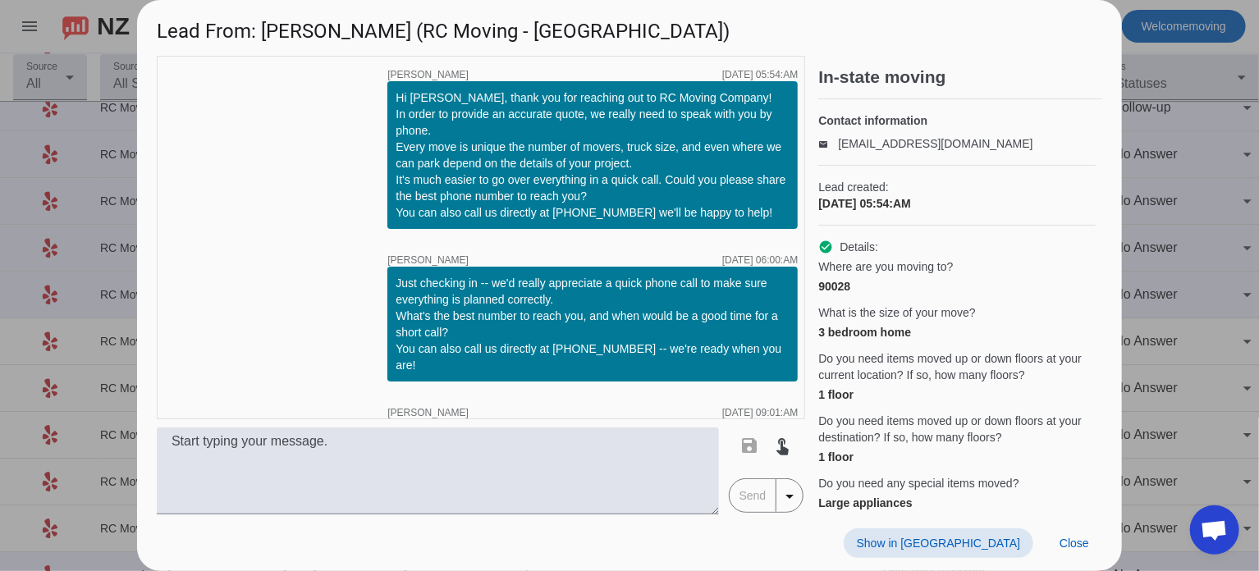
click at [1197, 182] on div at bounding box center [629, 285] width 1259 height 571
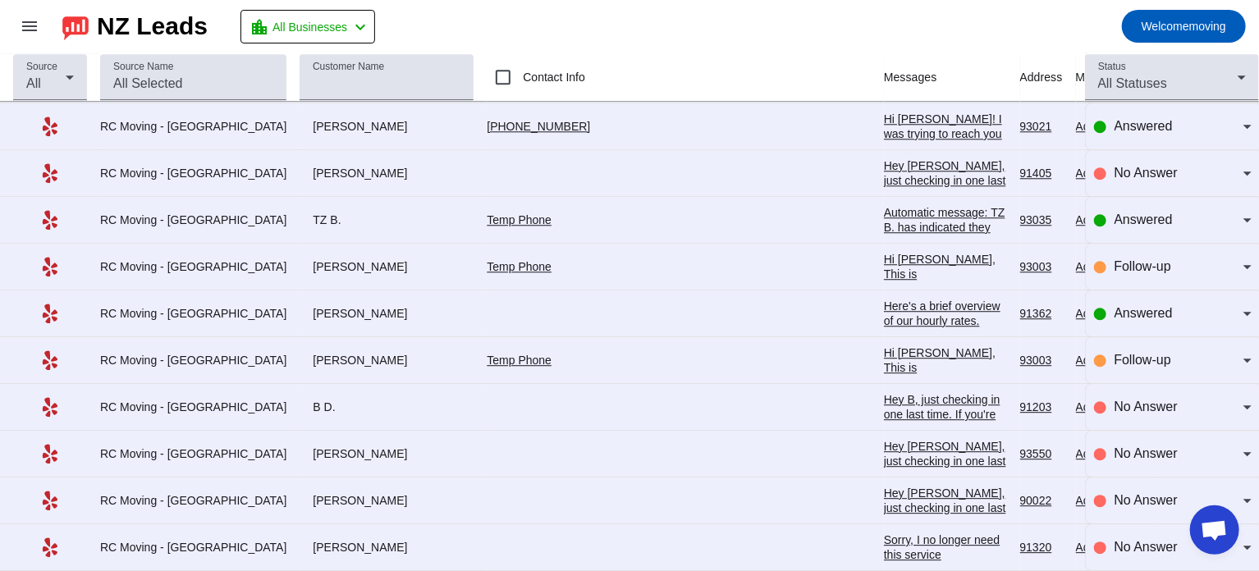
scroll to position [2150, 0]
click at [884, 299] on div "Here's a brief overview of our hourly rates. [DATE] to [DATE] Rates: For 2 prof…" at bounding box center [945, 572] width 123 height 547
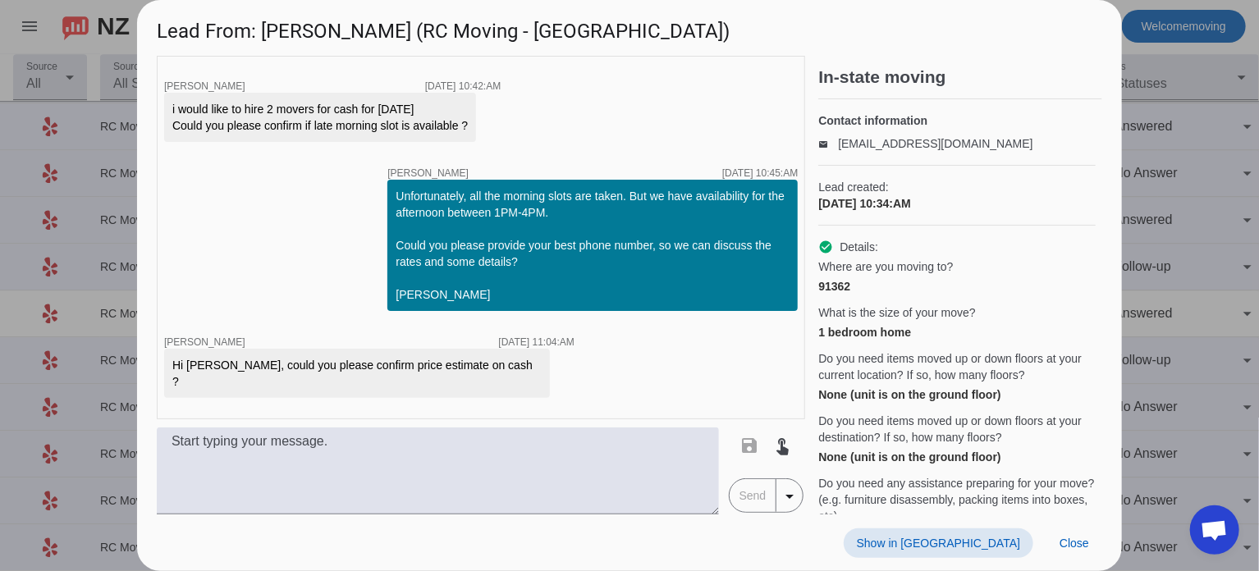
scroll to position [327, 0]
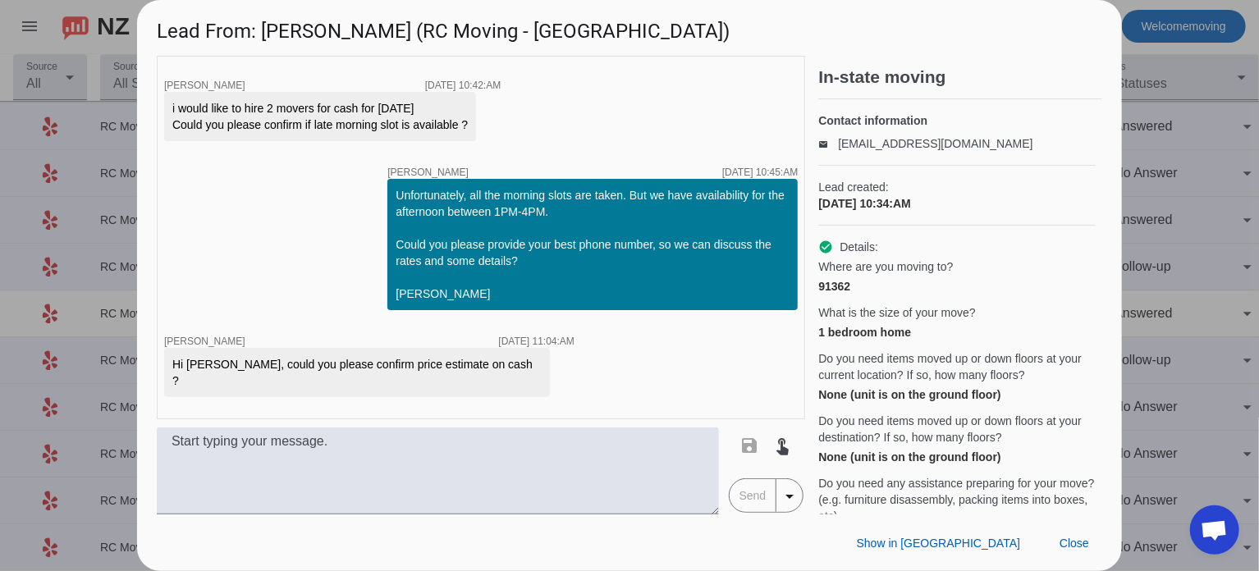
click at [1177, 263] on div at bounding box center [629, 285] width 1259 height 571
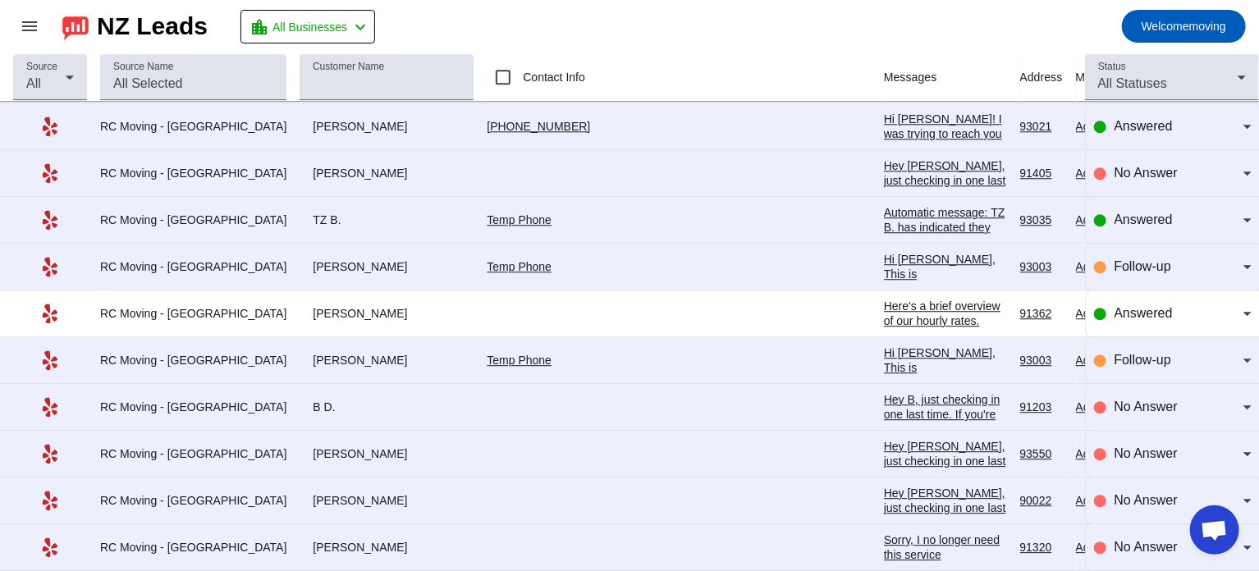
click at [884, 309] on div "Here's a brief overview of our hourly rates. [DATE] to [DATE] Rates: For 2 prof…" at bounding box center [945, 572] width 123 height 547
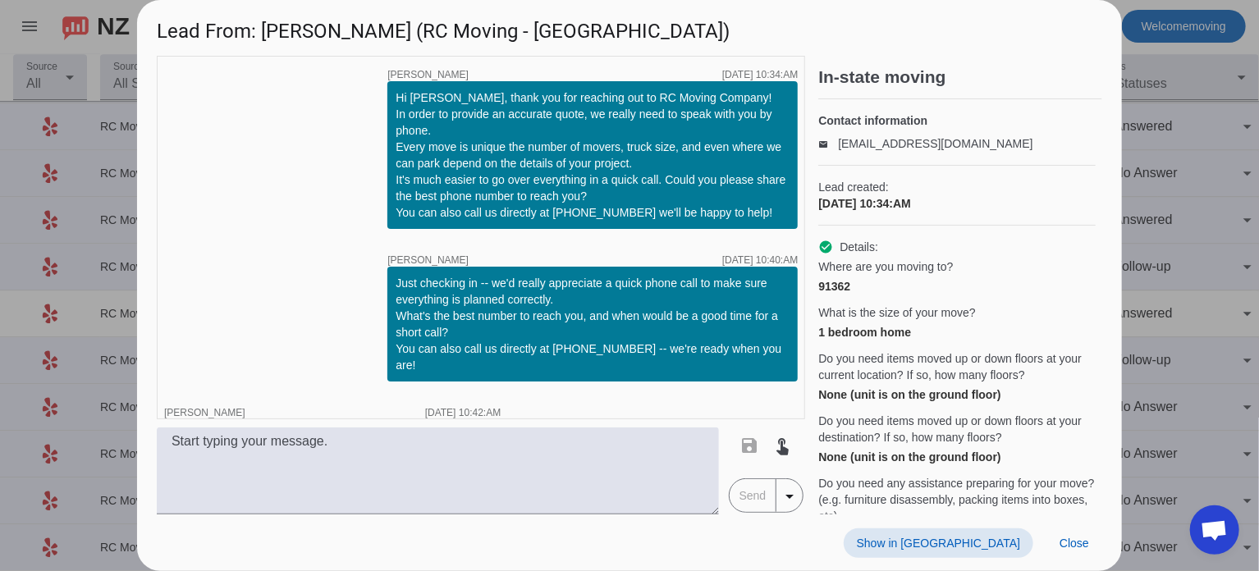
scroll to position [816, 0]
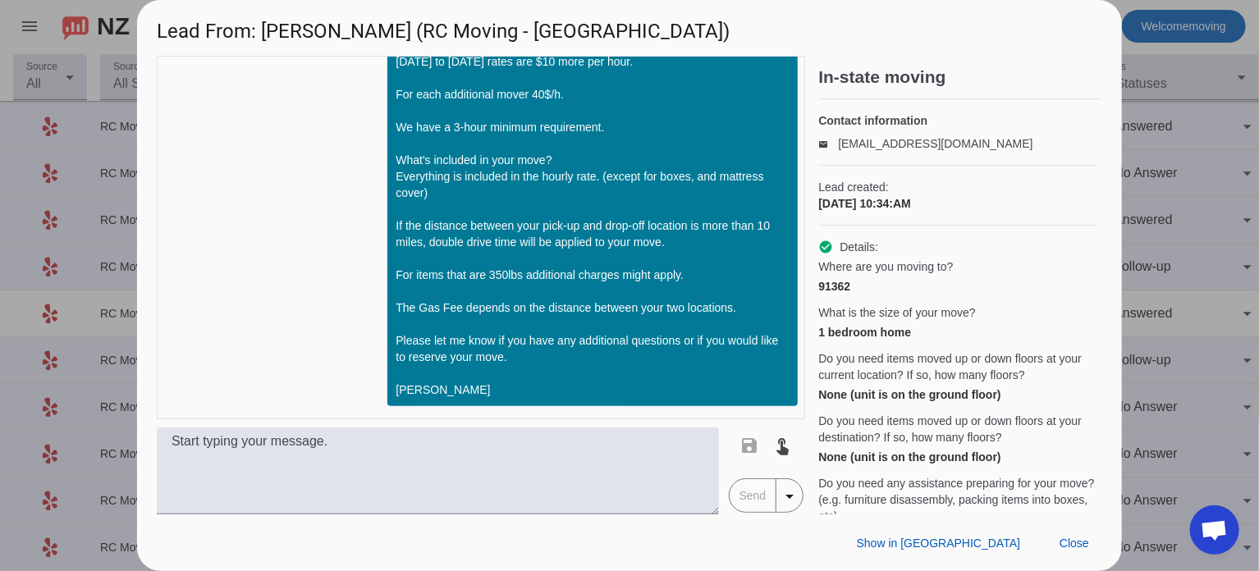
click at [1162, 196] on div at bounding box center [629, 285] width 1259 height 571
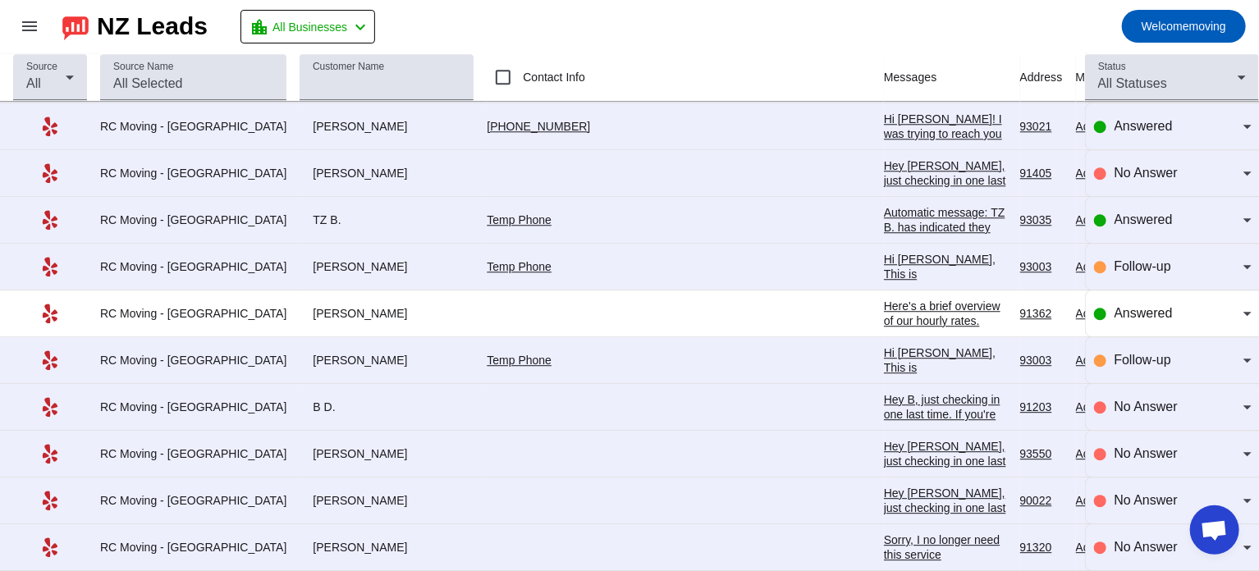
click at [884, 252] on div "Hi [PERSON_NAME], This is [PERSON_NAME] from RC Moving Company. We spoke about …" at bounding box center [945, 377] width 123 height 251
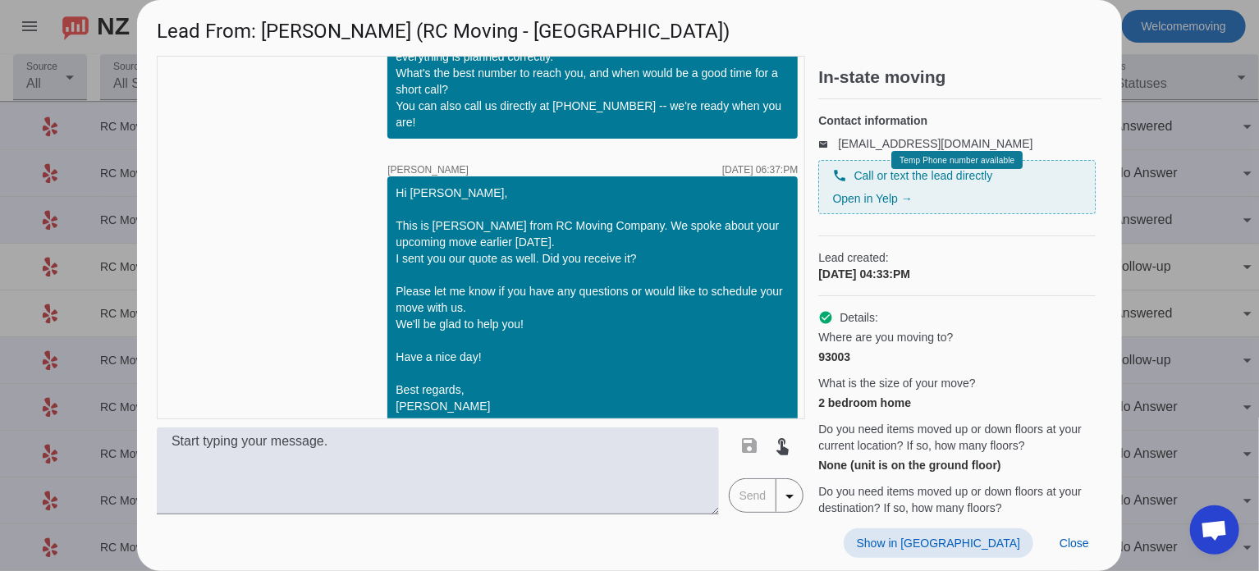
scroll to position [0, 0]
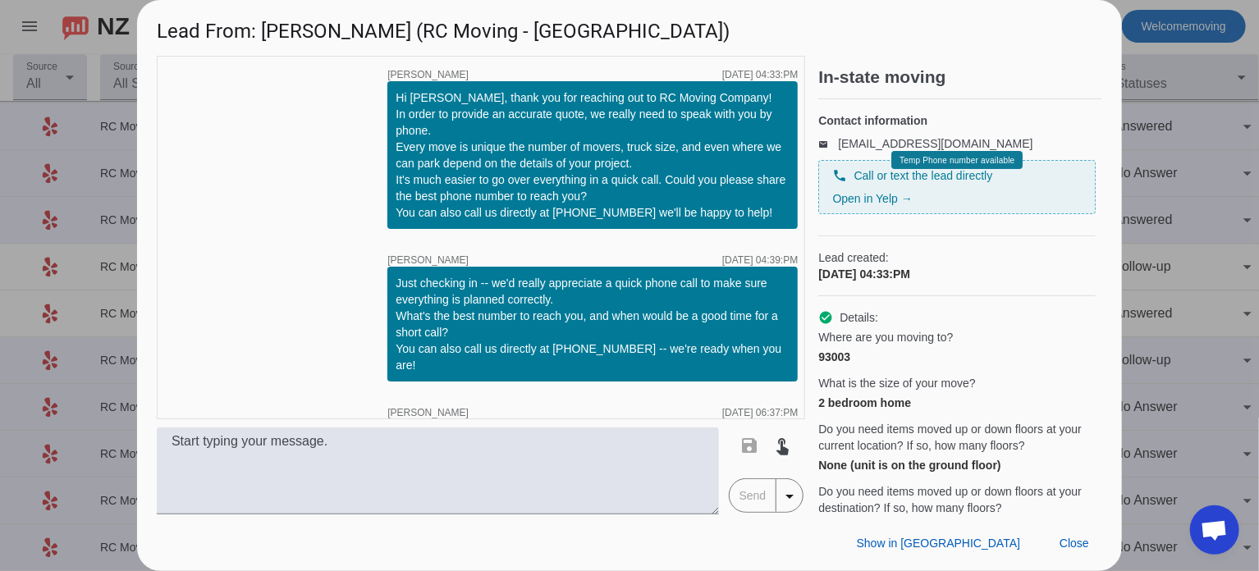
click at [1214, 126] on div at bounding box center [629, 285] width 1259 height 571
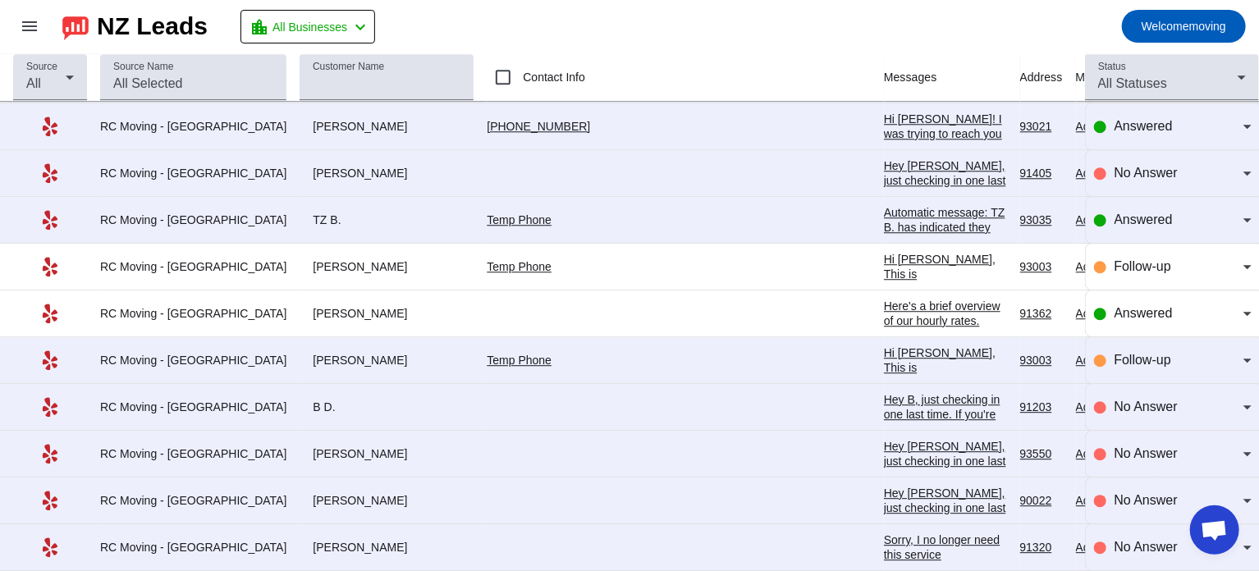
click at [884, 207] on div "Automatic message: TZ B. has indicated they have booked another business for th…" at bounding box center [945, 234] width 123 height 59
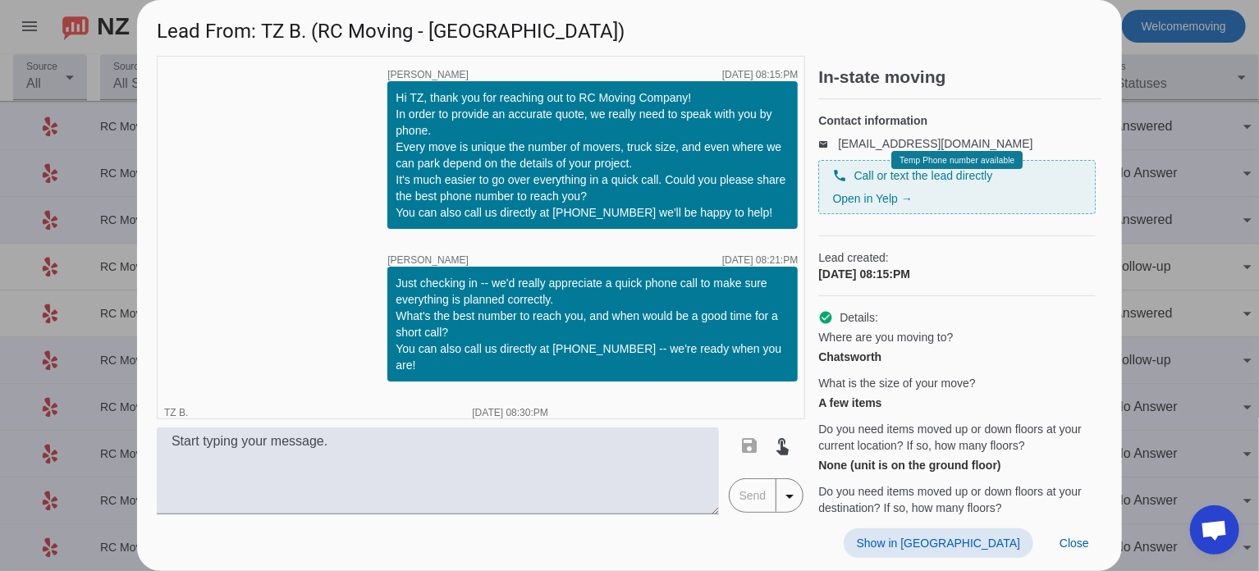
scroll to position [46, 0]
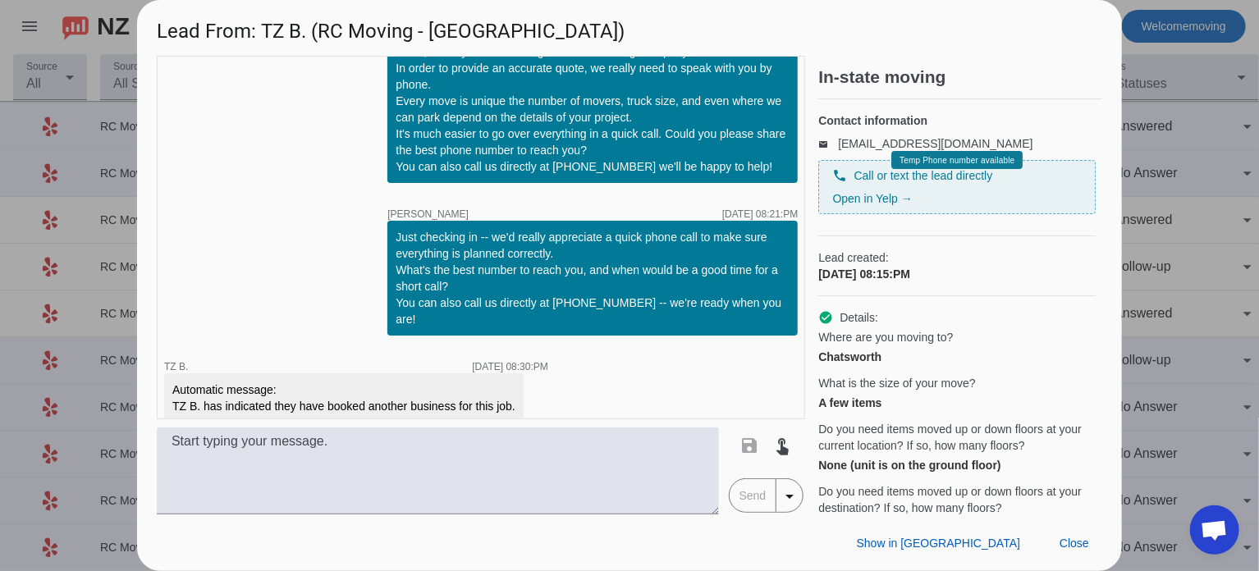
click at [1178, 188] on div at bounding box center [629, 285] width 1259 height 571
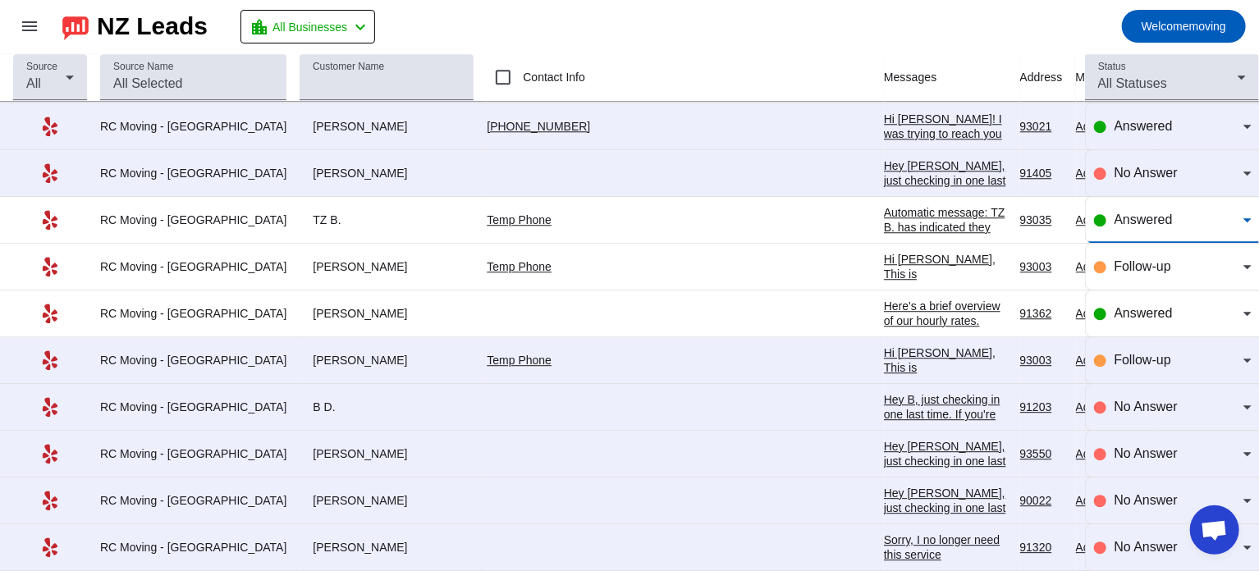
click at [1168, 210] on div "Answered" at bounding box center [1178, 220] width 129 height 20
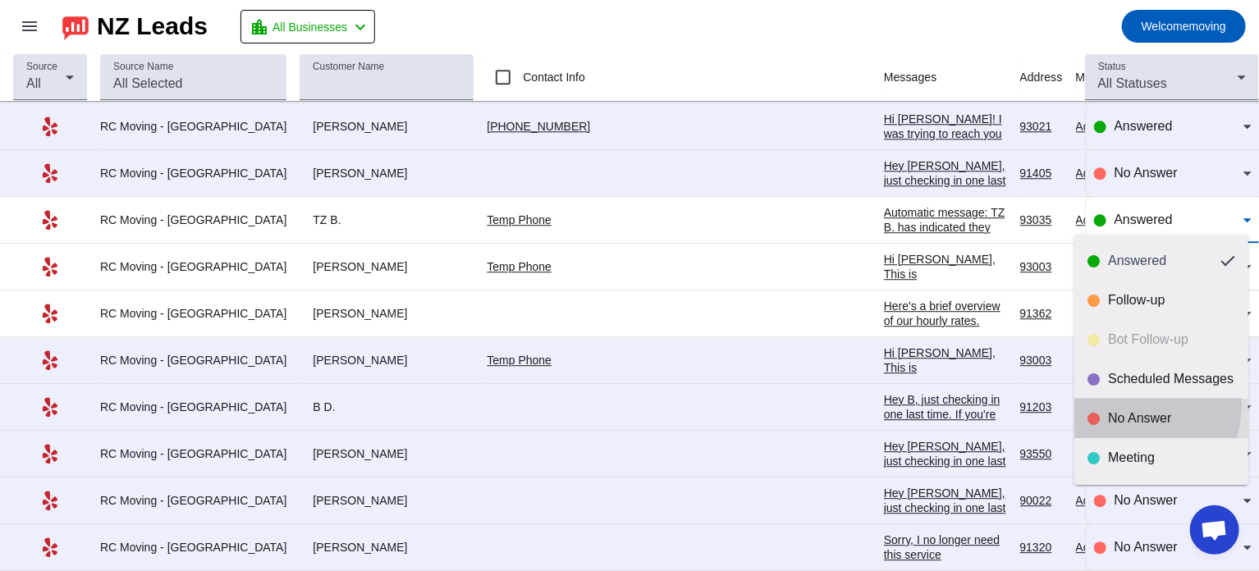
click at [1118, 403] on mat-option "No Answer" at bounding box center [1161, 418] width 174 height 39
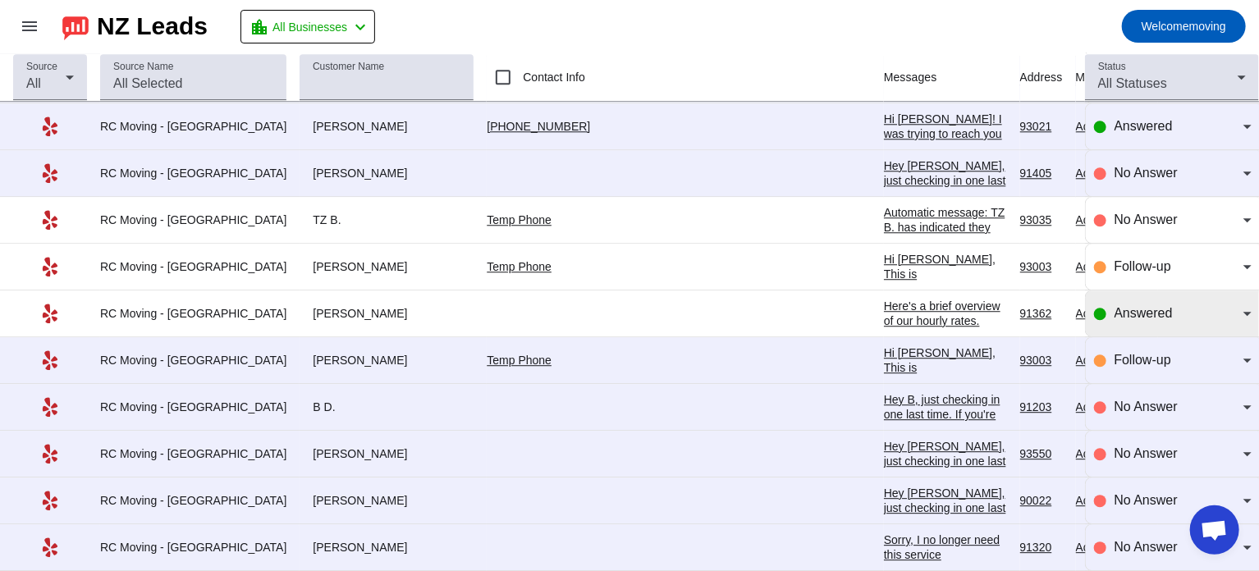
click at [1141, 315] on div "Answered" at bounding box center [1173, 313] width 158 height 46
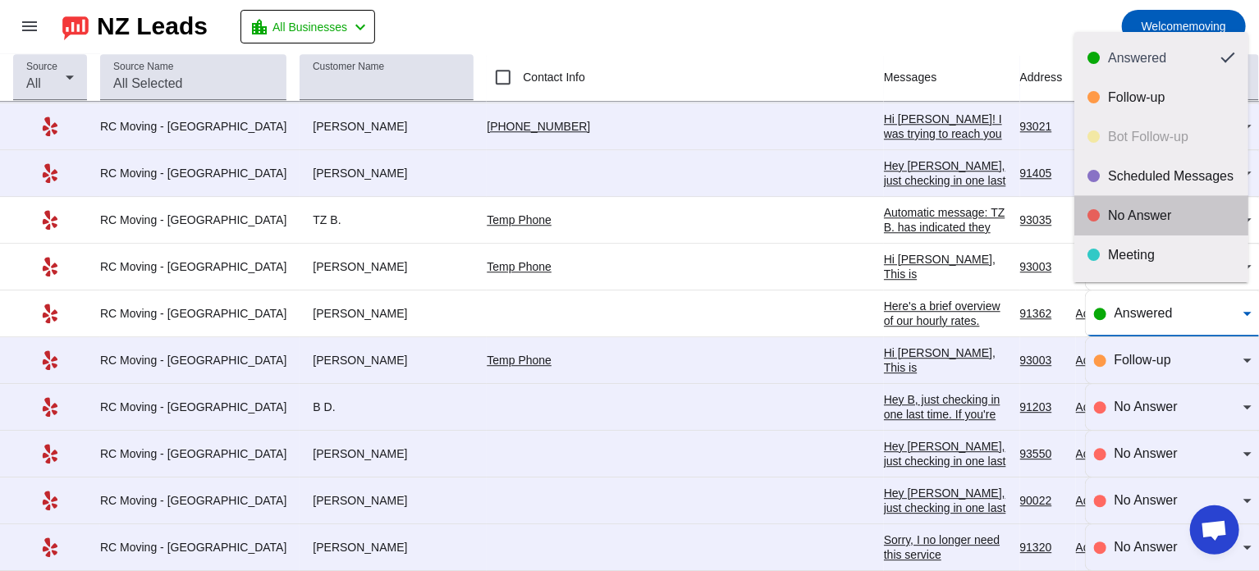
click at [1168, 226] on mat-option "No Answer" at bounding box center [1161, 215] width 174 height 39
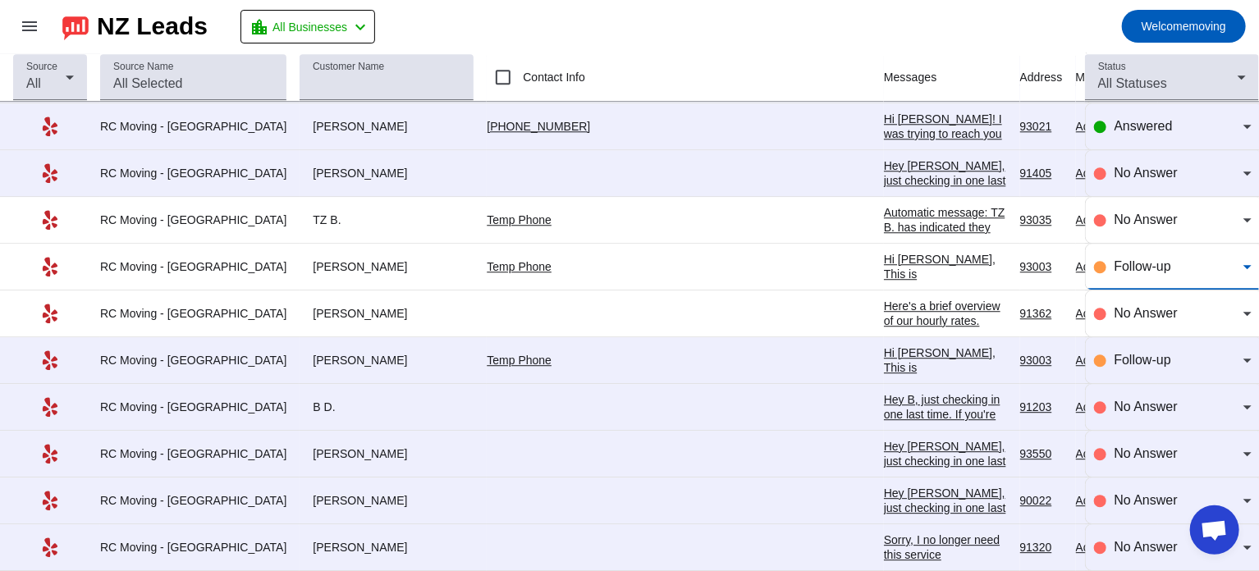
click at [1184, 257] on div "Follow-up" at bounding box center [1178, 267] width 129 height 20
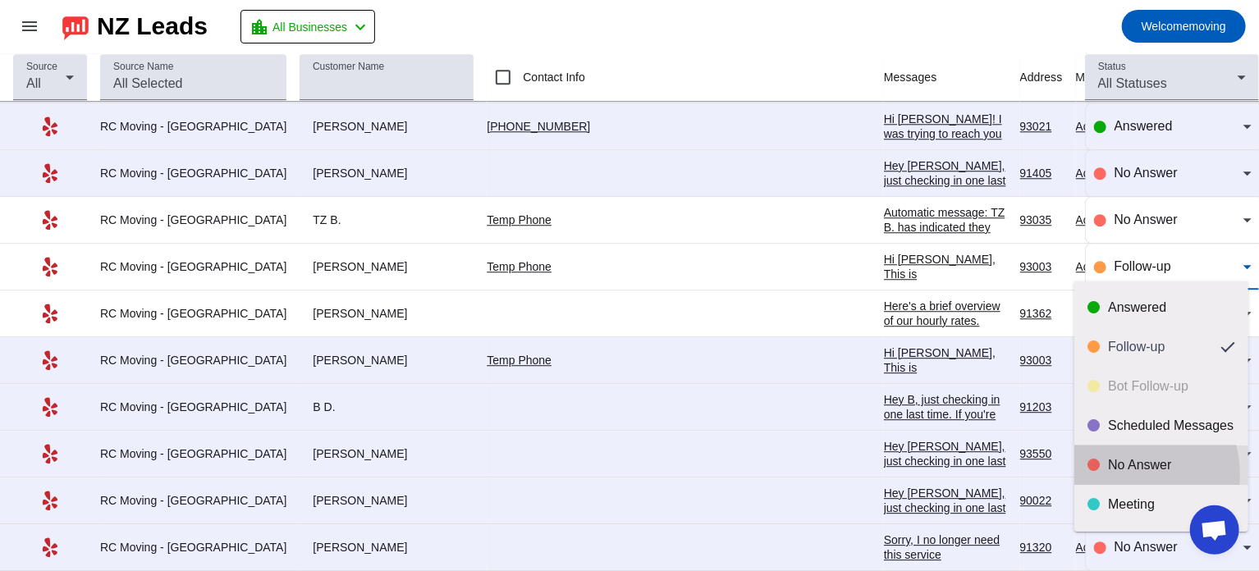
click at [1122, 475] on mat-option "No Answer" at bounding box center [1161, 465] width 174 height 39
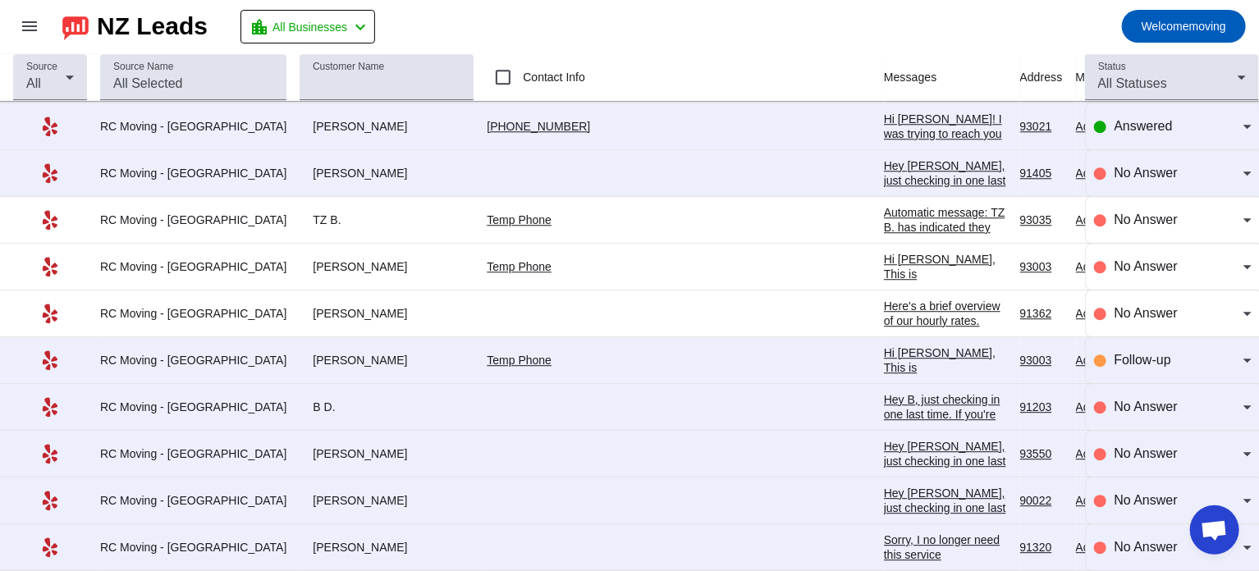
click at [884, 112] on div "Hi [PERSON_NAME]! I was trying to reach you regarding your upcoming move. Can y…" at bounding box center [945, 171] width 123 height 118
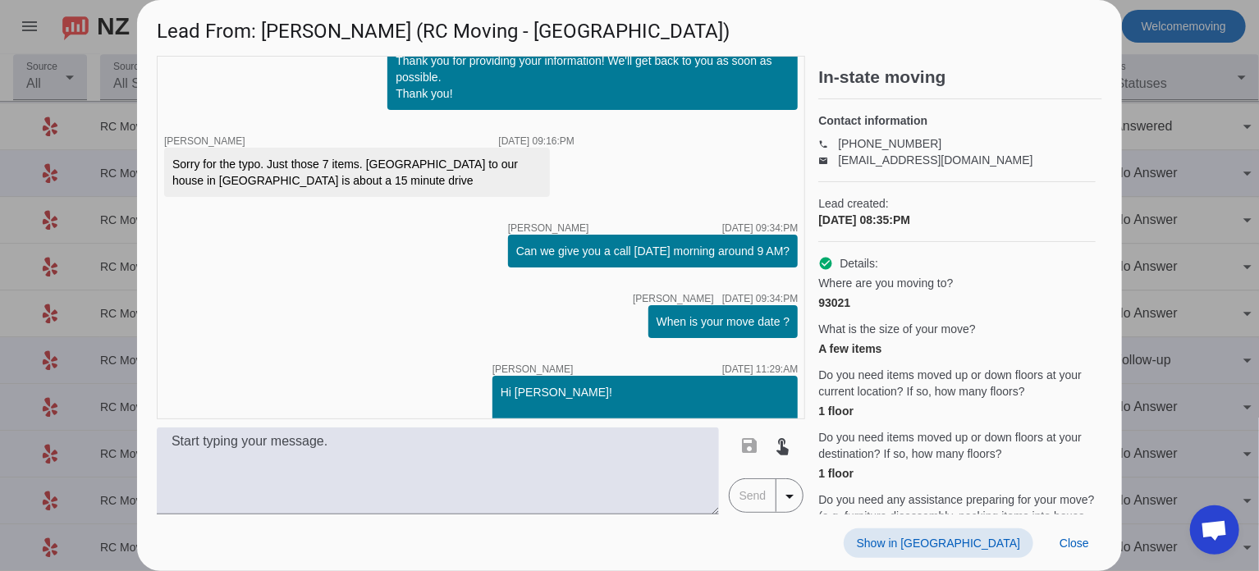
scroll to position [592, 0]
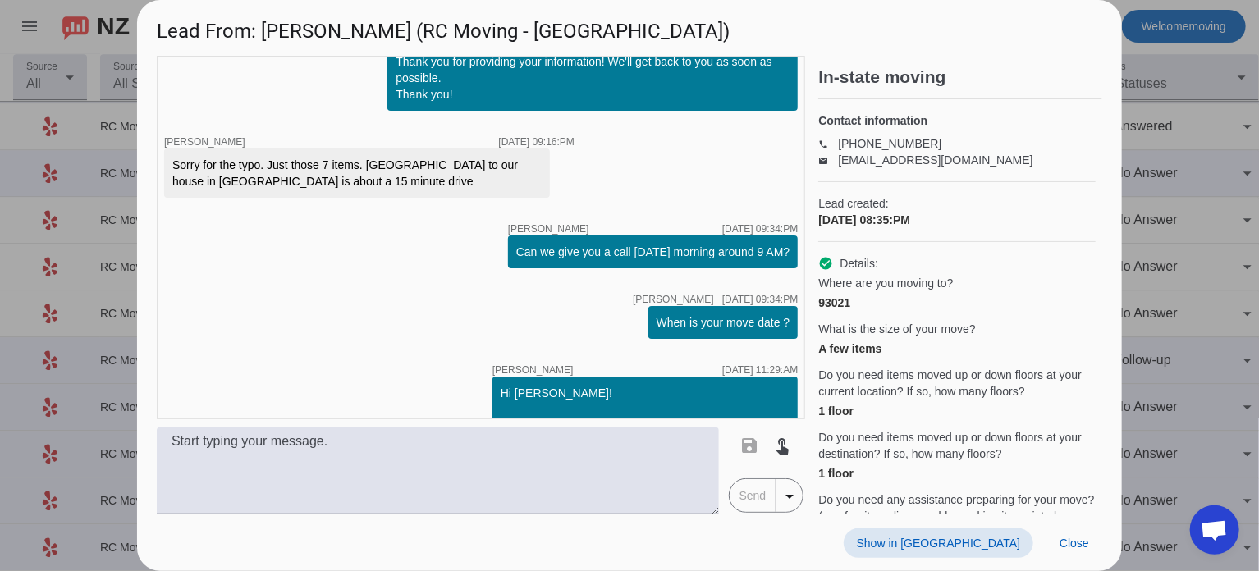
click at [1169, 171] on div at bounding box center [629, 285] width 1259 height 571
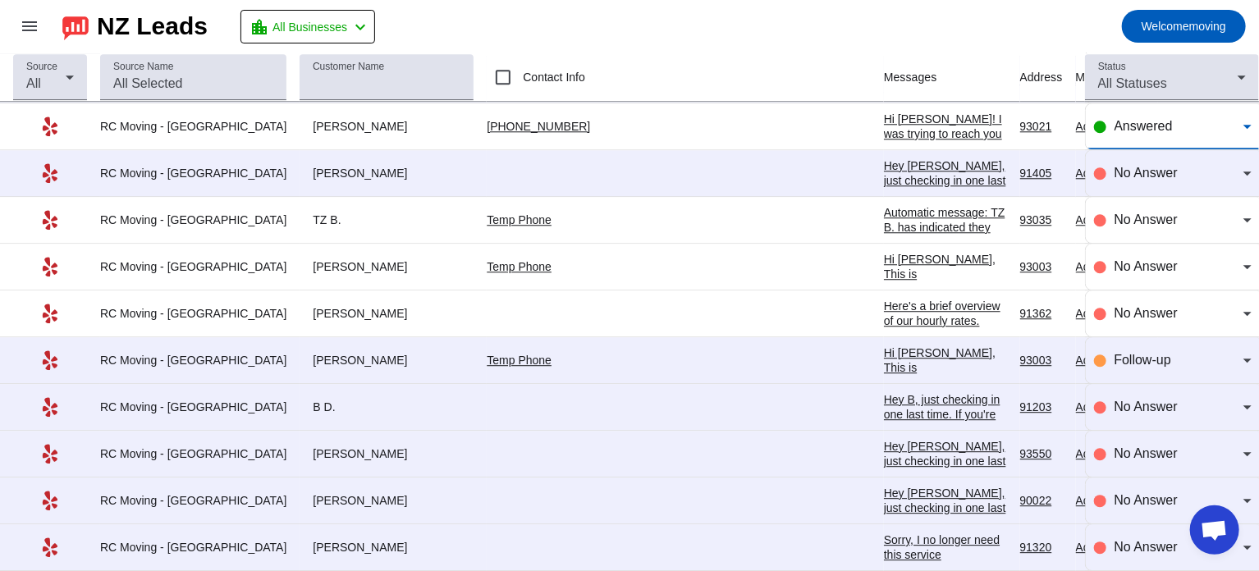
click at [1145, 126] on div "Answered" at bounding box center [1178, 127] width 129 height 20
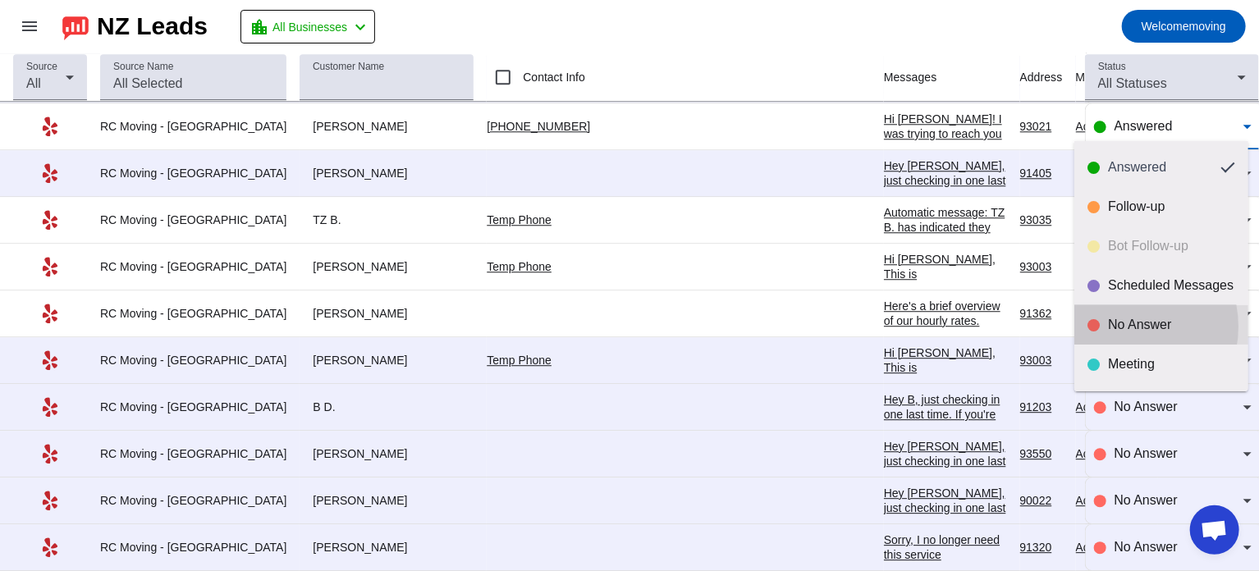
click at [1125, 327] on div "No Answer" at bounding box center [1171, 325] width 127 height 16
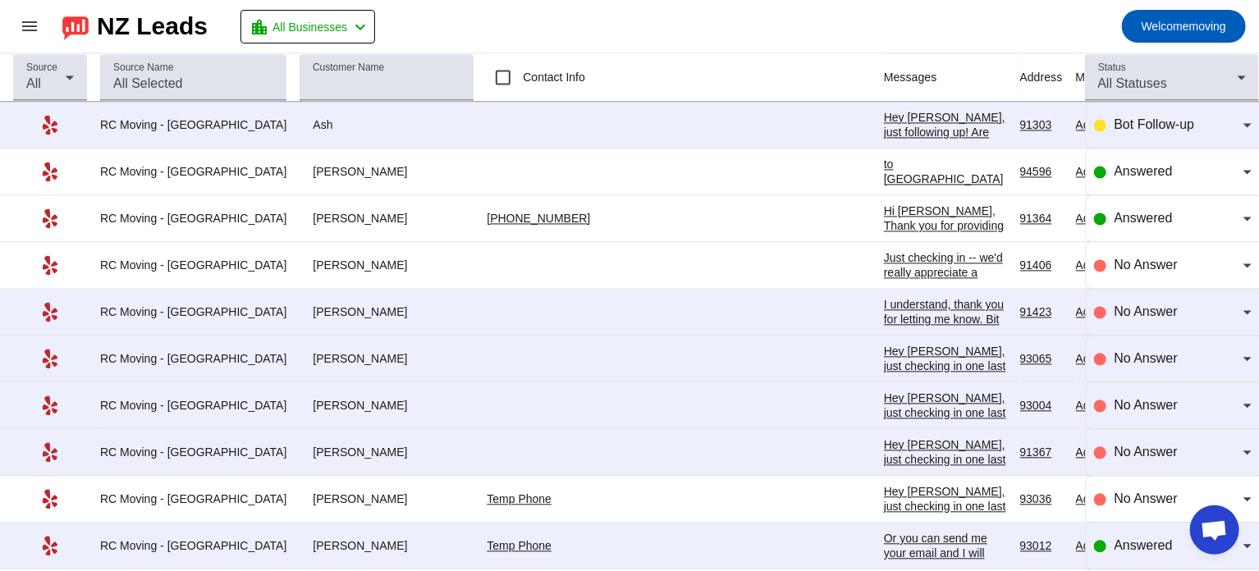
scroll to position [1673, 0]
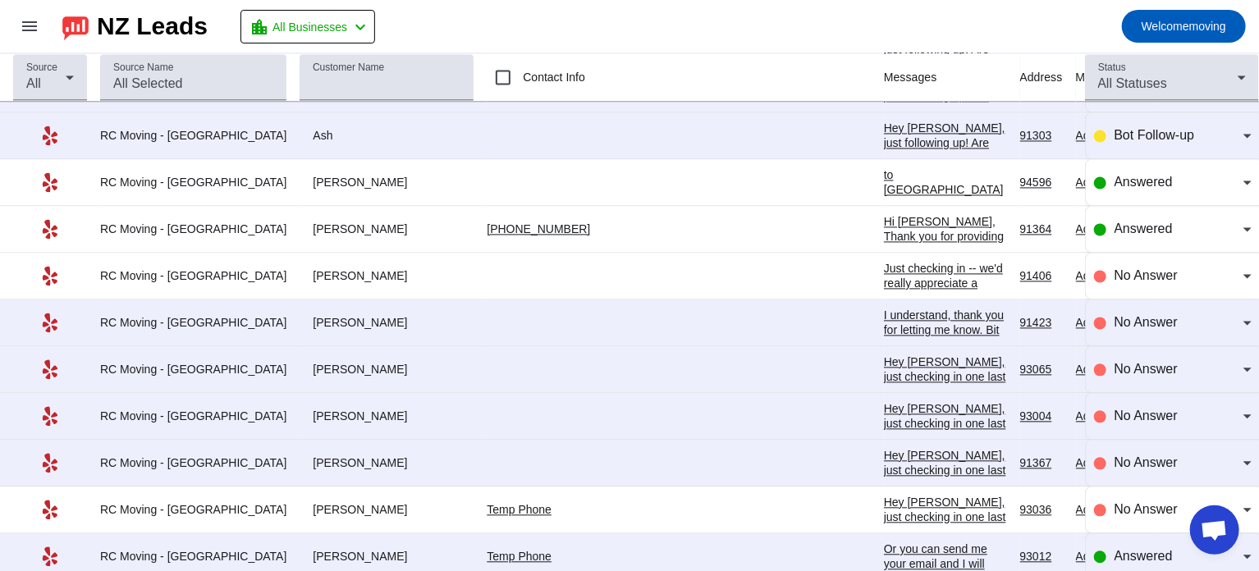
click at [884, 554] on div "Or you can send me your email and I will email you the quote. Thanks [PERSON_NA…" at bounding box center [945, 579] width 123 height 74
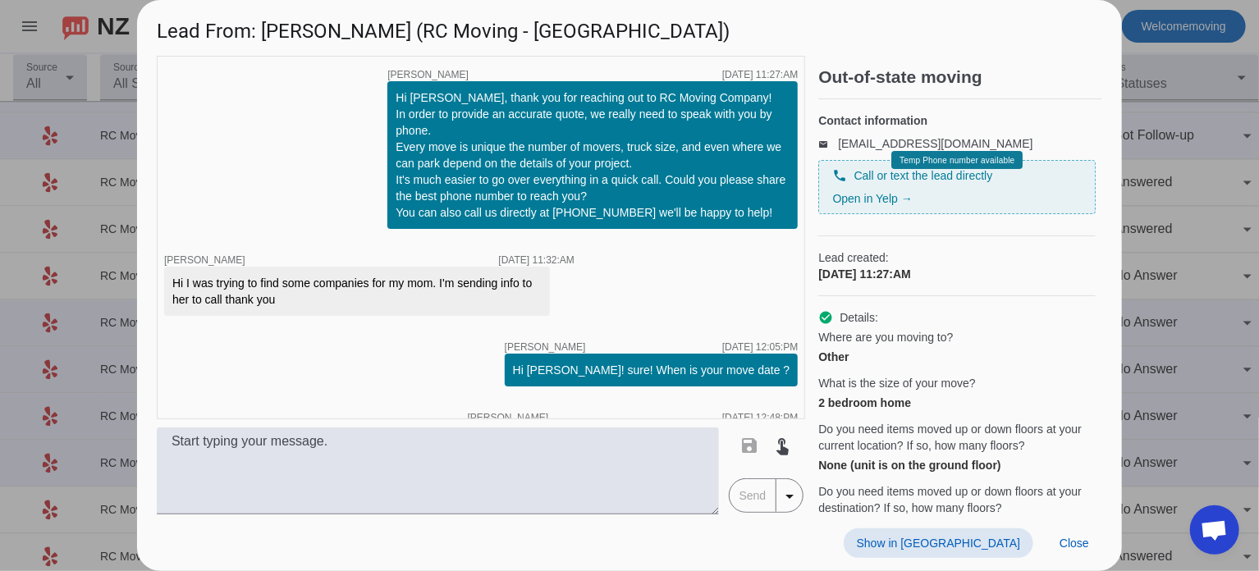
scroll to position [84, 0]
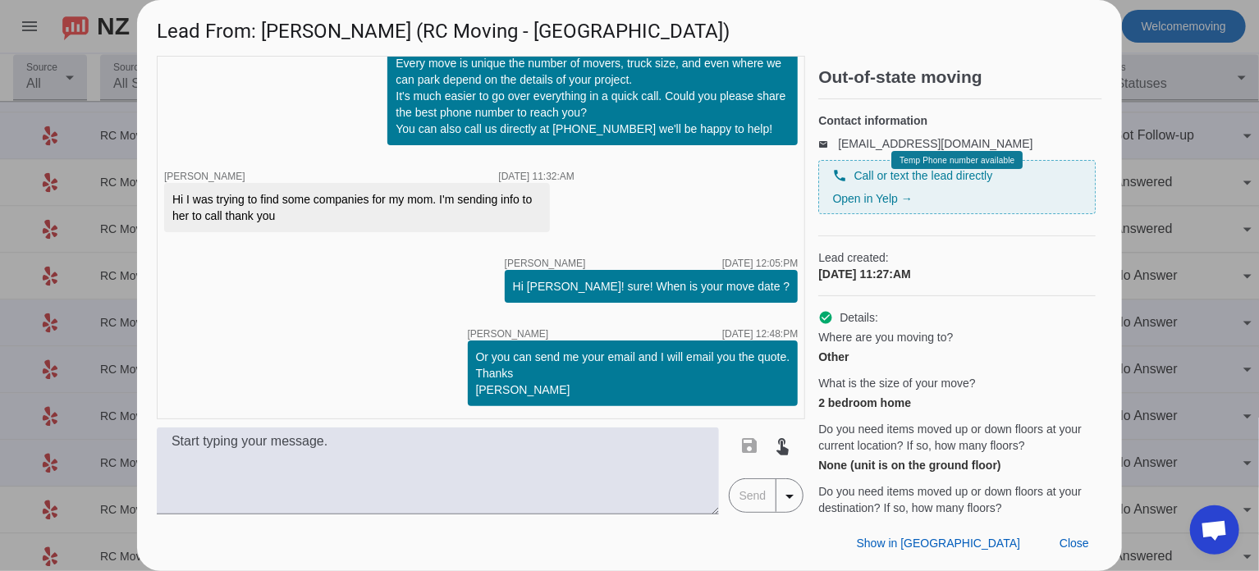
click at [1132, 252] on div at bounding box center [629, 285] width 1259 height 571
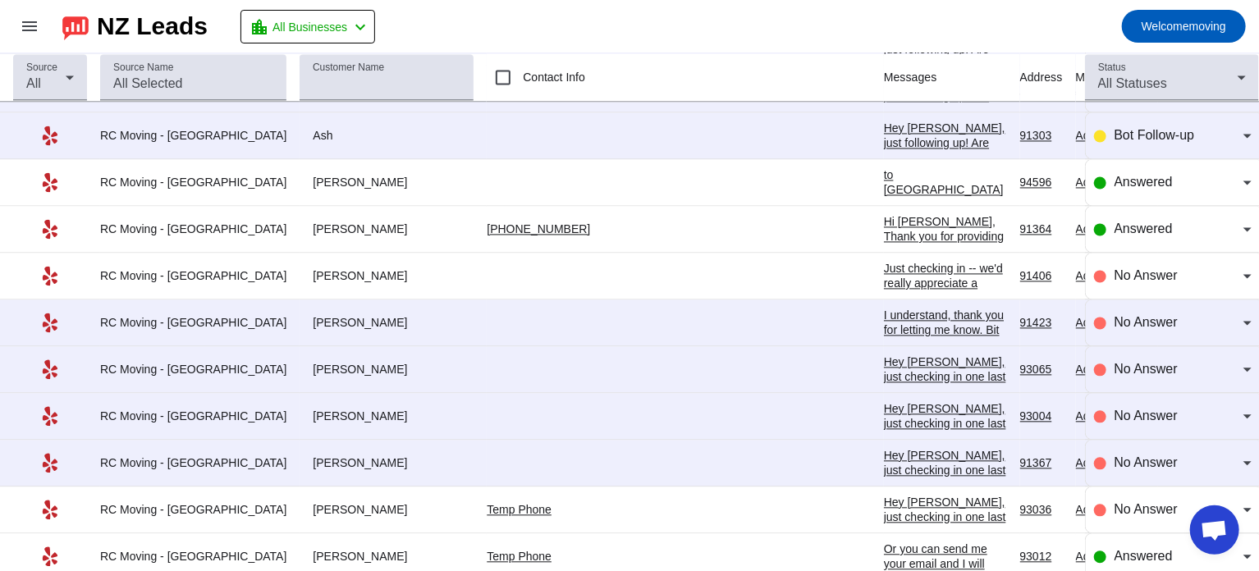
click at [884, 224] on div "Hi [PERSON_NAME], Thank you for providing your information! We'll get back to y…" at bounding box center [945, 265] width 123 height 103
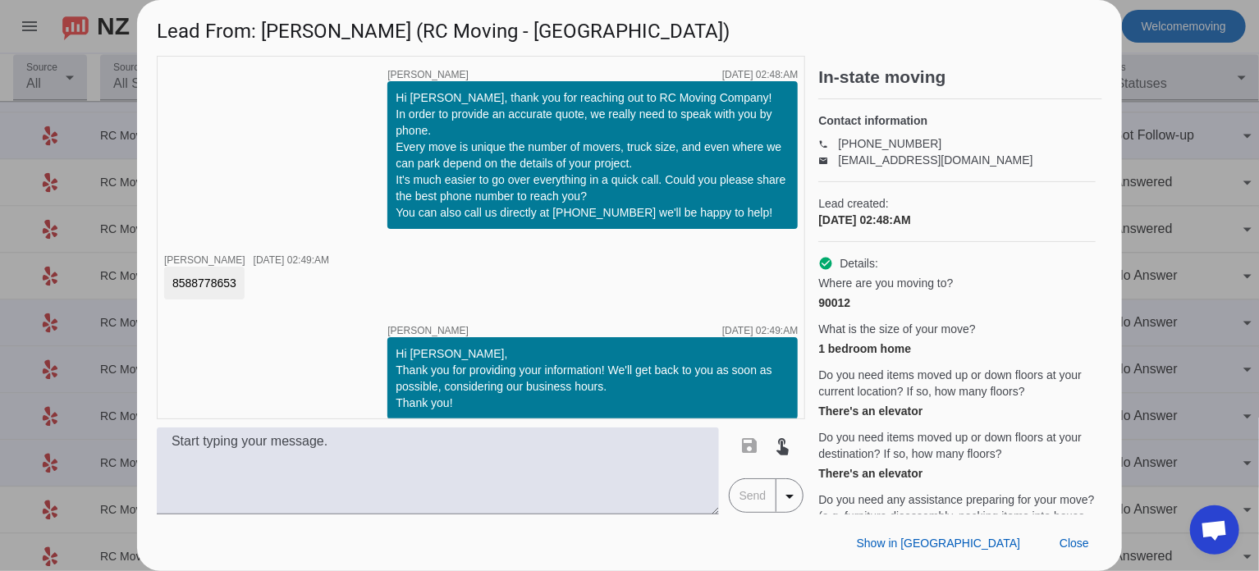
scroll to position [13, 0]
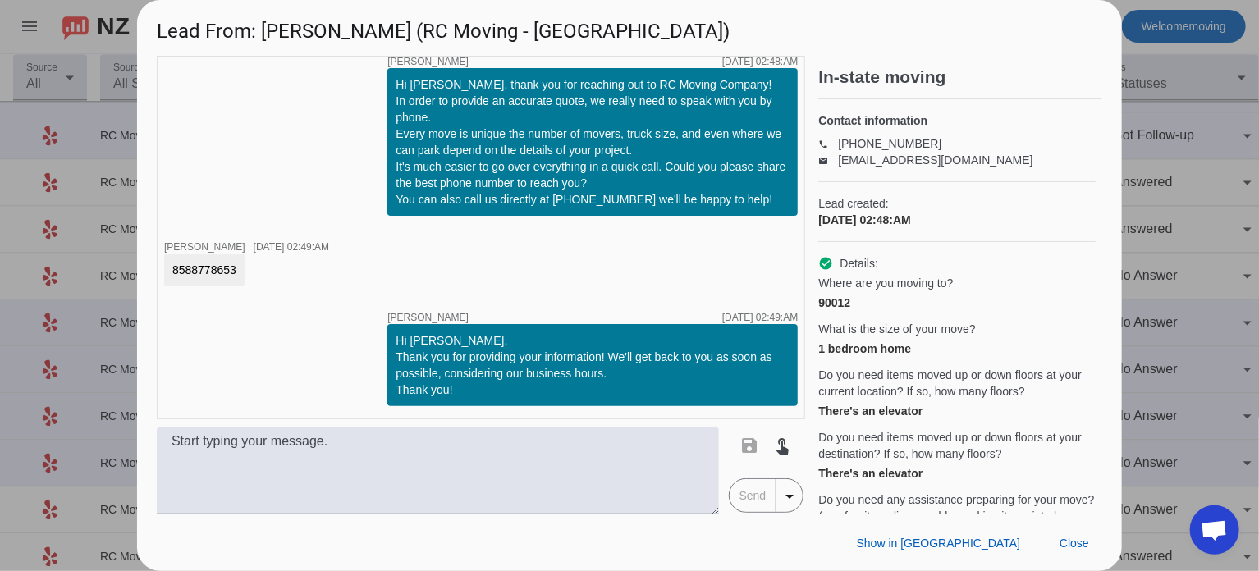
click at [1150, 208] on div at bounding box center [629, 285] width 1259 height 571
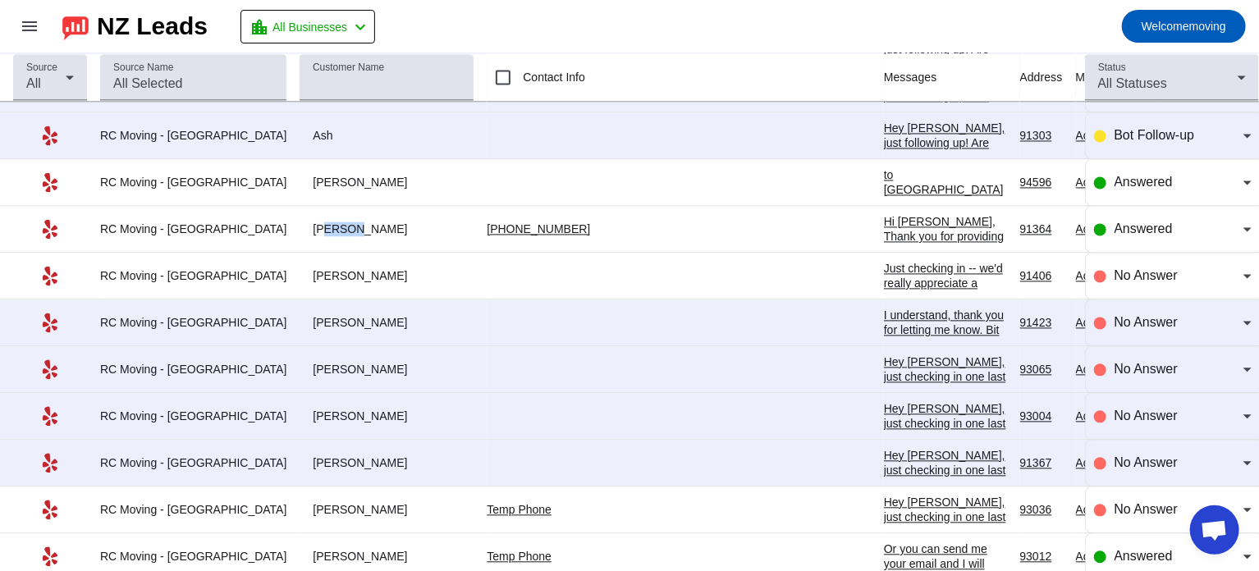
drag, startPoint x: 281, startPoint y: 221, endPoint x: 313, endPoint y: 222, distance: 32.0
click at [313, 222] on div "[PERSON_NAME]" at bounding box center [387, 229] width 174 height 15
drag, startPoint x: 276, startPoint y: 222, endPoint x: 323, endPoint y: 221, distance: 47.6
click at [323, 222] on div "[PERSON_NAME]" at bounding box center [387, 229] width 174 height 15
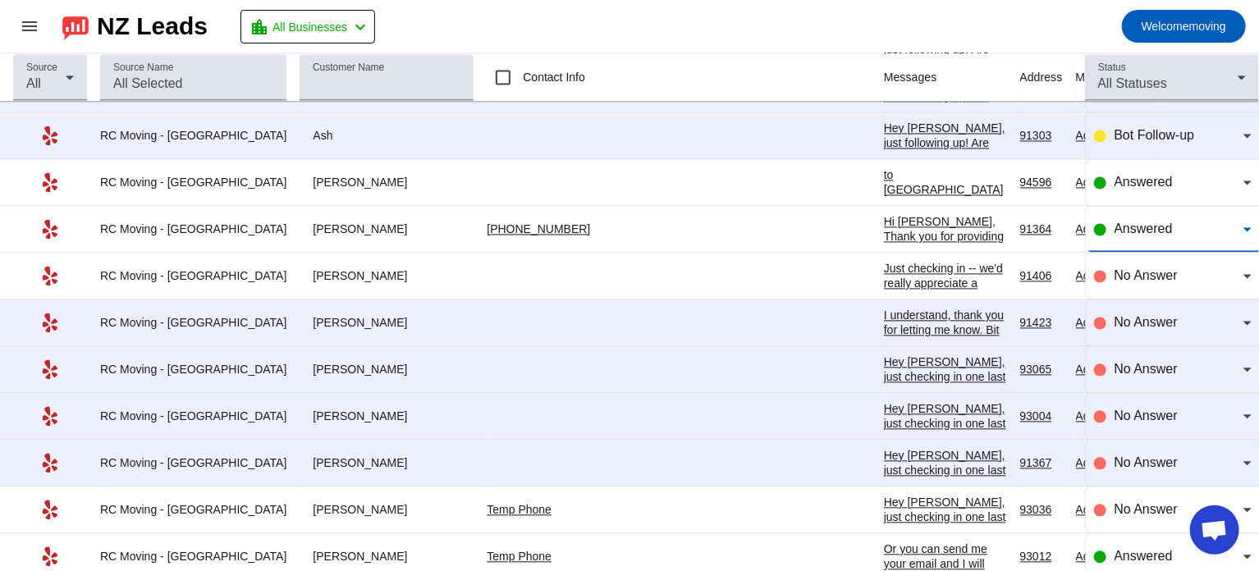
click at [1115, 226] on span "Answered" at bounding box center [1143, 229] width 58 height 14
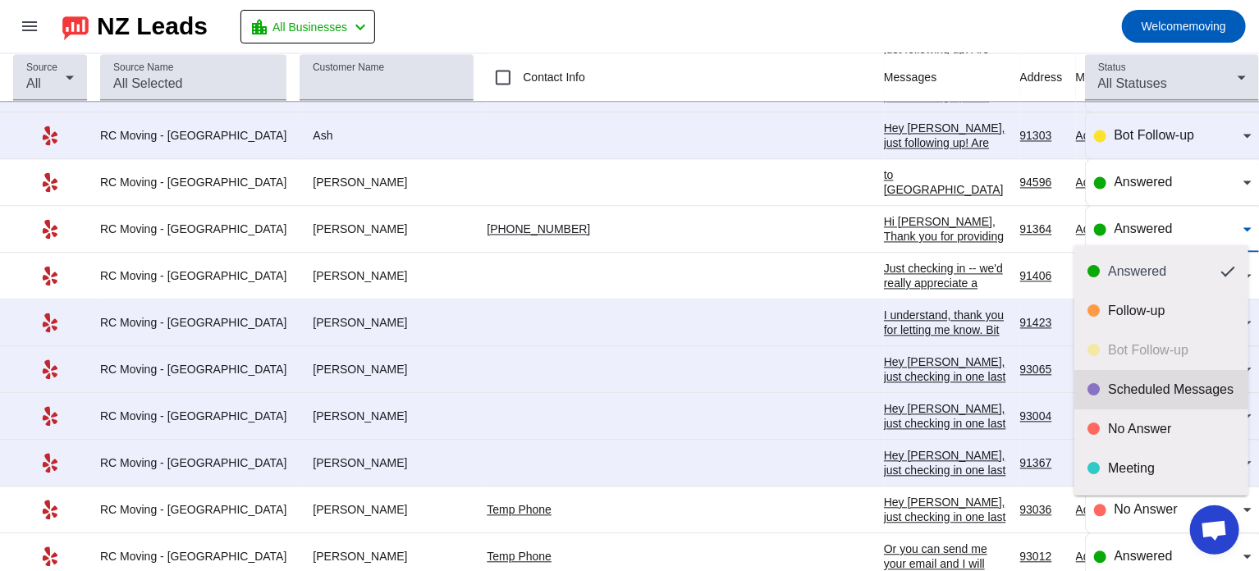
scroll to position [39, 0]
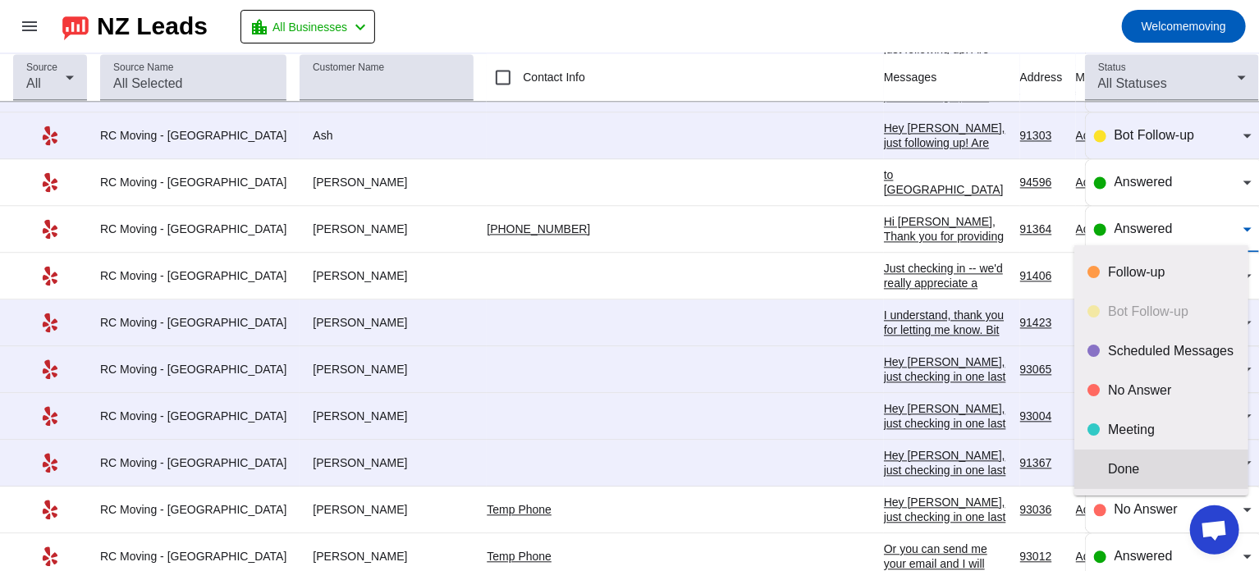
click at [1123, 480] on mat-option "Done" at bounding box center [1161, 469] width 174 height 39
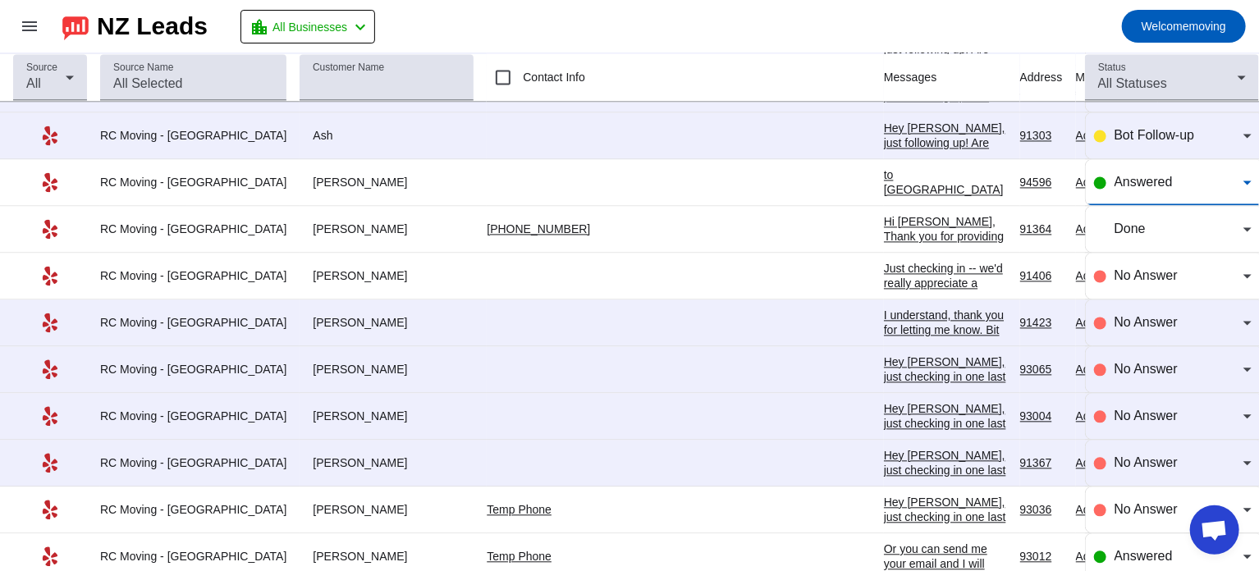
click at [1142, 181] on span "Answered" at bounding box center [1143, 182] width 58 height 14
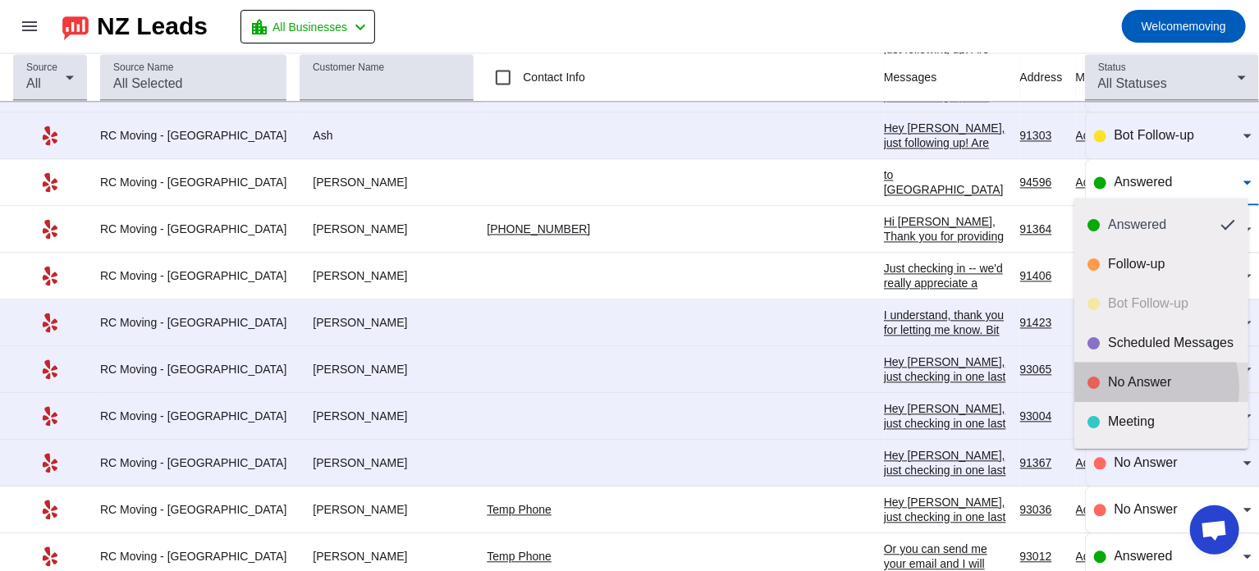
click at [1130, 388] on div "No Answer" at bounding box center [1171, 382] width 127 height 16
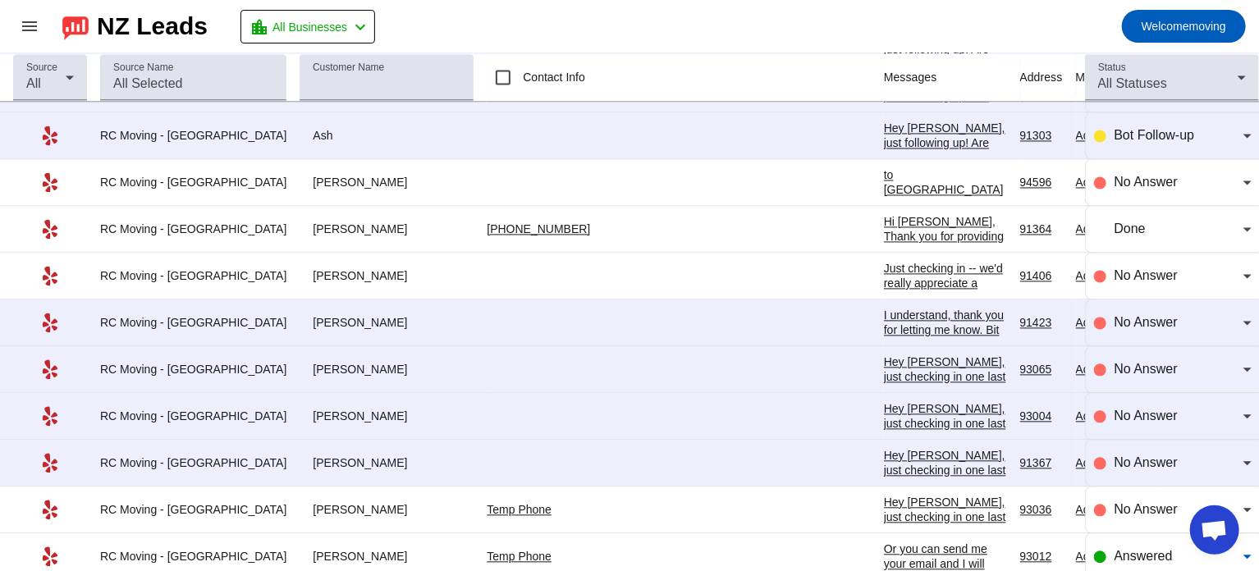
click at [1130, 547] on div "Answered" at bounding box center [1178, 557] width 129 height 20
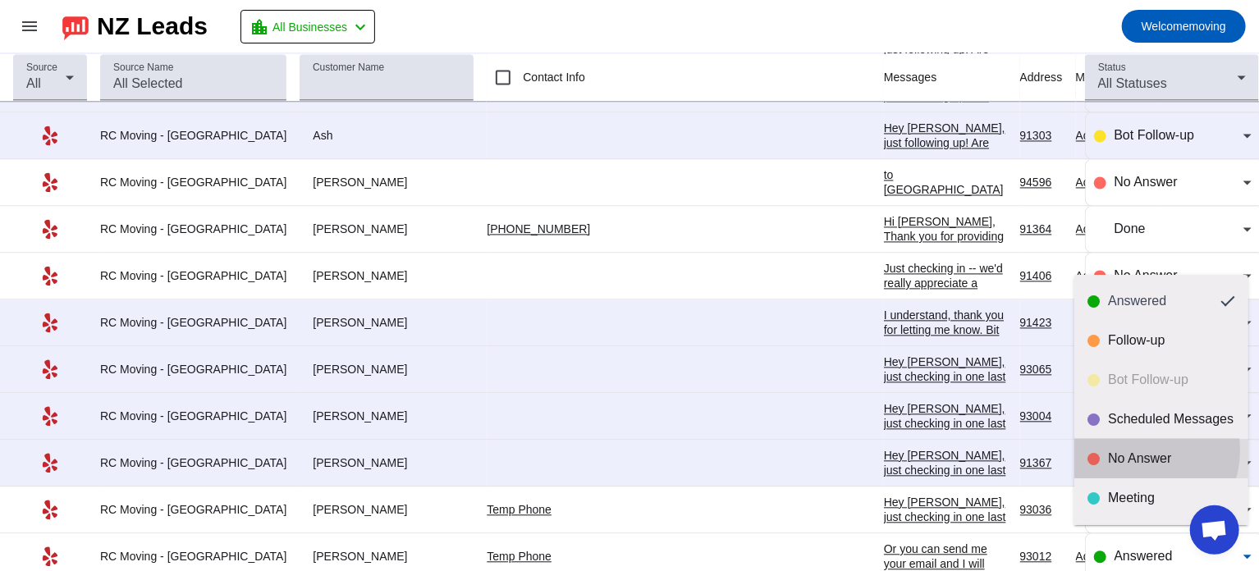
click at [1137, 451] on div "No Answer" at bounding box center [1171, 459] width 127 height 16
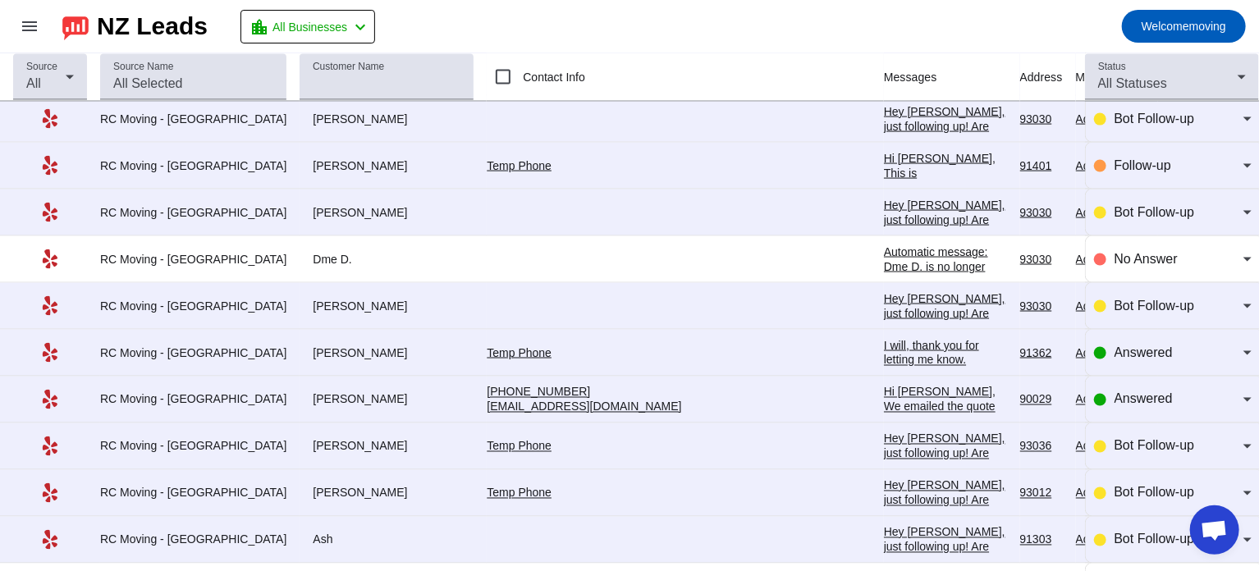
scroll to position [1262, 0]
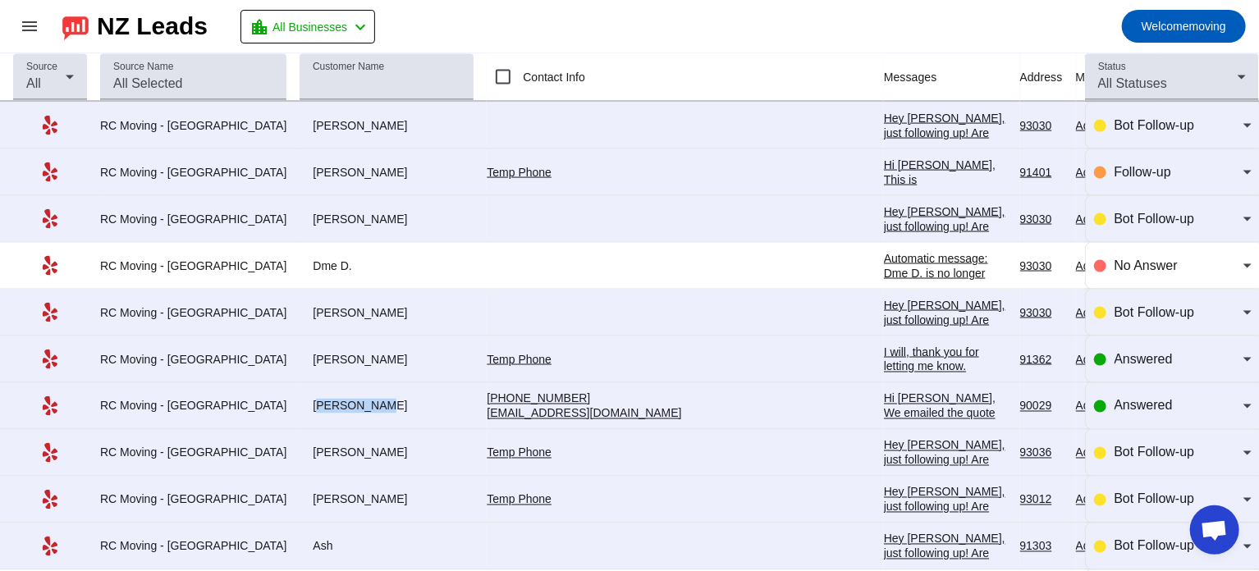
drag, startPoint x: 272, startPoint y: 400, endPoint x: 326, endPoint y: 399, distance: 54.2
click at [326, 399] on div "[PERSON_NAME]" at bounding box center [387, 406] width 174 height 15
click at [1124, 396] on div "Answered" at bounding box center [1178, 406] width 129 height 20
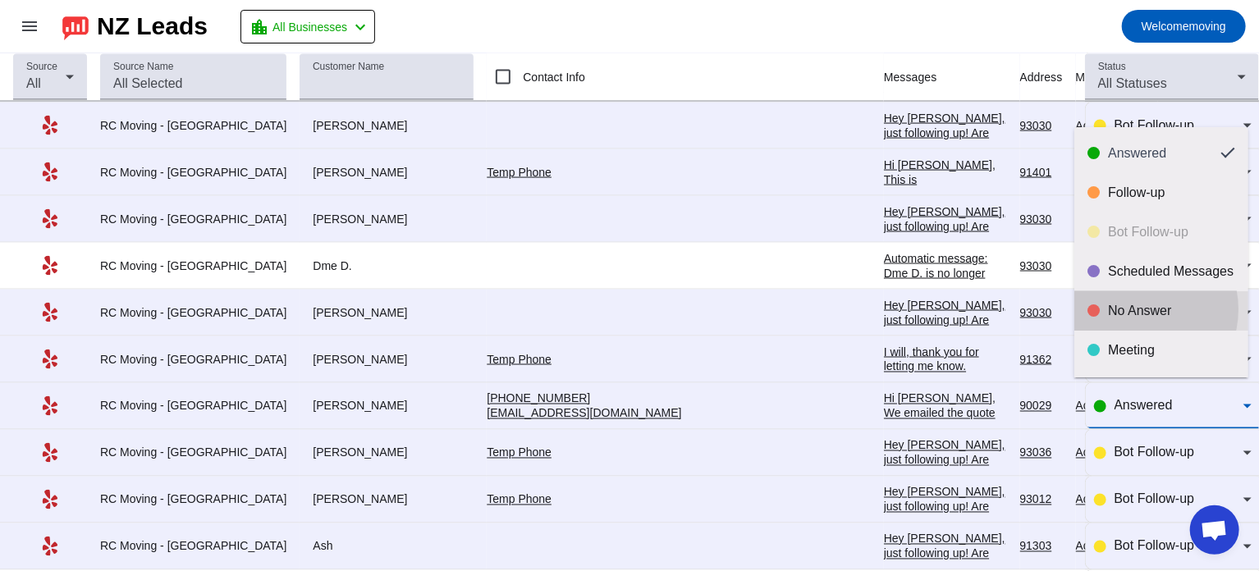
click at [1137, 309] on div "No Answer" at bounding box center [1171, 311] width 127 height 16
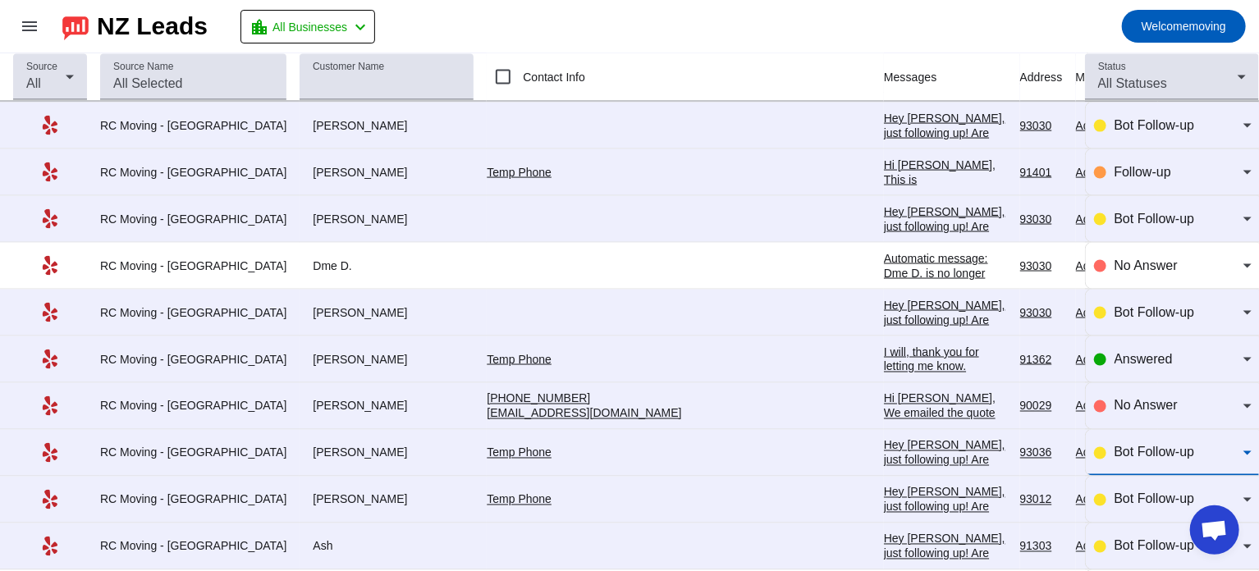
click at [1138, 446] on span "Bot Follow-up" at bounding box center [1154, 453] width 80 height 14
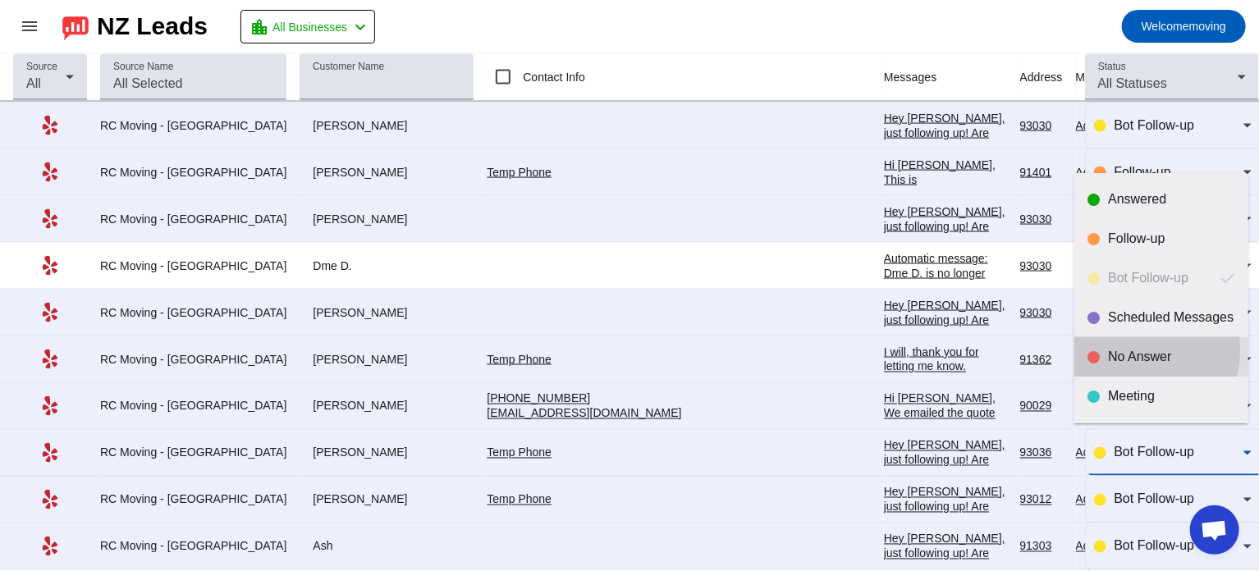
click at [1135, 350] on div "No Answer" at bounding box center [1171, 357] width 127 height 16
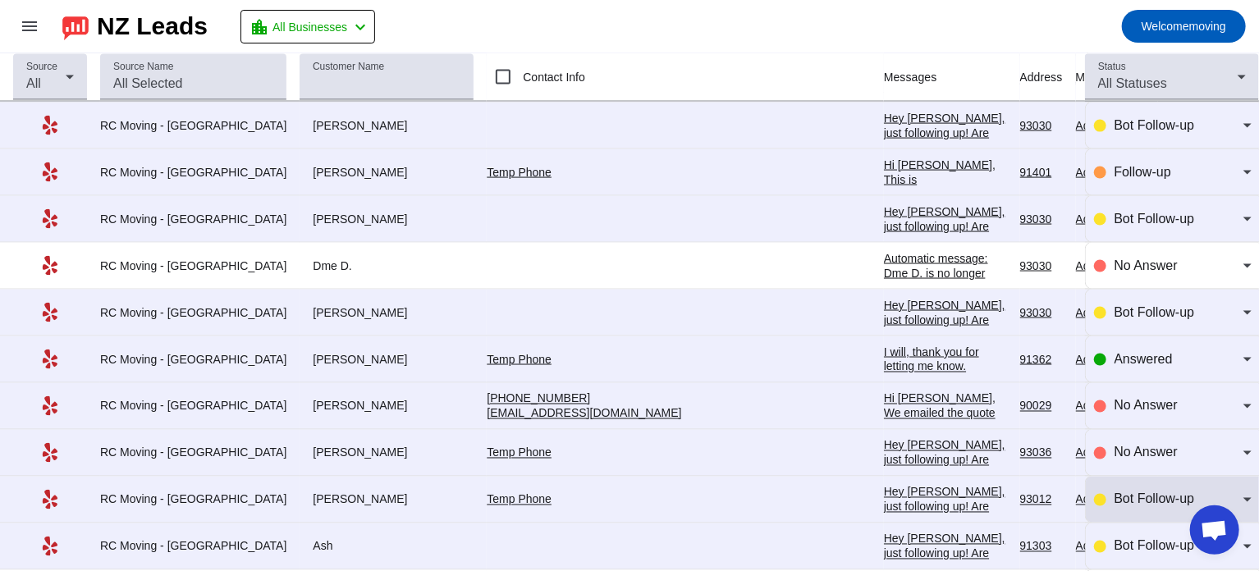
click at [1123, 482] on div "Bot Follow-up" at bounding box center [1173, 500] width 158 height 46
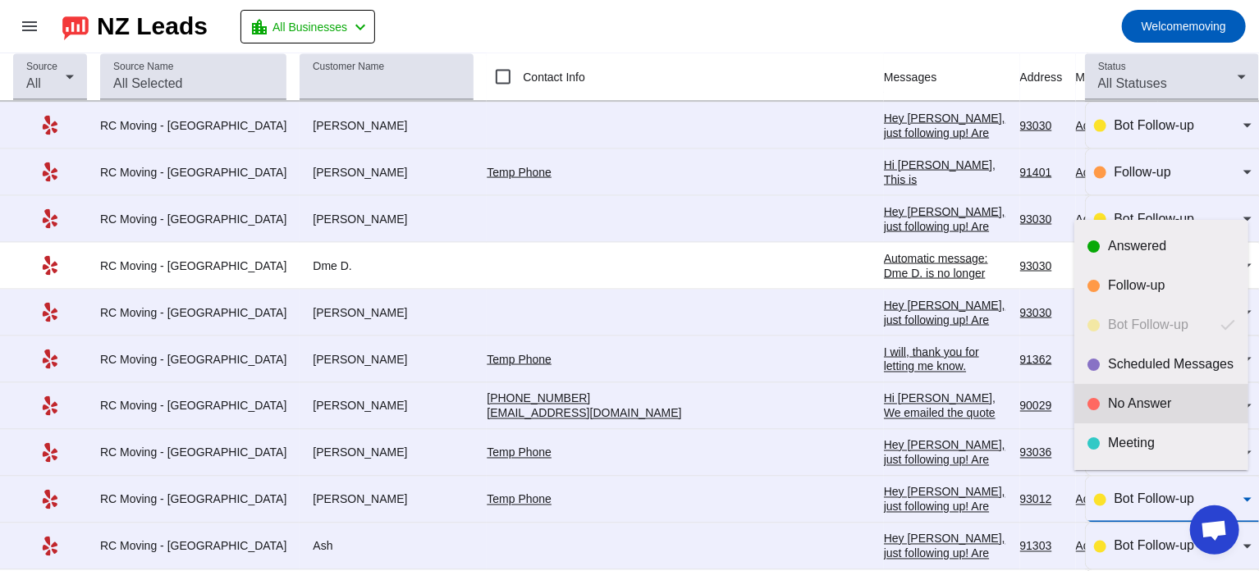
click at [1132, 401] on div "No Answer" at bounding box center [1171, 404] width 127 height 16
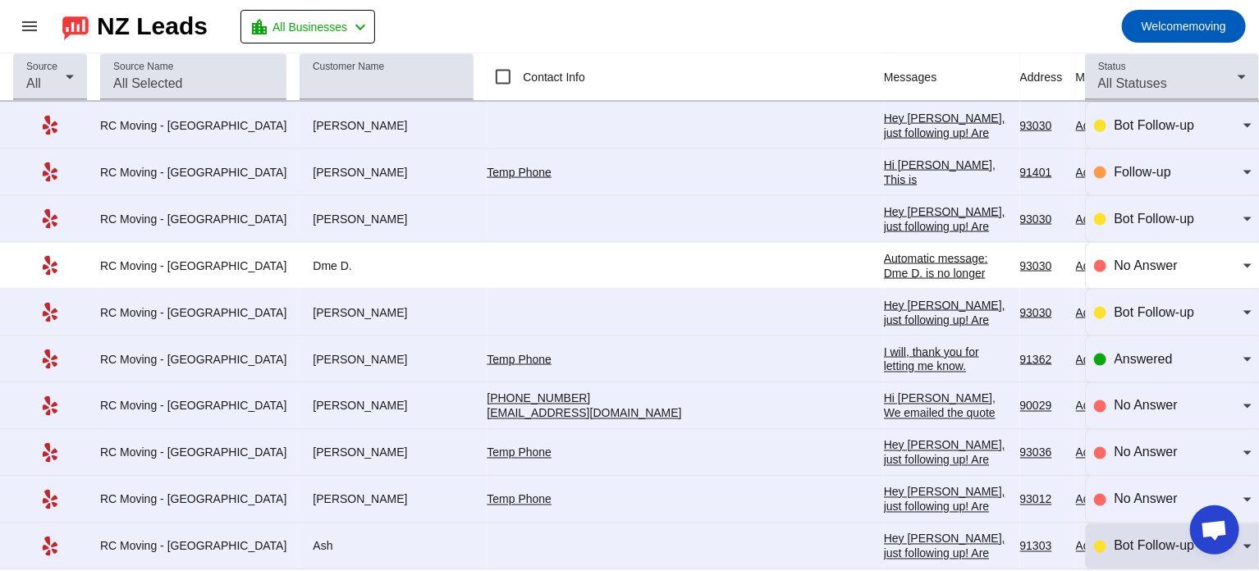
click at [1131, 526] on div "Bot Follow-up" at bounding box center [1173, 547] width 158 height 46
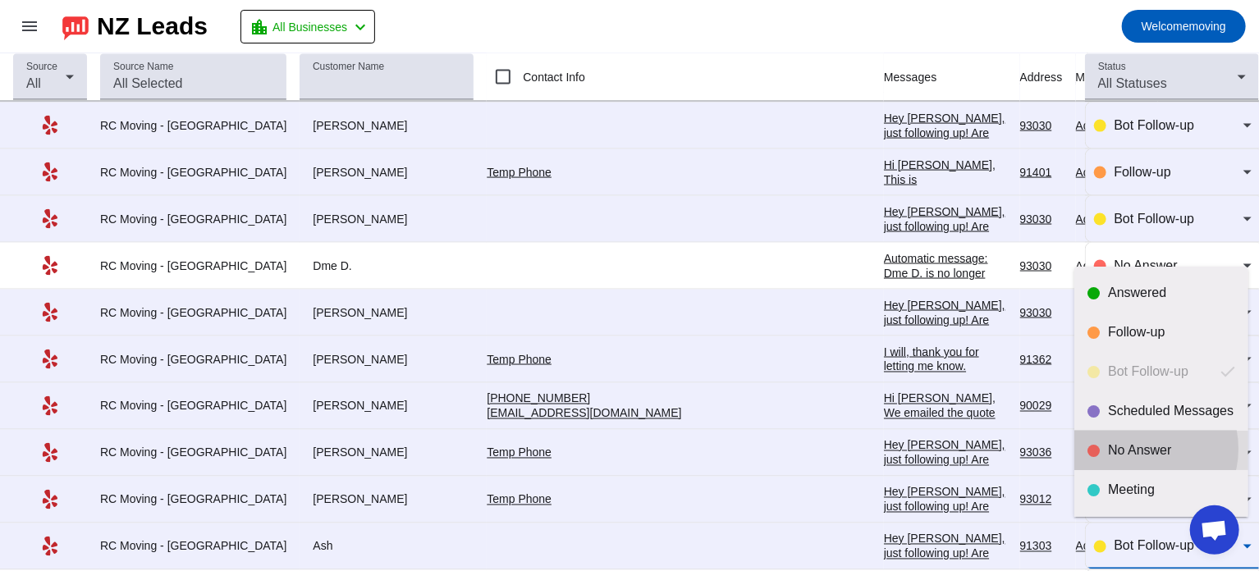
click at [1140, 449] on div "No Answer" at bounding box center [1171, 450] width 127 height 16
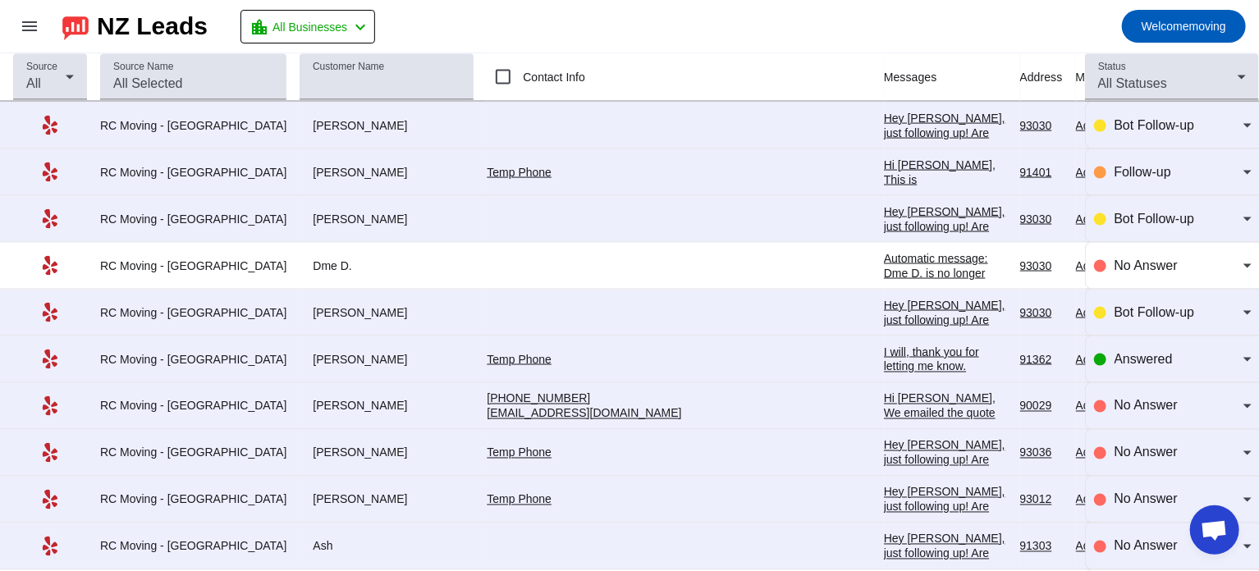
click at [884, 355] on div "I will, thank you for letting me know. [PERSON_NAME]" at bounding box center [945, 367] width 123 height 44
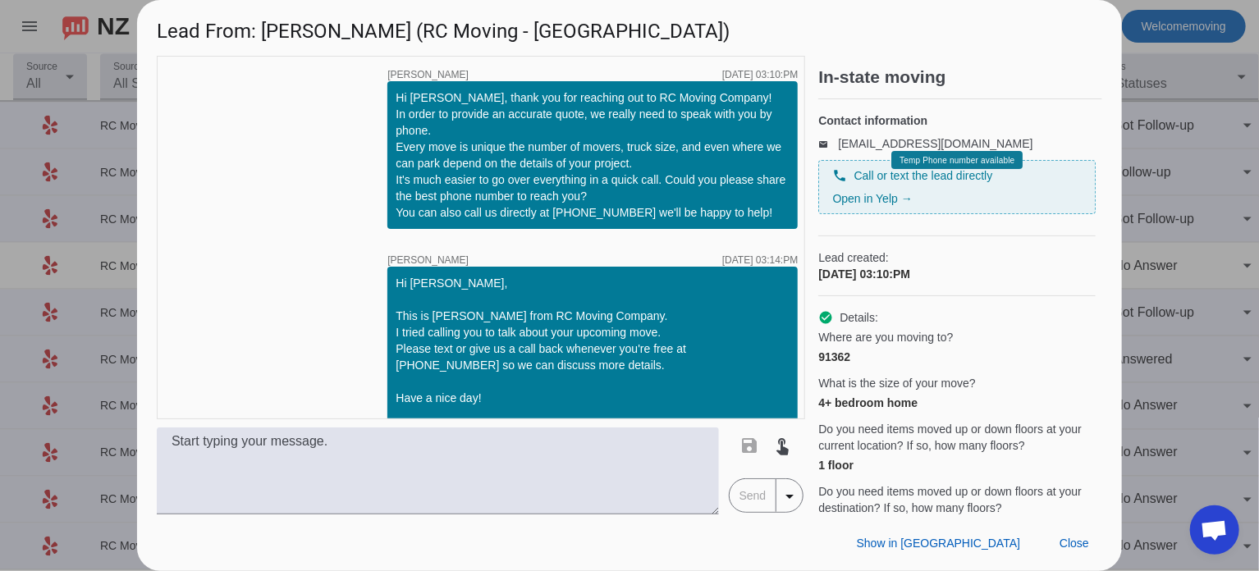
scroll to position [1743, 0]
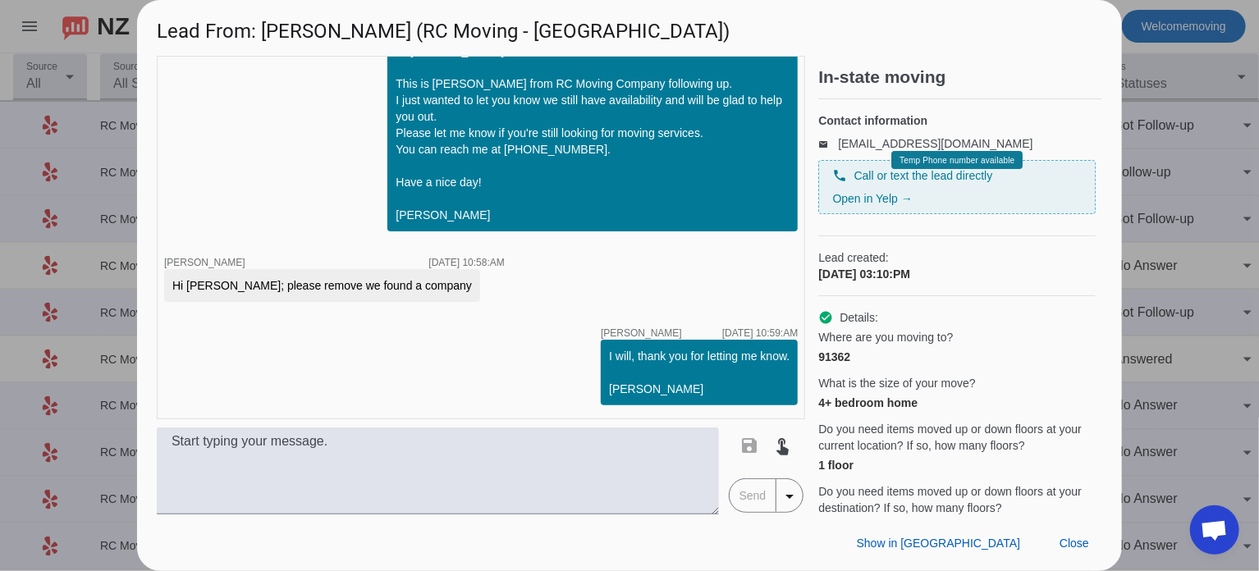
click at [1183, 224] on div at bounding box center [629, 285] width 1259 height 571
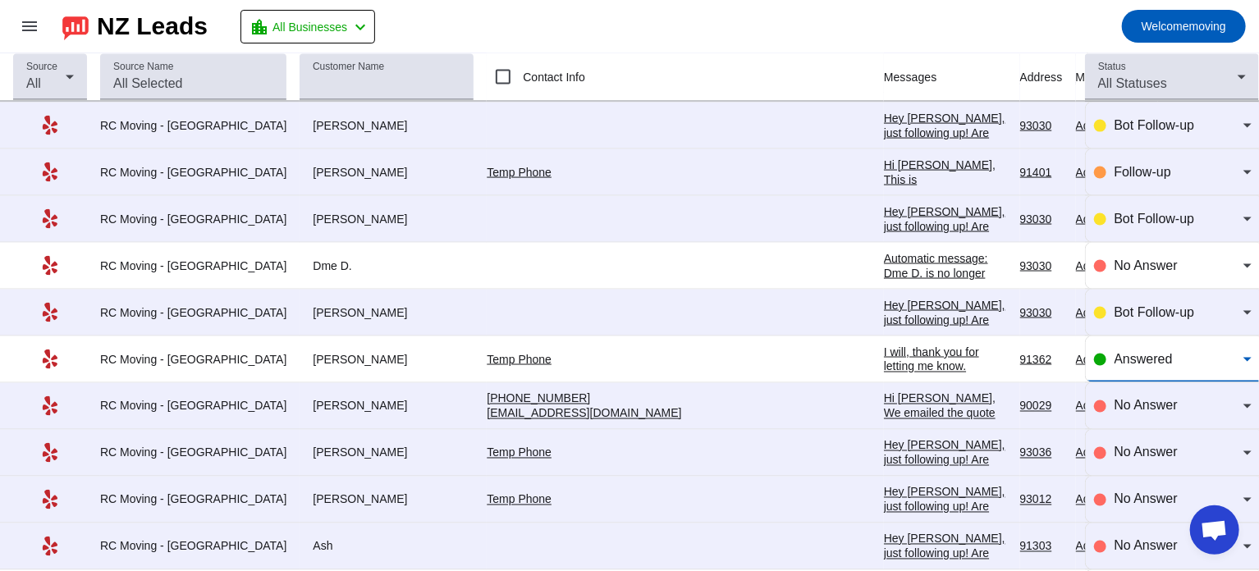
click at [1139, 352] on span "Answered" at bounding box center [1143, 359] width 58 height 14
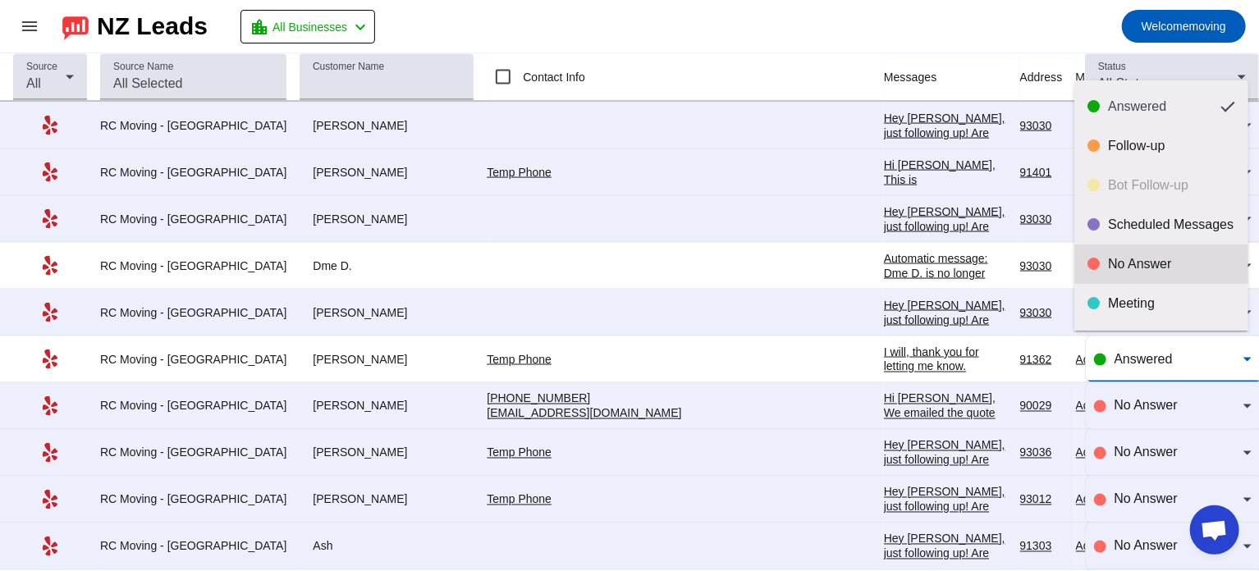
click at [1135, 277] on mat-option "No Answer" at bounding box center [1161, 264] width 174 height 39
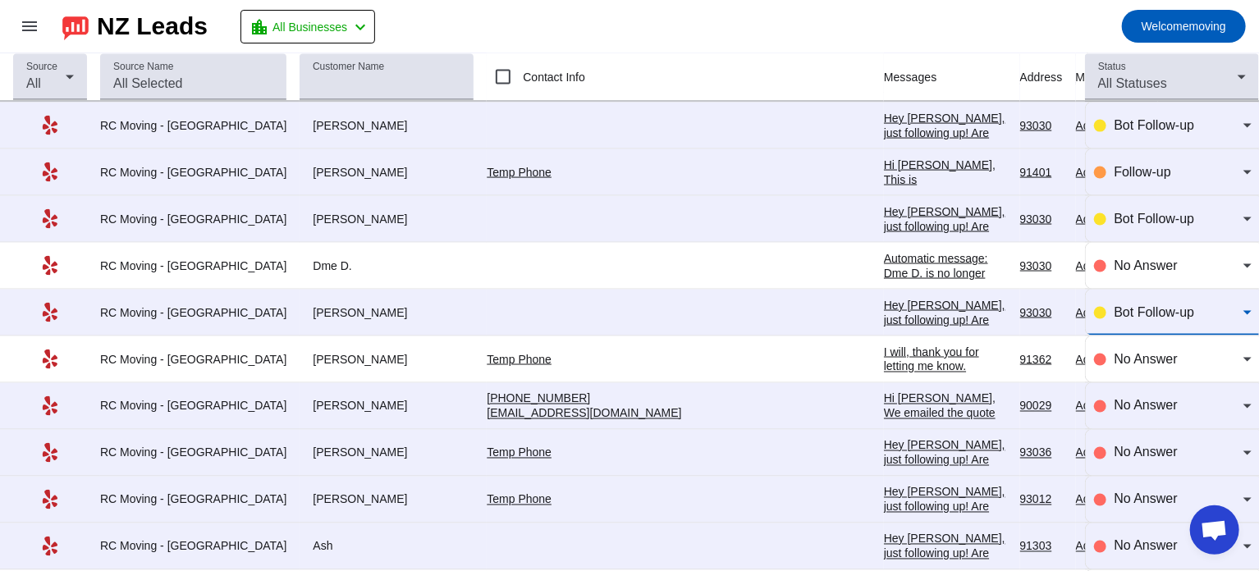
click at [1169, 312] on span "Bot Follow-up" at bounding box center [1154, 312] width 80 height 14
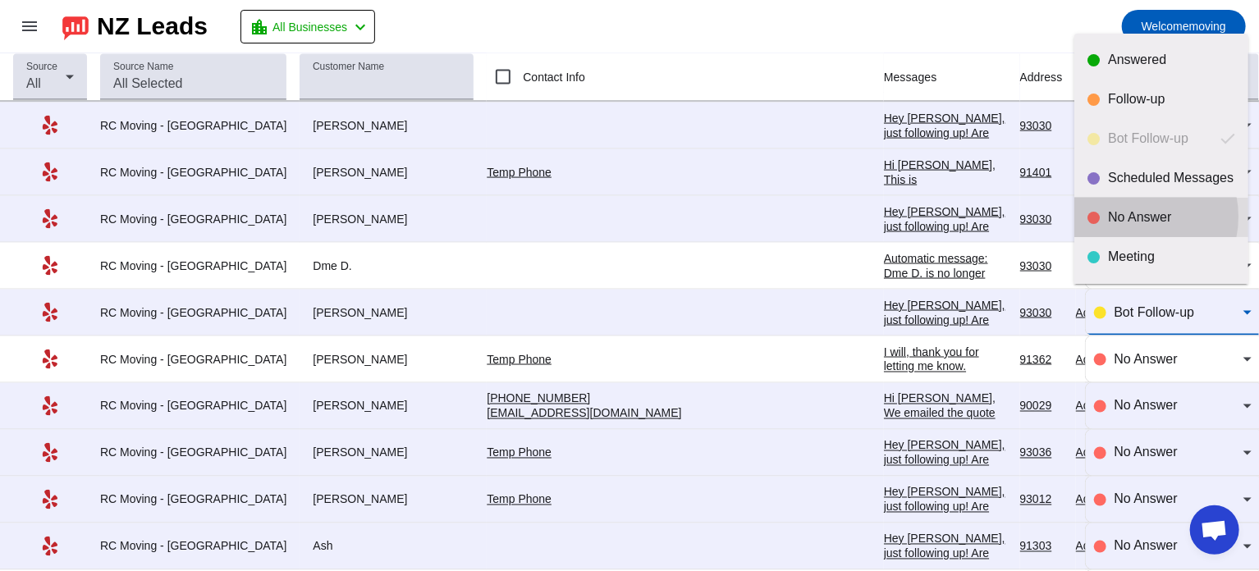
click at [1133, 217] on div "No Answer" at bounding box center [1171, 217] width 127 height 16
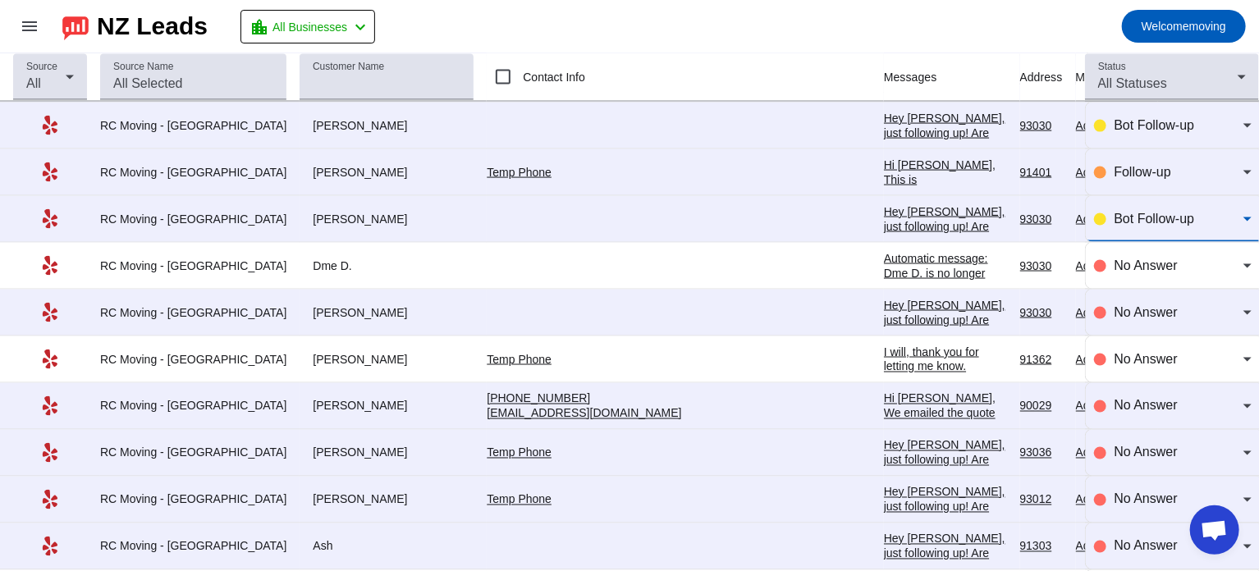
click at [1132, 214] on span "Bot Follow-up" at bounding box center [1154, 219] width 80 height 14
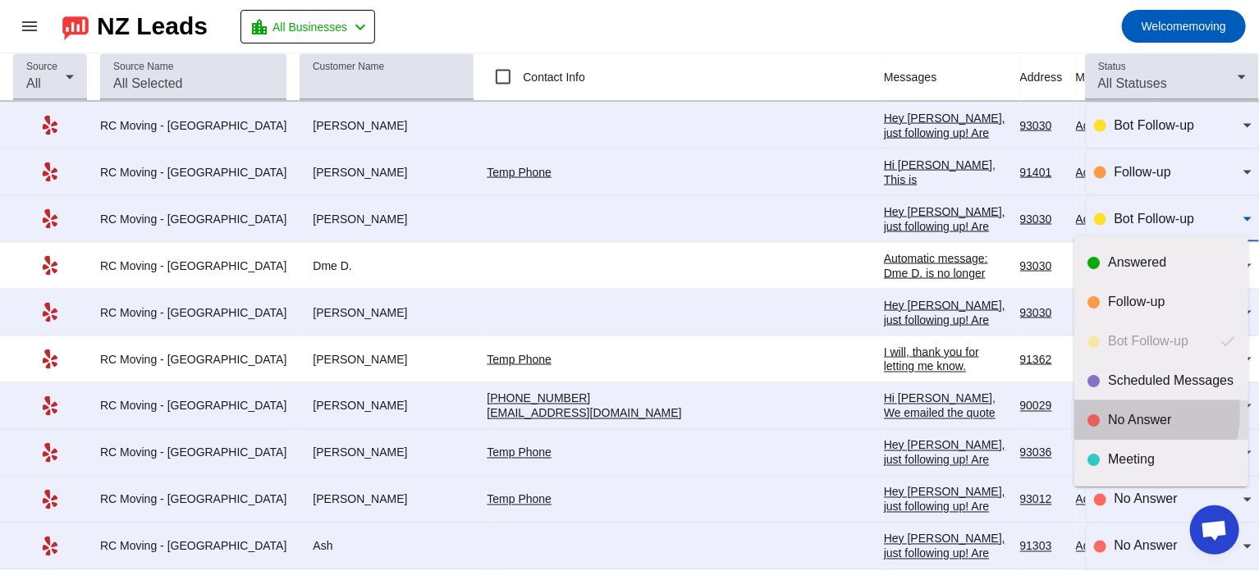
click at [1114, 412] on div "No Answer" at bounding box center [1171, 420] width 127 height 16
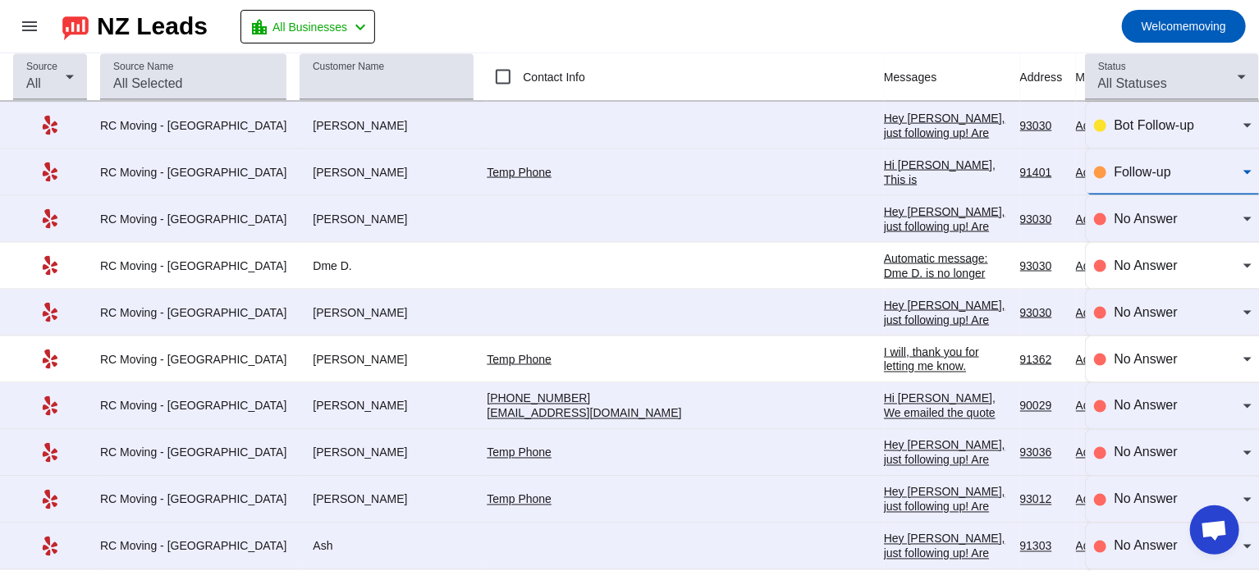
click at [1143, 162] on div "Follow-up" at bounding box center [1178, 172] width 129 height 20
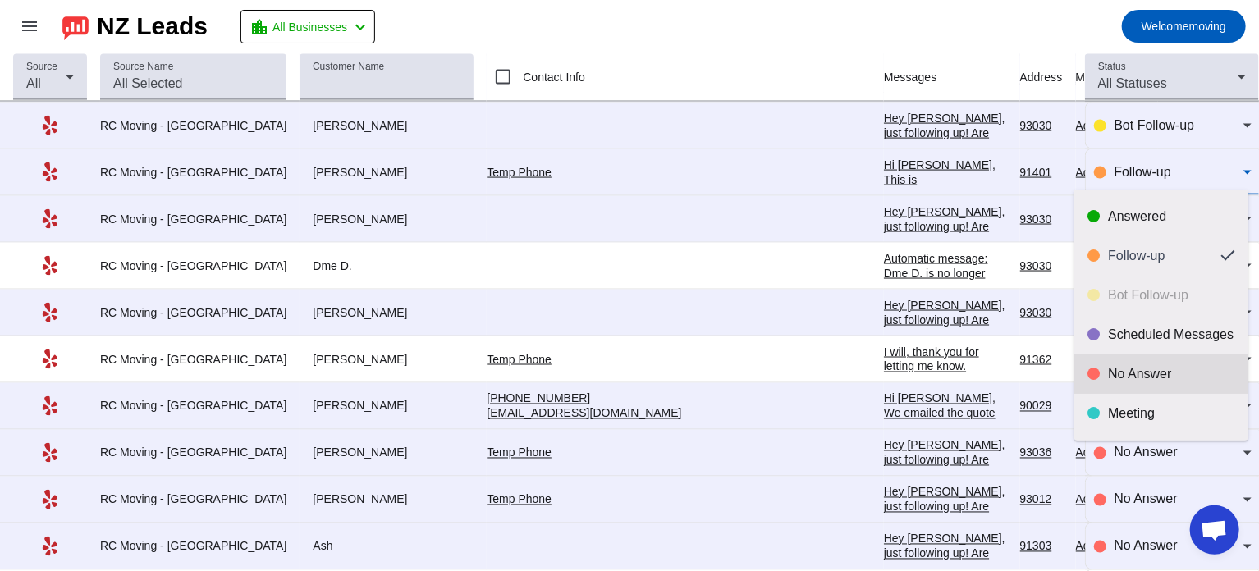
click at [1126, 372] on div "No Answer" at bounding box center [1171, 374] width 127 height 16
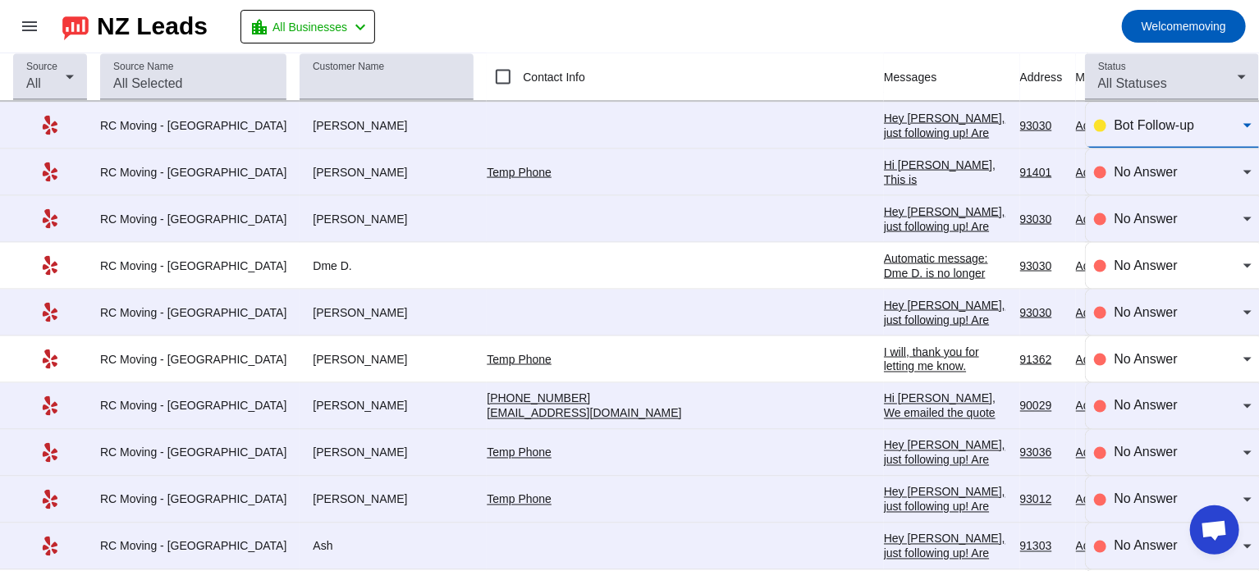
click at [1158, 130] on div "Bot Follow-up" at bounding box center [1178, 126] width 129 height 20
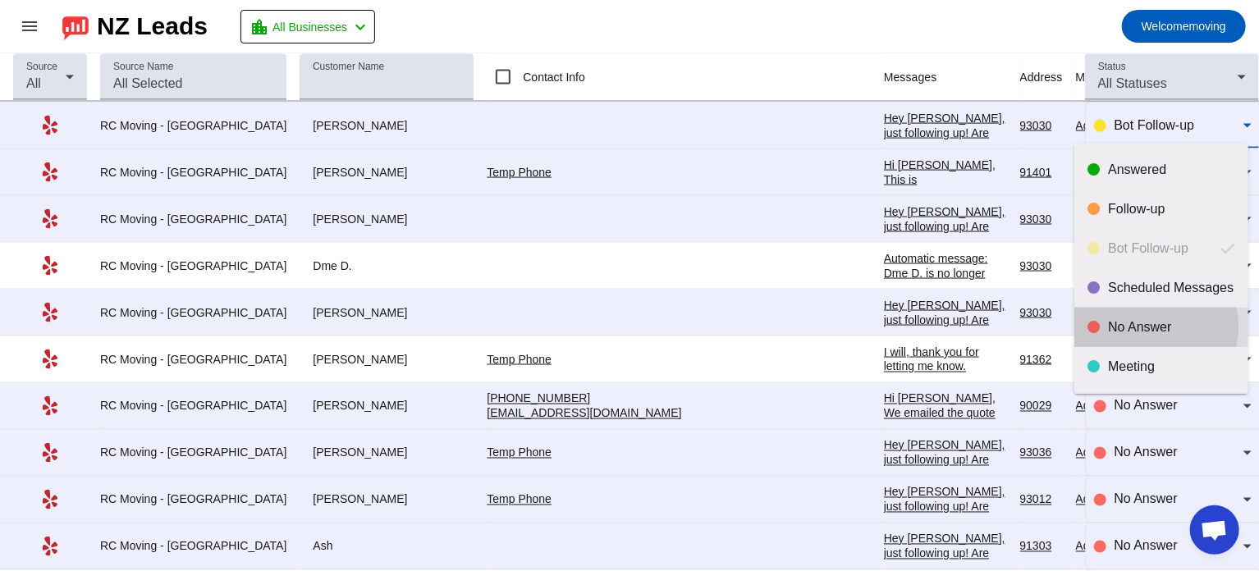
click at [1137, 327] on div "No Answer" at bounding box center [1171, 327] width 127 height 16
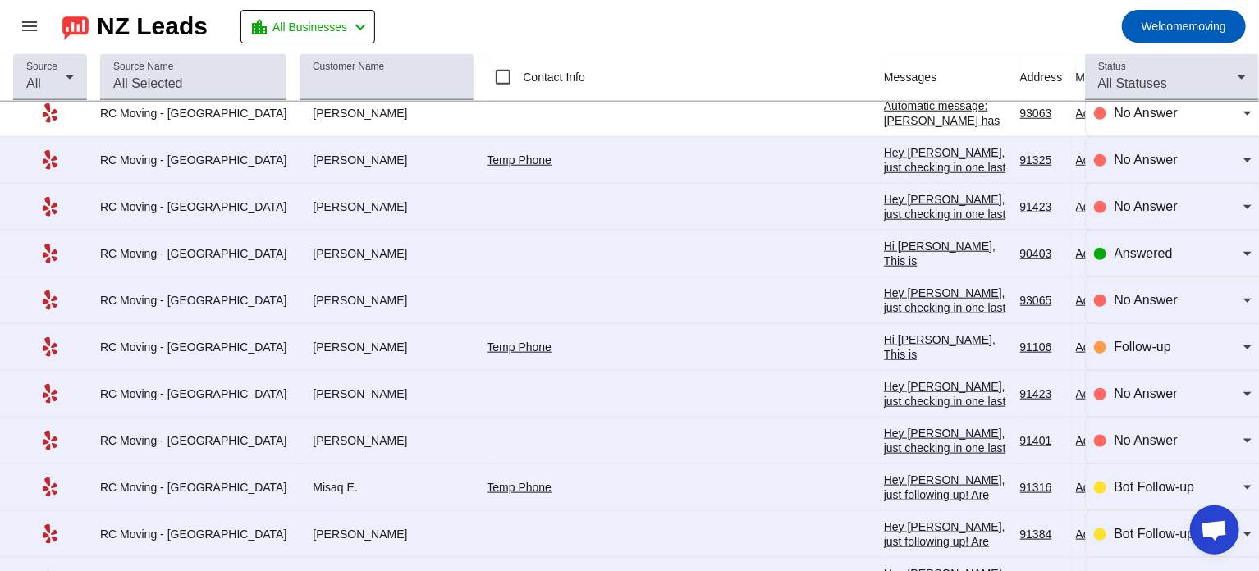
scroll to position [800, 0]
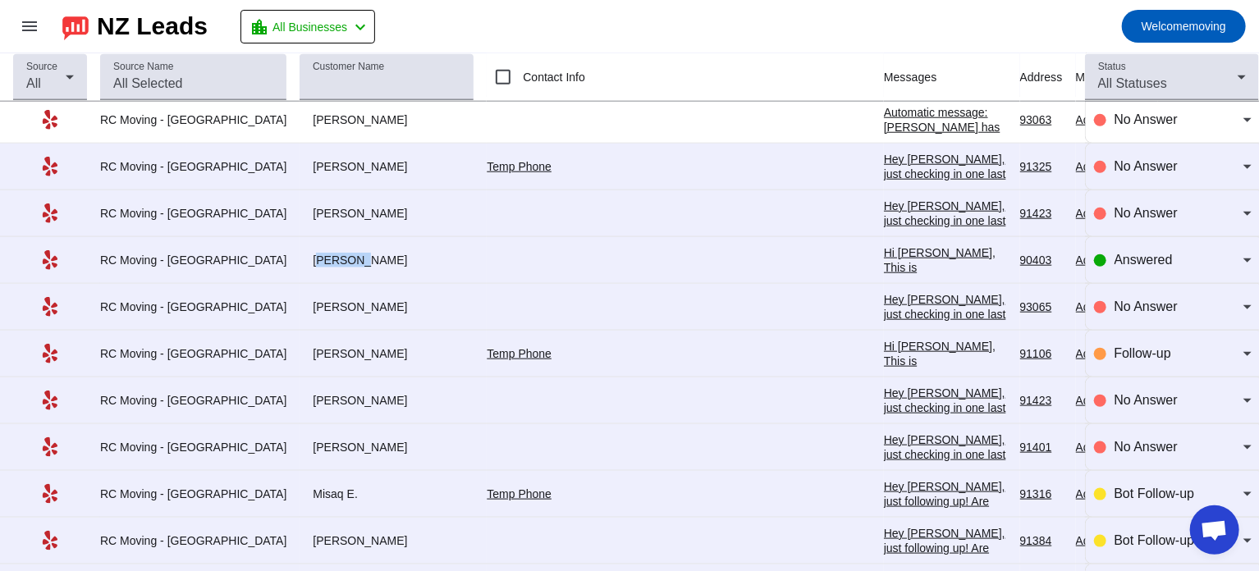
drag, startPoint x: 276, startPoint y: 258, endPoint x: 318, endPoint y: 255, distance: 41.9
click at [318, 255] on div "[PERSON_NAME]" at bounding box center [387, 260] width 174 height 15
click at [1145, 257] on span "Answered" at bounding box center [1143, 260] width 58 height 14
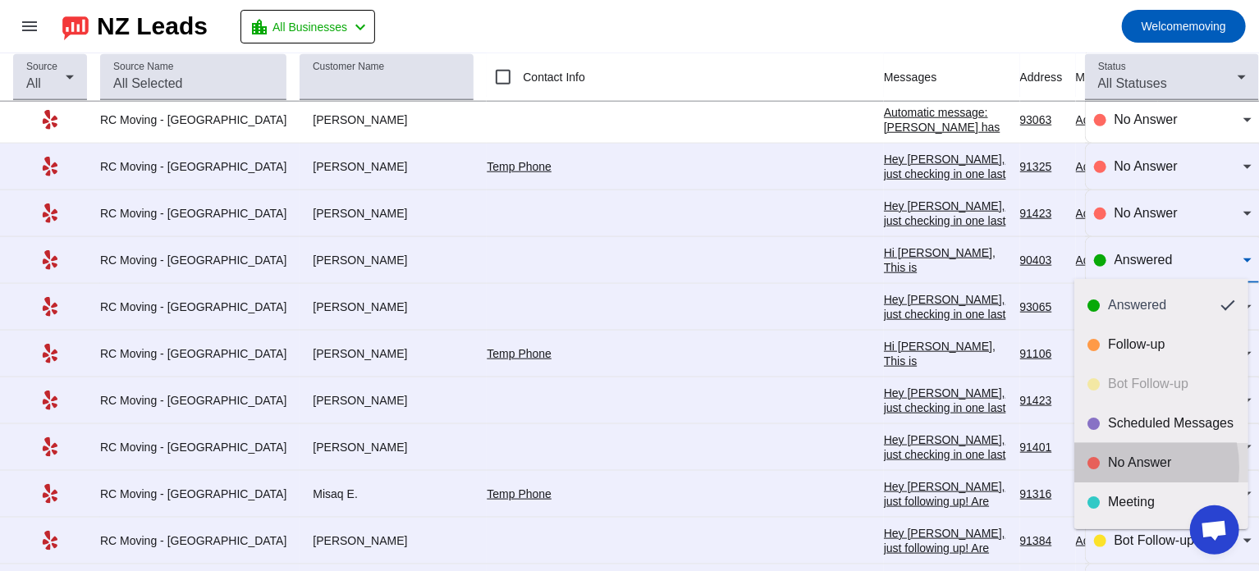
click at [1117, 468] on div "No Answer" at bounding box center [1171, 463] width 127 height 16
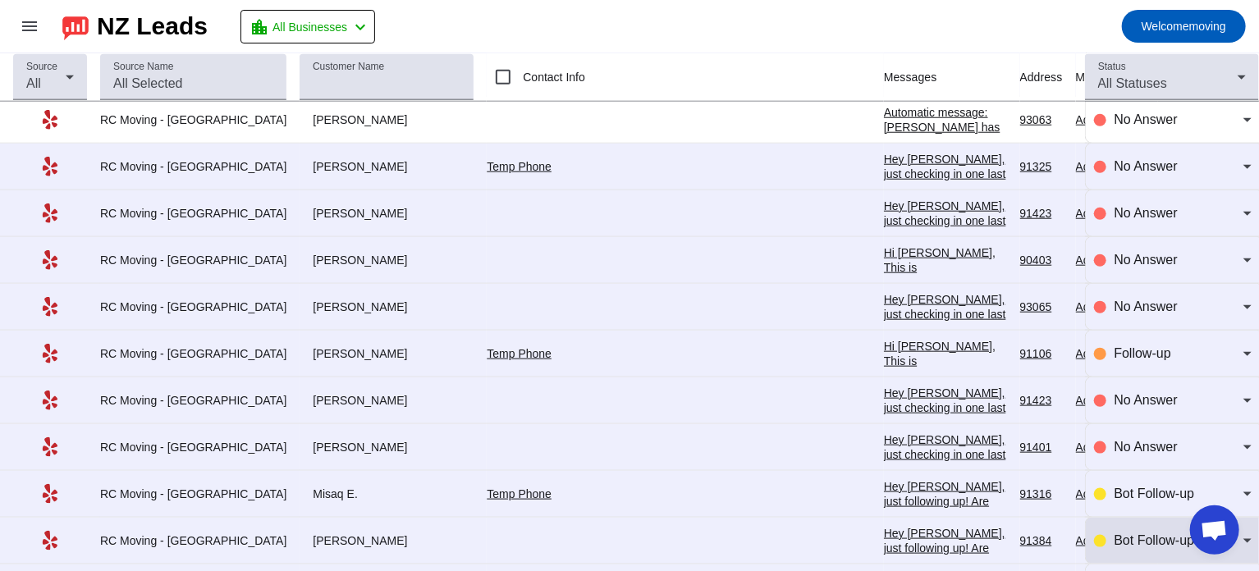
click at [1123, 554] on div "Bot Follow-up" at bounding box center [1173, 541] width 158 height 46
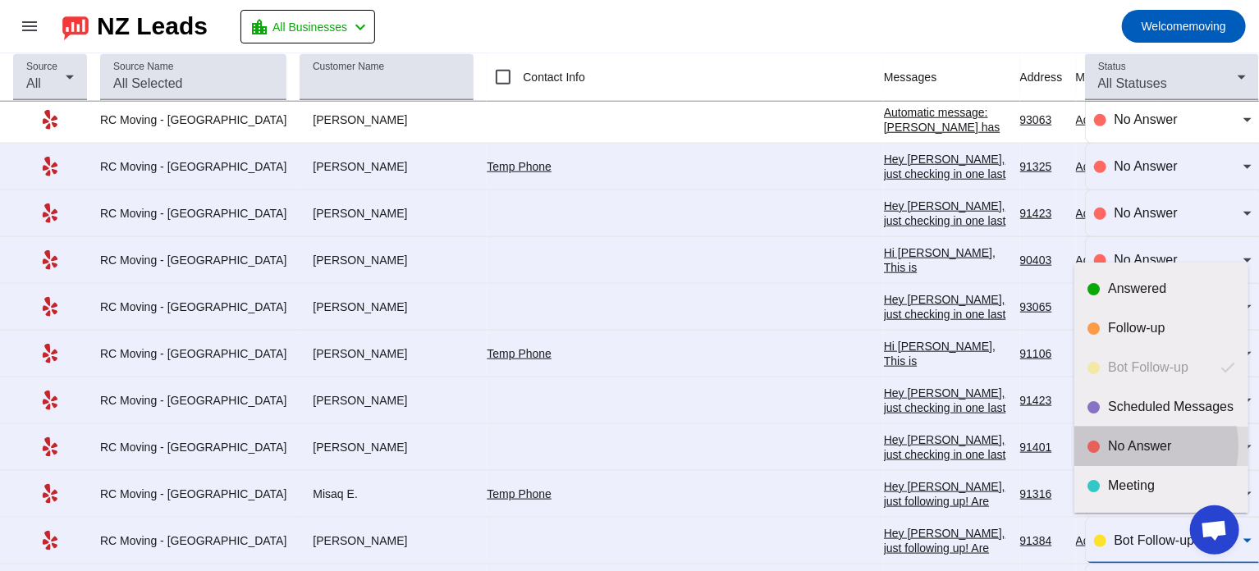
click at [1128, 446] on div "No Answer" at bounding box center [1171, 446] width 127 height 16
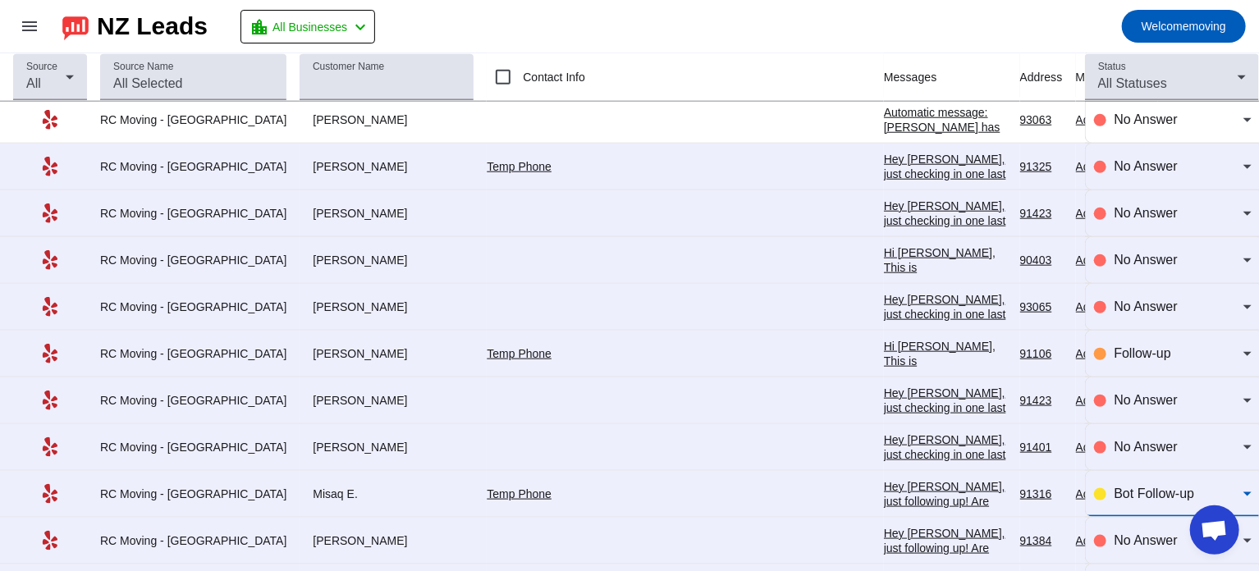
click at [1122, 487] on span "Bot Follow-up" at bounding box center [1154, 494] width 80 height 14
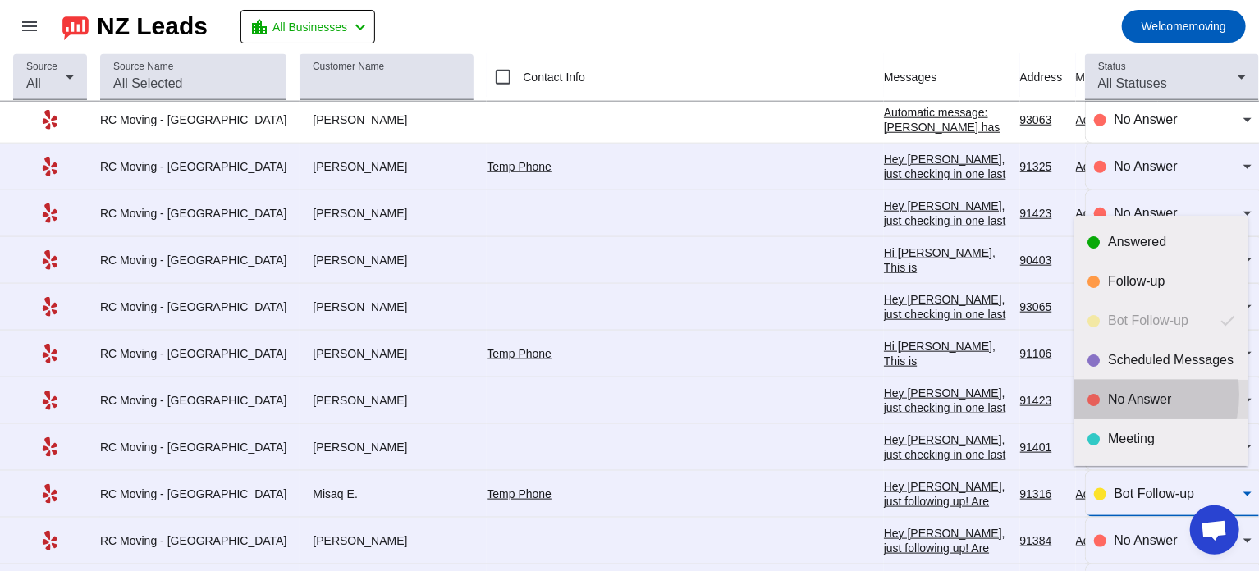
click at [1124, 395] on div "No Answer" at bounding box center [1171, 399] width 127 height 16
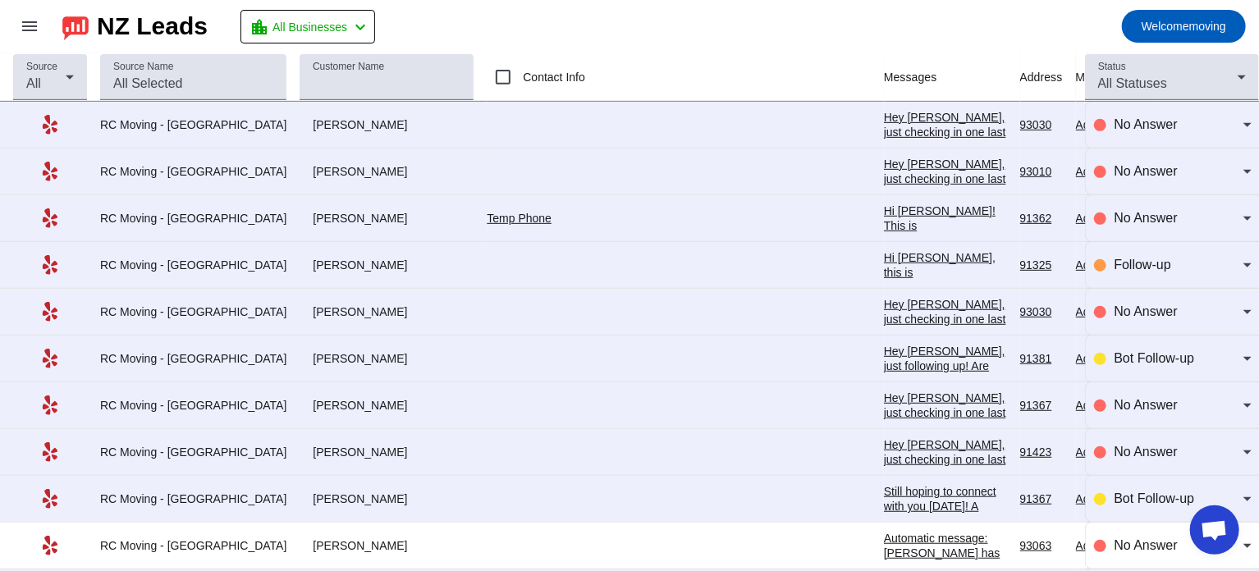
scroll to position [330, 0]
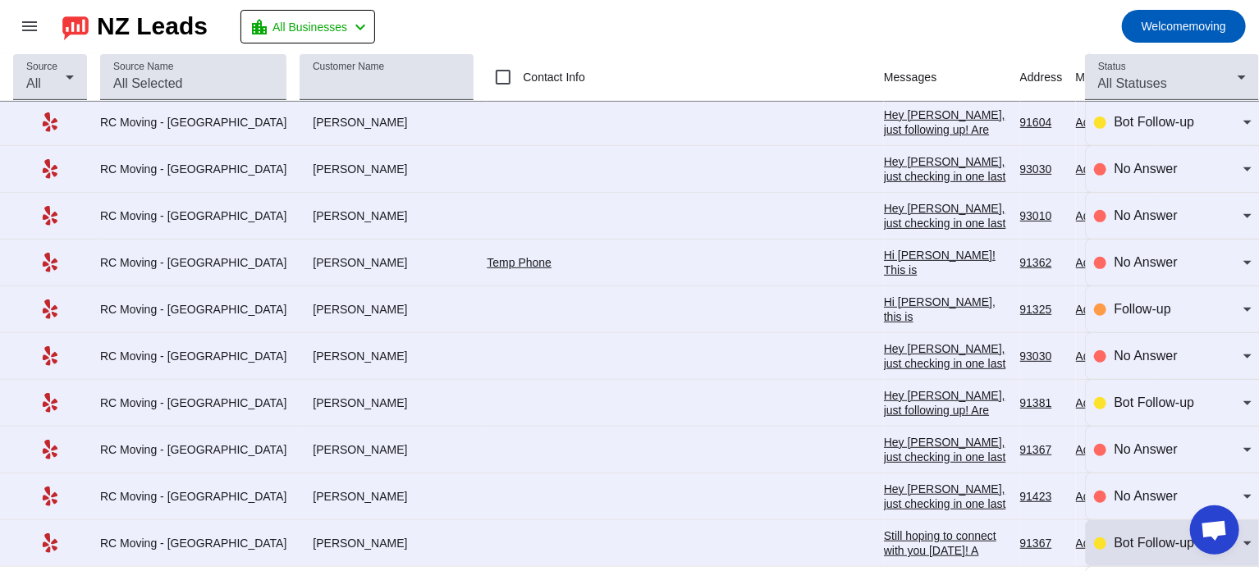
click at [1095, 538] on div "Bot Follow-up" at bounding box center [1173, 543] width 158 height 20
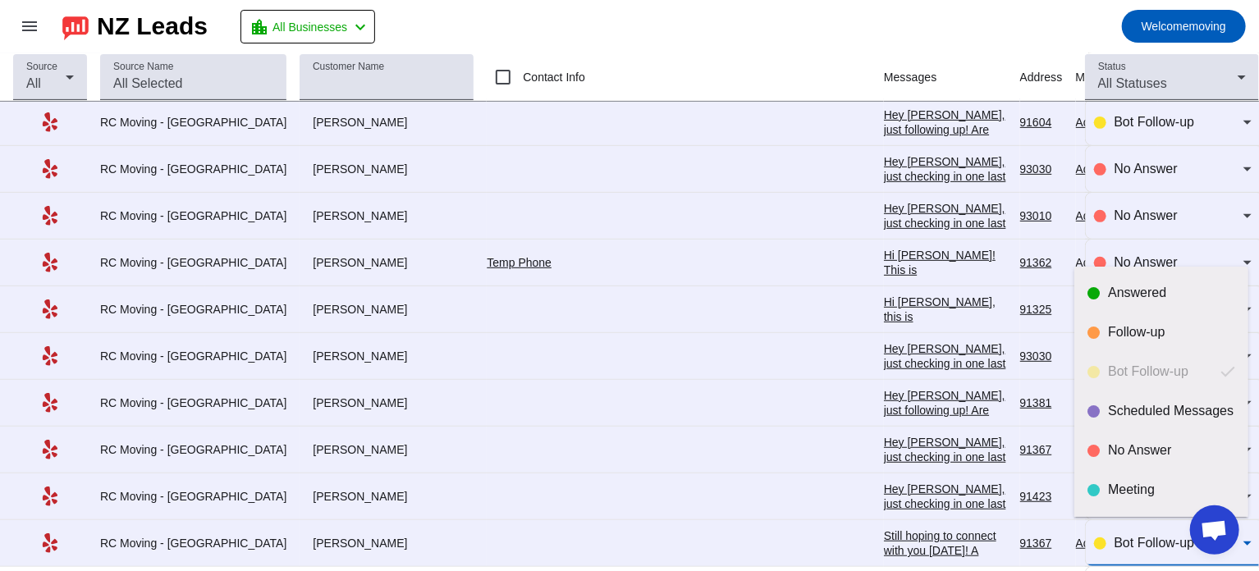
click at [922, 13] on div at bounding box center [629, 285] width 1259 height 571
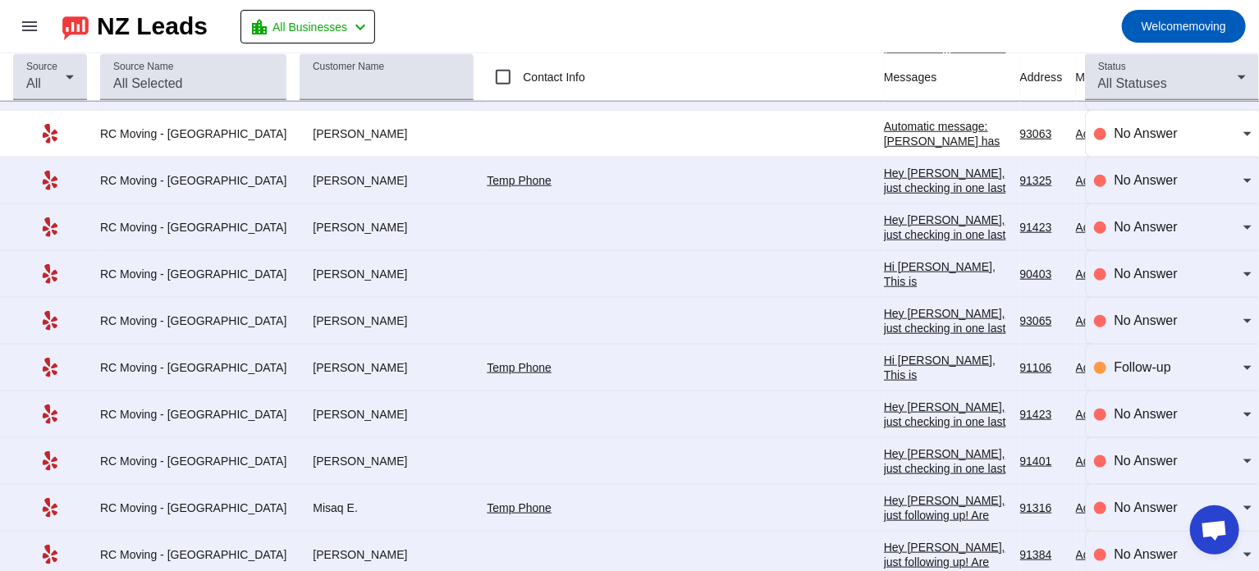
scroll to position [791, 0]
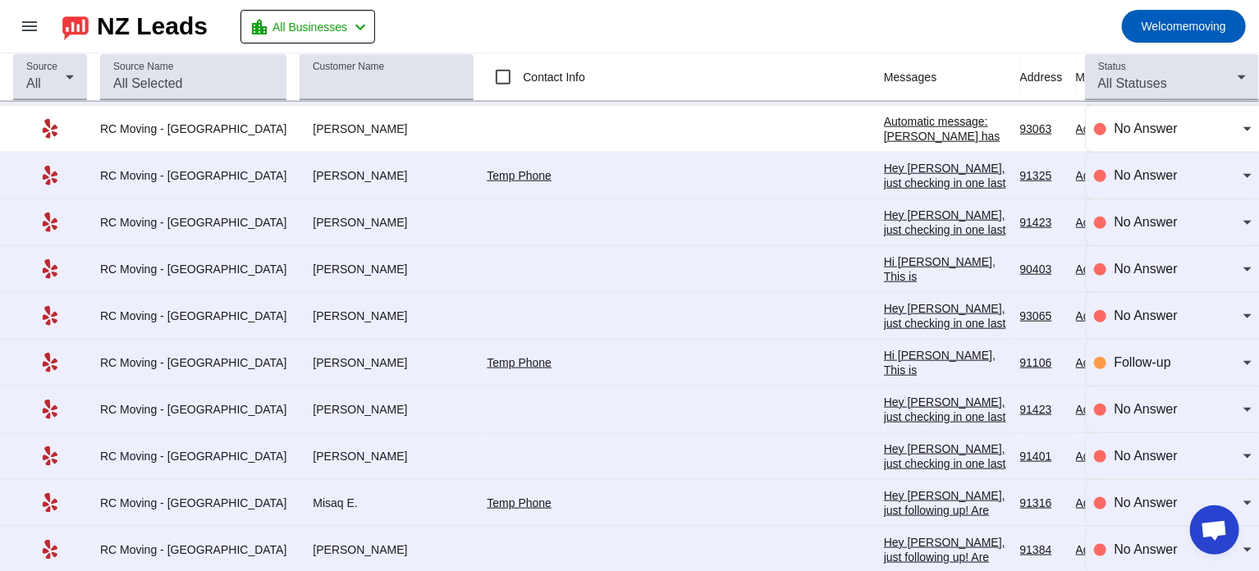
click at [634, 7] on mat-toolbar-row "menu NZ Leads location_city All Businesses chevron_left Welcome moving" at bounding box center [629, 26] width 1259 height 53
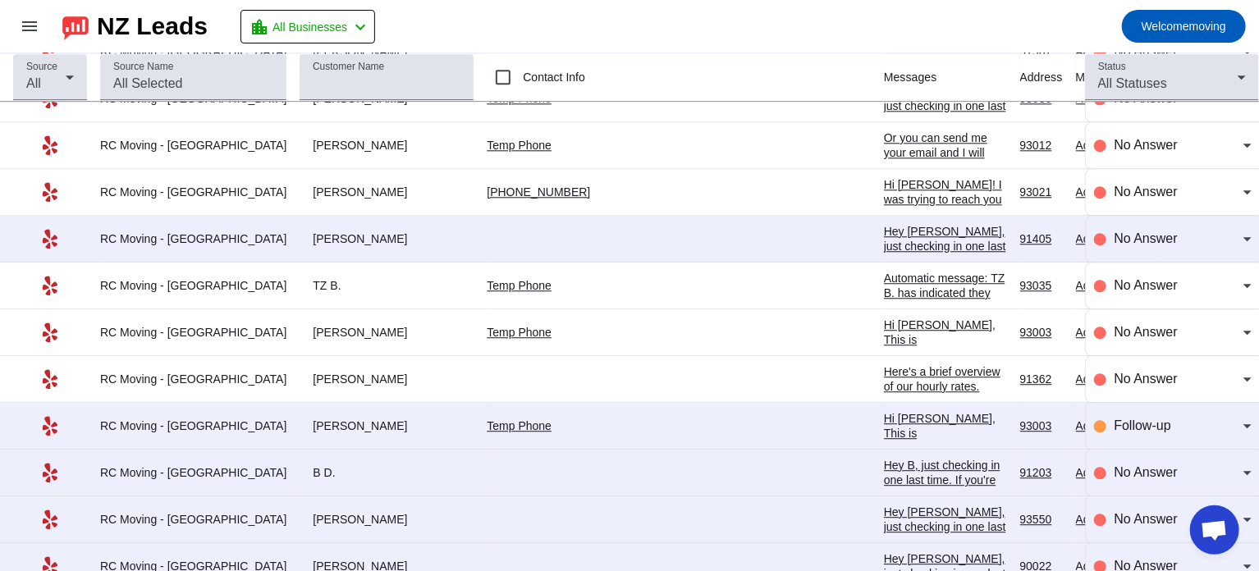
scroll to position [2084, 0]
click at [1153, 309] on div "No Answer" at bounding box center [1173, 332] width 158 height 46
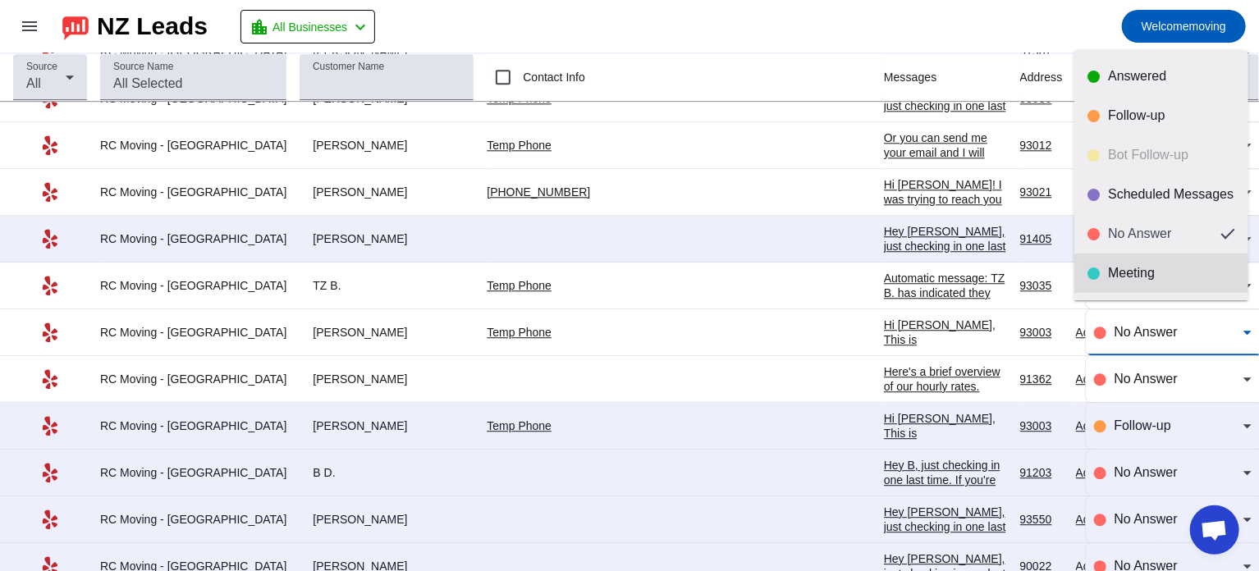
scroll to position [38, 0]
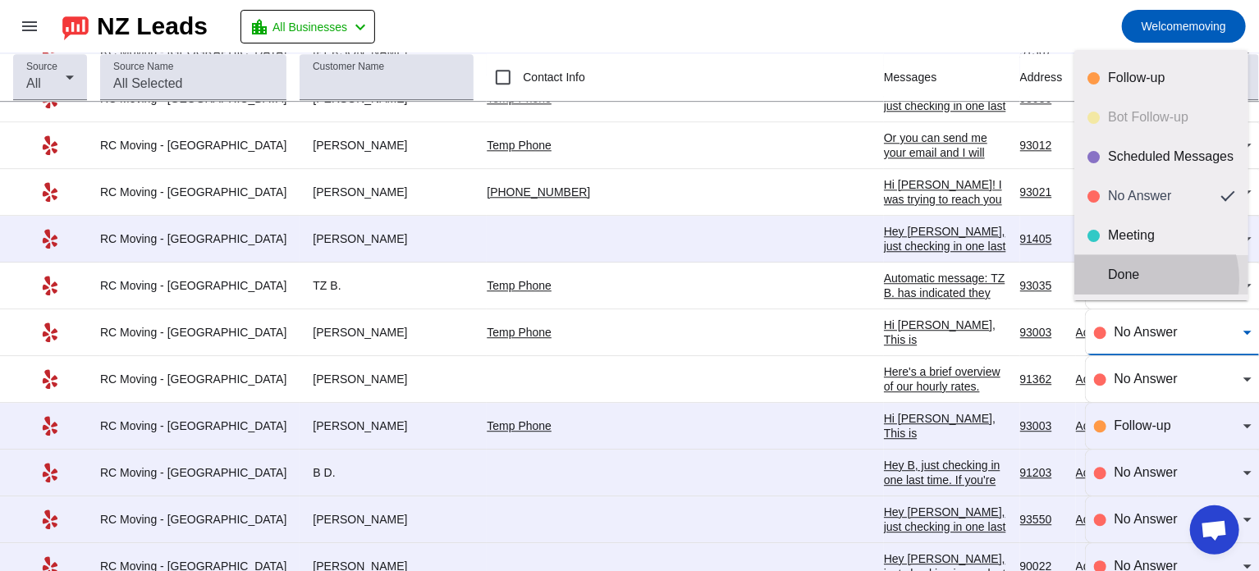
click at [1136, 280] on div "Done" at bounding box center [1171, 275] width 127 height 16
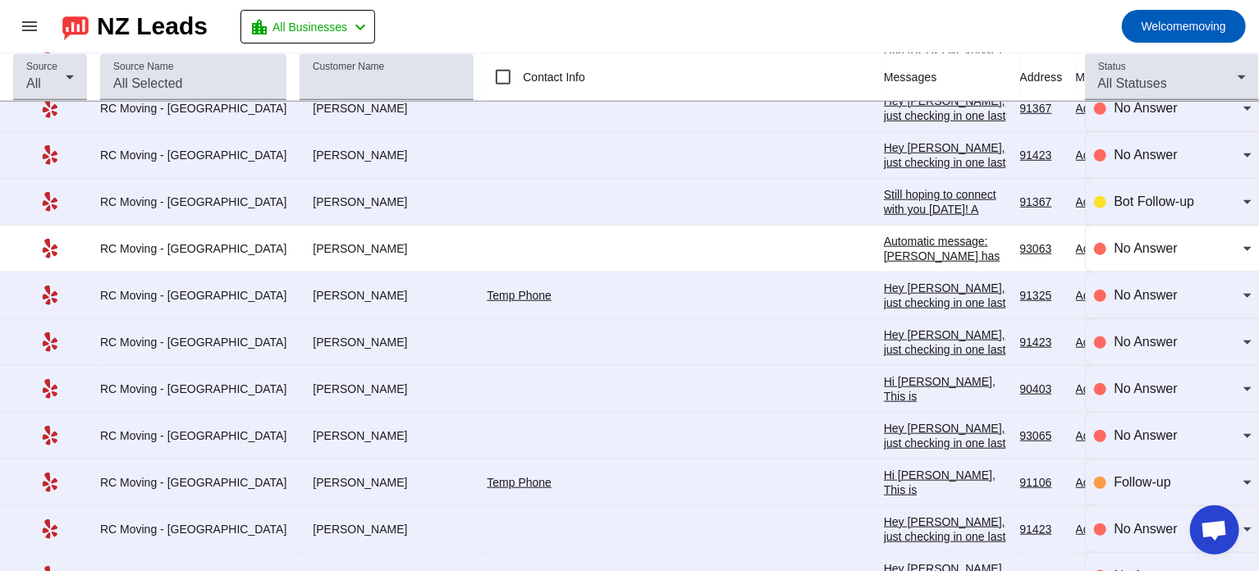
scroll to position [672, 0]
click at [1123, 195] on span "Bot Follow-up" at bounding box center [1154, 201] width 80 height 14
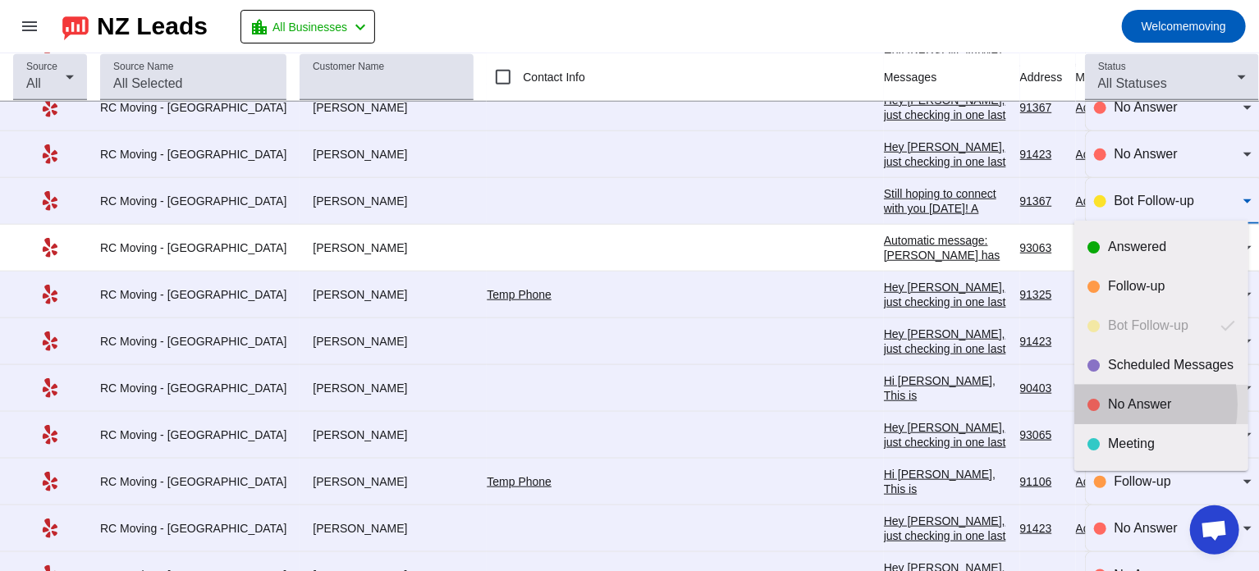
click at [1106, 405] on div "No Answer" at bounding box center [1161, 404] width 148 height 16
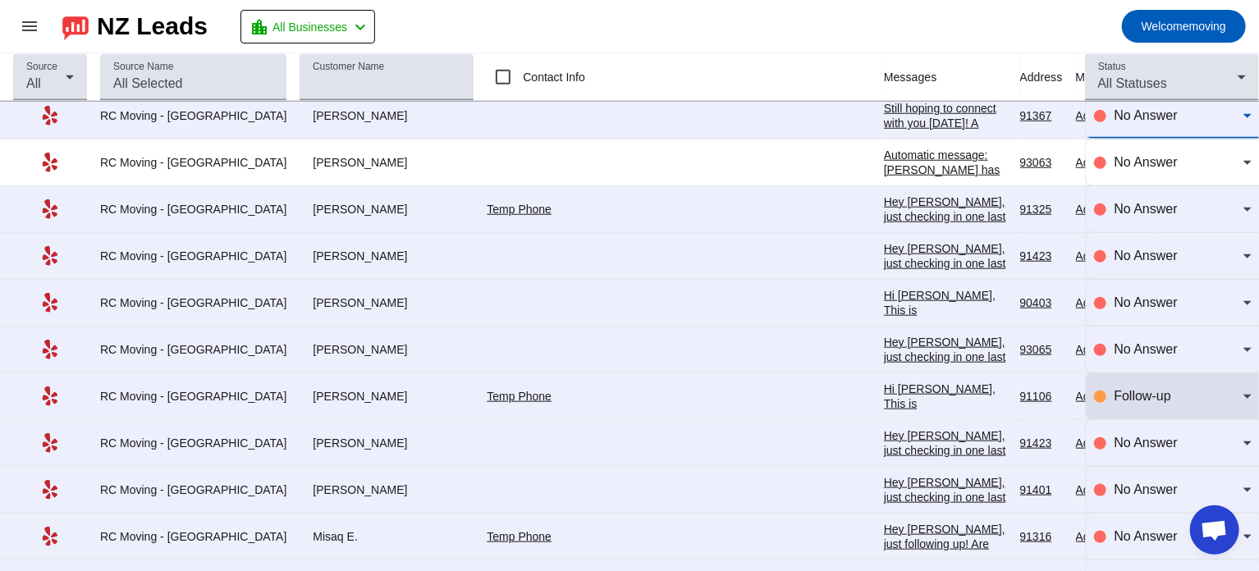
scroll to position [798, 0]
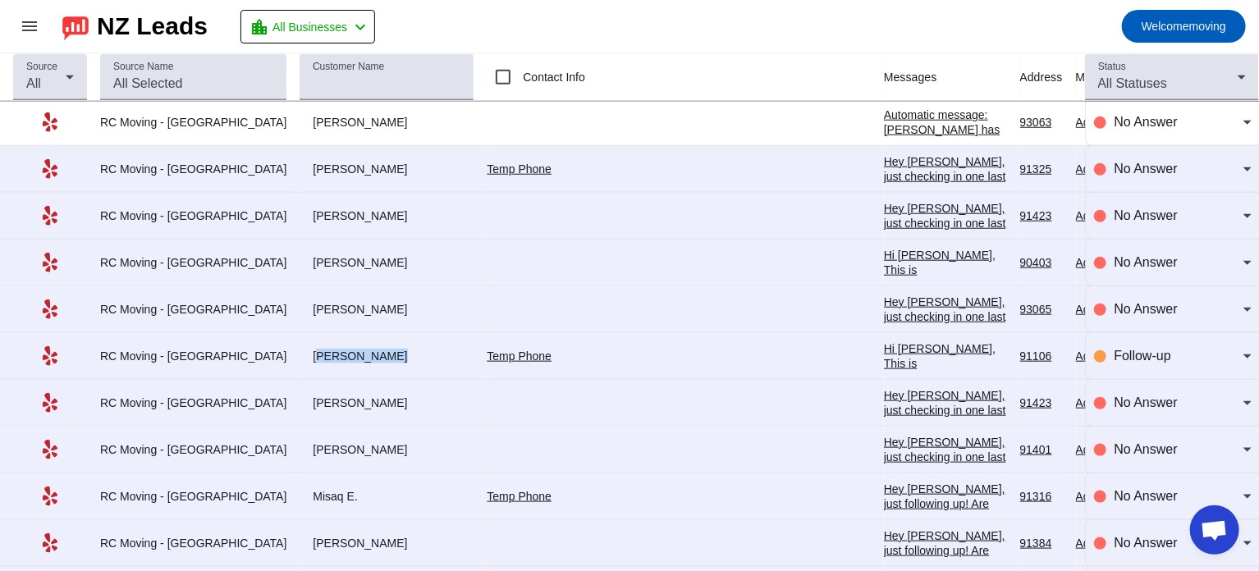
drag, startPoint x: 277, startPoint y: 352, endPoint x: 360, endPoint y: 352, distance: 82.9
click at [360, 352] on div "[PERSON_NAME]" at bounding box center [387, 356] width 174 height 15
click at [1094, 353] on div at bounding box center [1100, 356] width 12 height 12
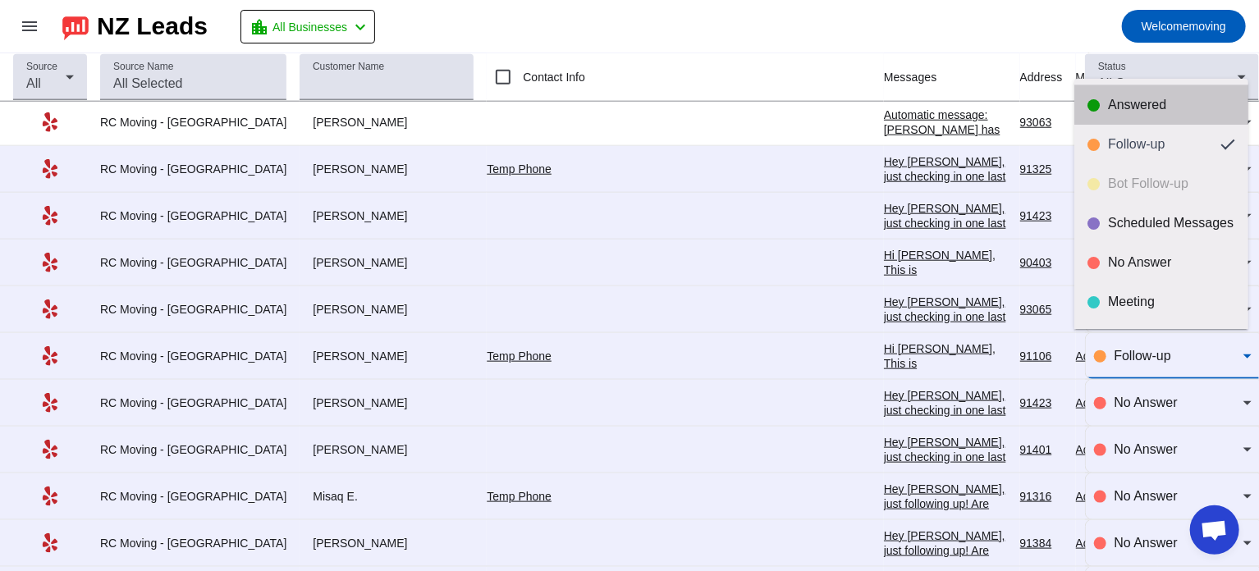
click at [1165, 100] on div "Answered" at bounding box center [1171, 105] width 127 height 16
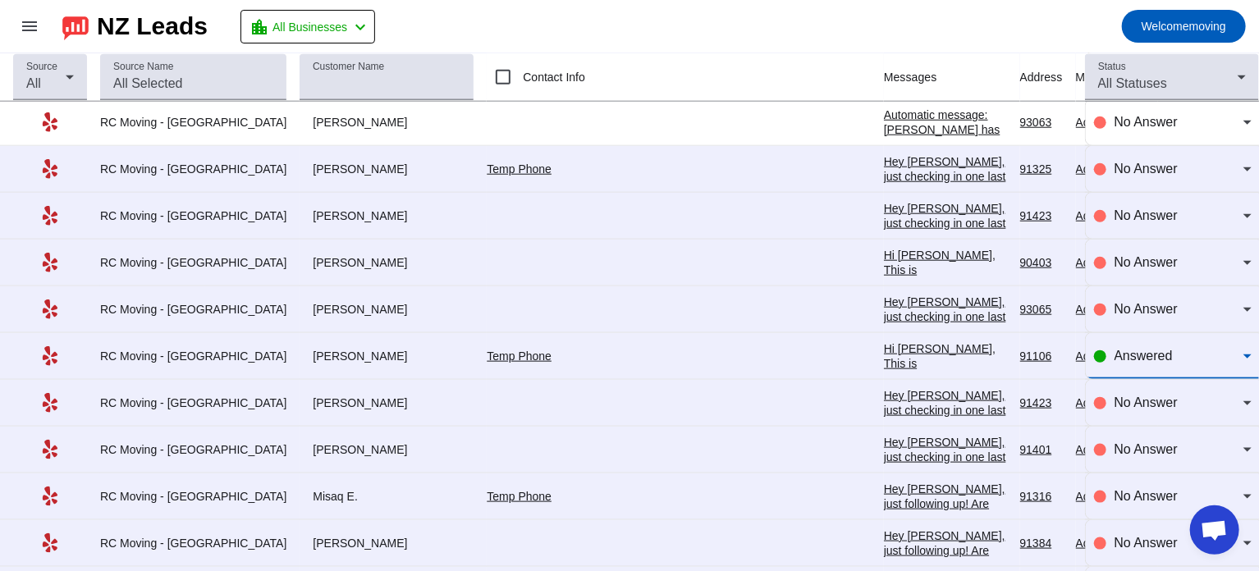
click at [1115, 349] on span "Answered" at bounding box center [1143, 356] width 58 height 14
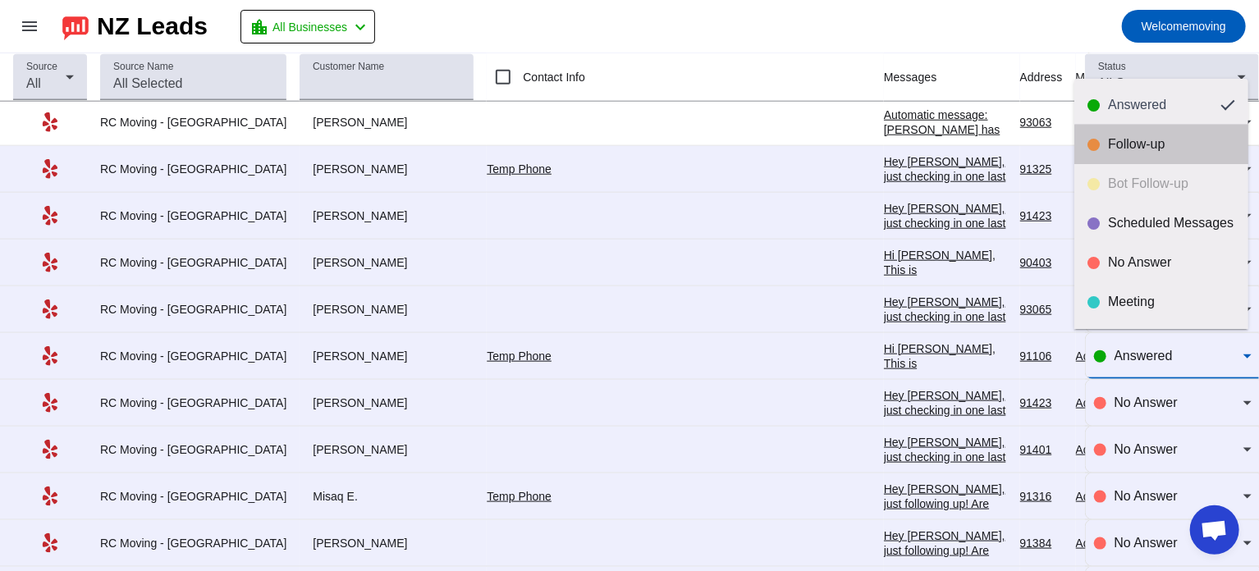
click at [1165, 164] on mat-option "Follow-up" at bounding box center [1161, 144] width 174 height 39
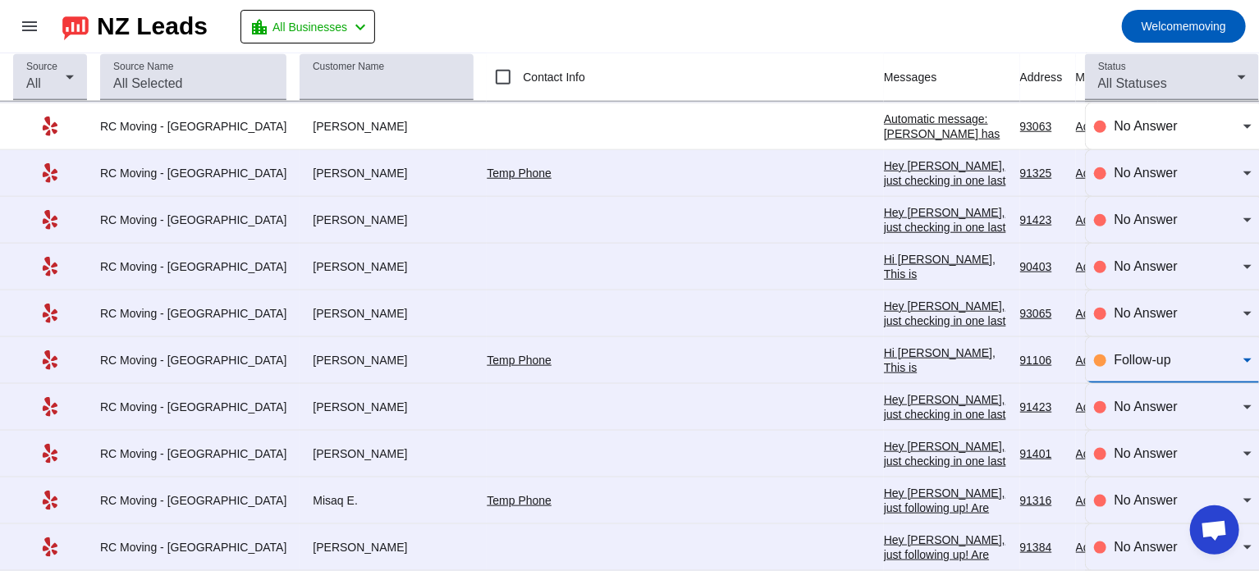
scroll to position [794, 0]
click at [1114, 359] on span "Follow-up" at bounding box center [1142, 359] width 57 height 14
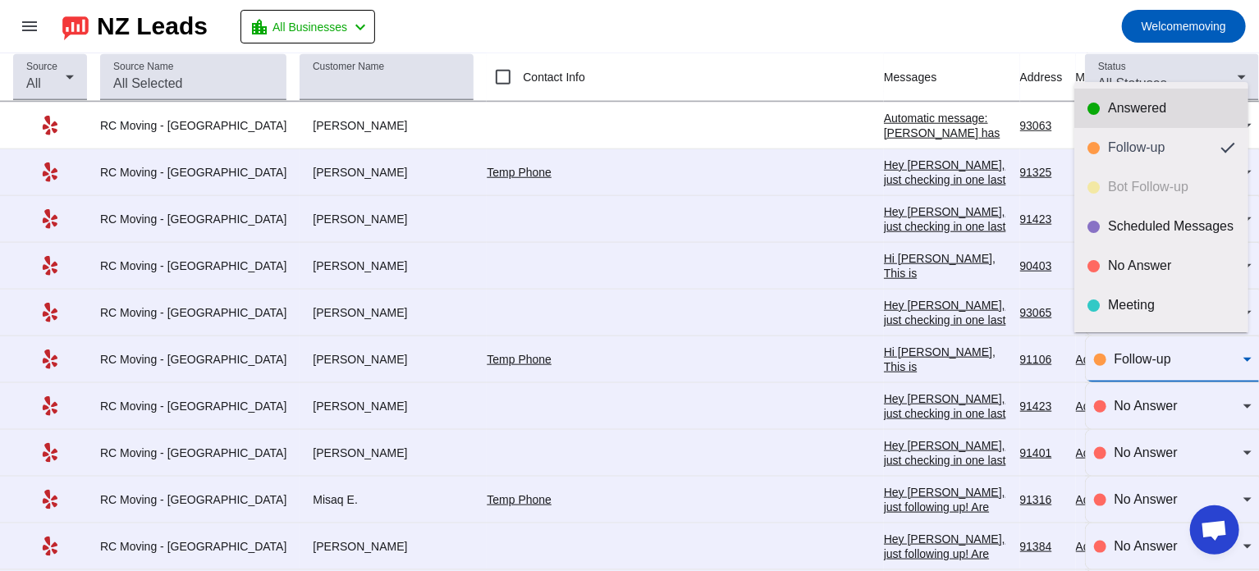
click at [1136, 110] on div "Answered" at bounding box center [1171, 108] width 127 height 16
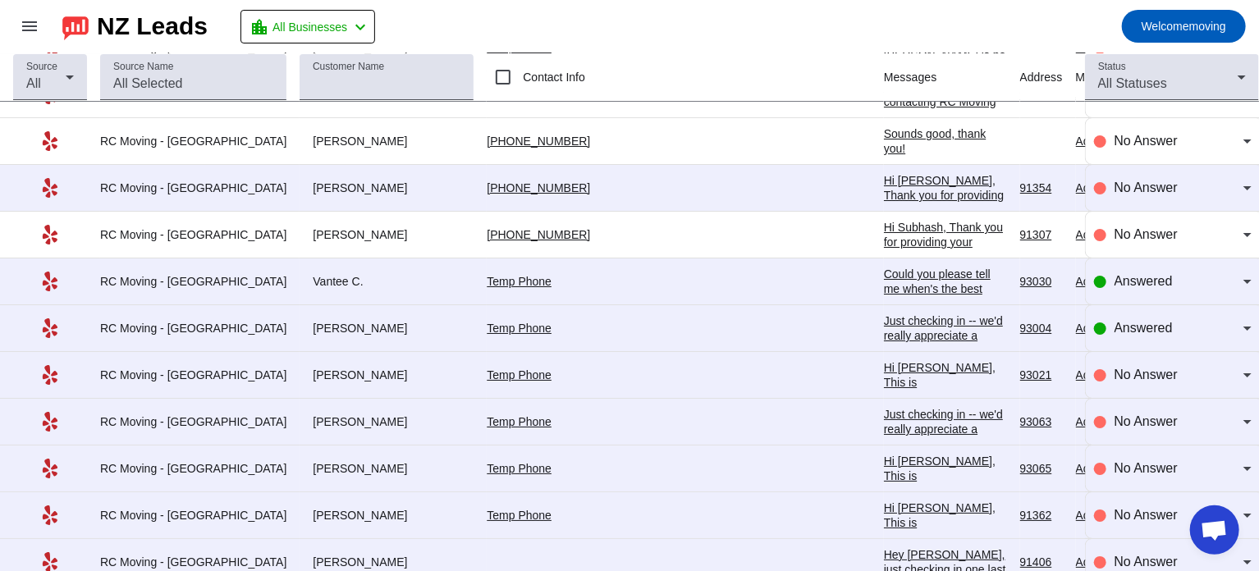
scroll to position [2979, 0]
drag, startPoint x: 277, startPoint y: 314, endPoint x: 314, endPoint y: 313, distance: 37.8
click at [314, 319] on div "[PERSON_NAME]" at bounding box center [387, 326] width 174 height 15
click at [1165, 318] on div "Answered" at bounding box center [1178, 327] width 129 height 20
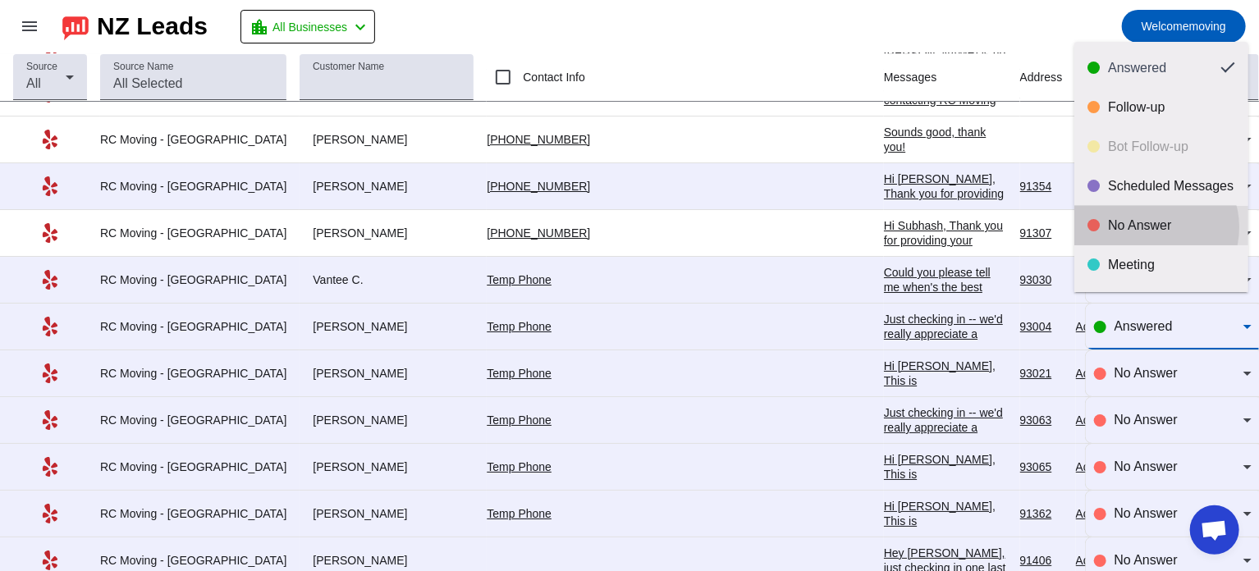
click at [1151, 227] on div "No Answer" at bounding box center [1171, 225] width 127 height 16
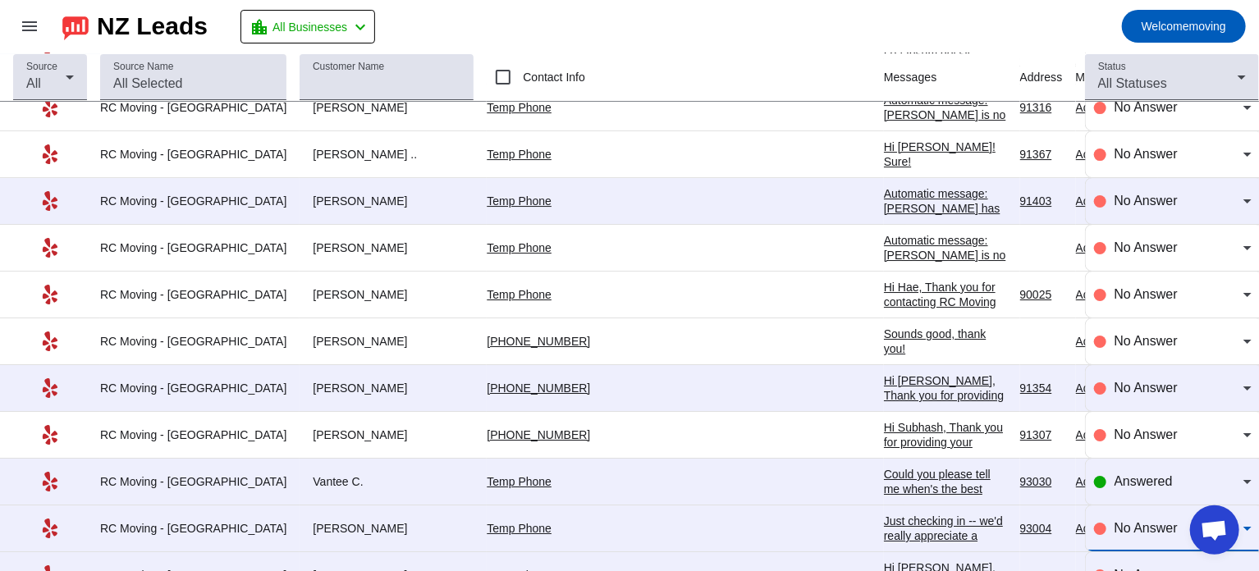
scroll to position [2774, 0]
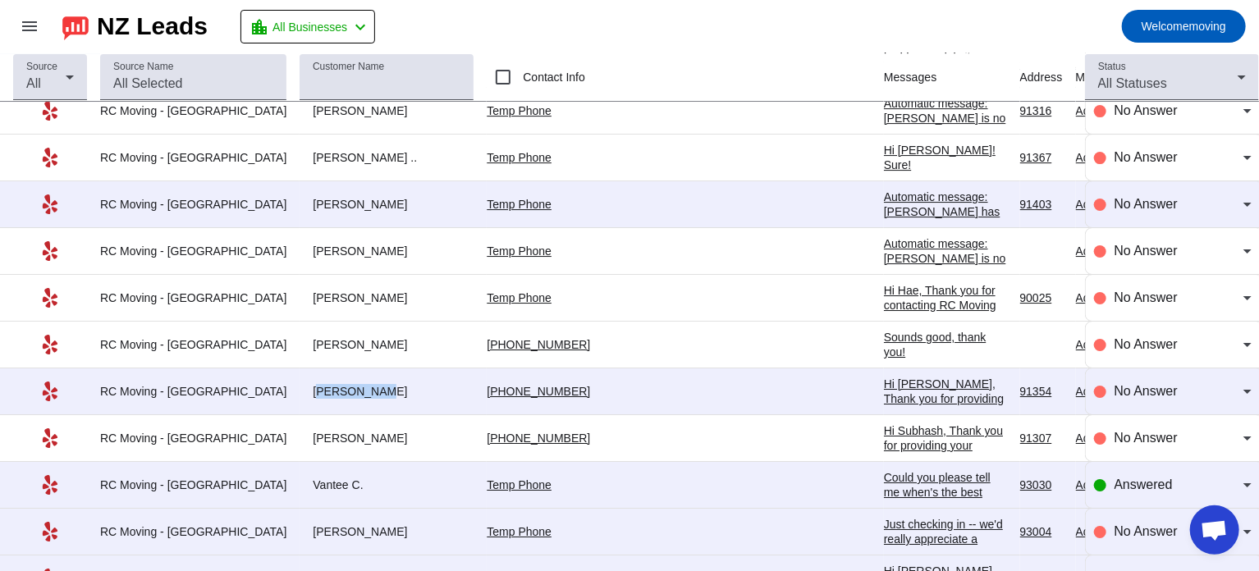
drag, startPoint x: 277, startPoint y: 381, endPoint x: 334, endPoint y: 381, distance: 56.6
click at [334, 384] on div "[PERSON_NAME]" at bounding box center [387, 391] width 174 height 15
click at [1120, 384] on span "No Answer" at bounding box center [1145, 391] width 63 height 14
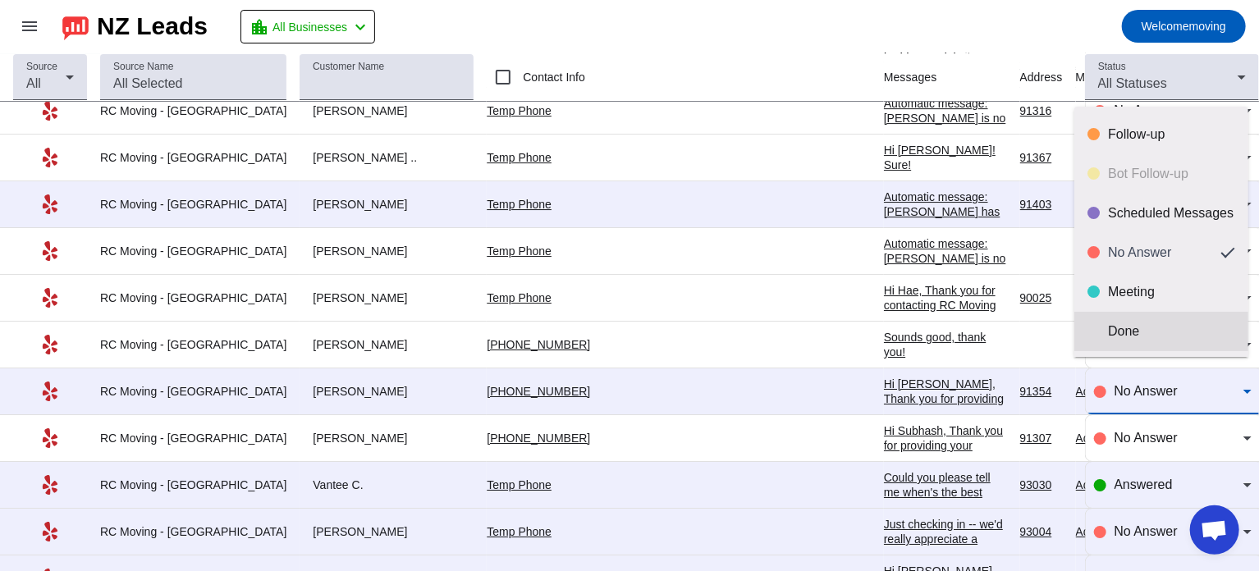
scroll to position [37, 0]
click at [1127, 327] on div "Done" at bounding box center [1171, 332] width 127 height 16
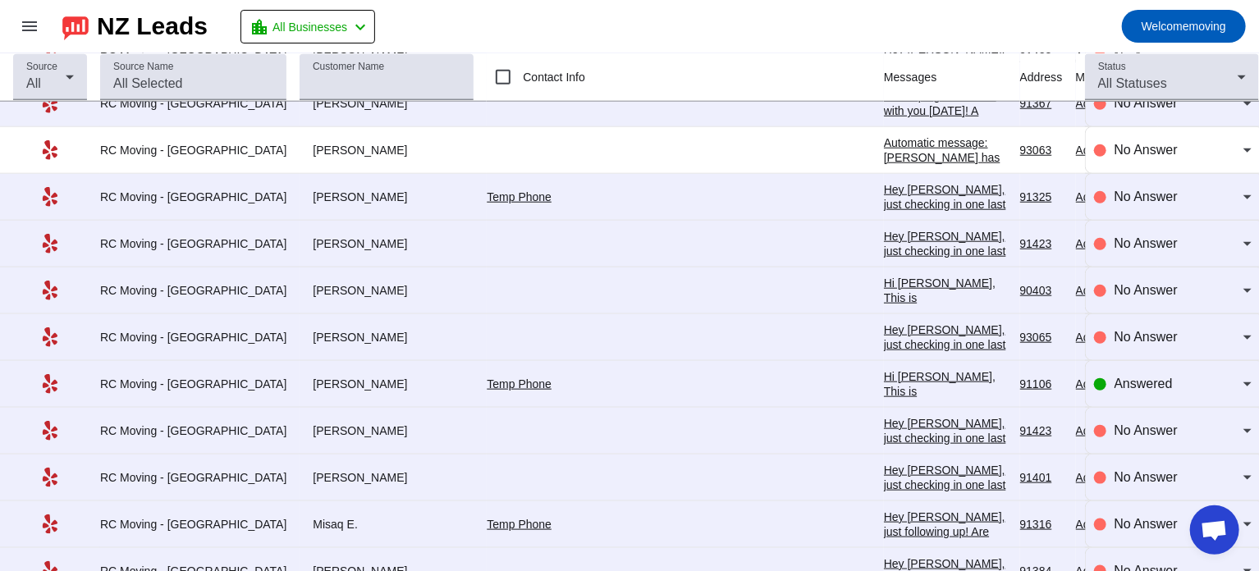
scroll to position [750, 0]
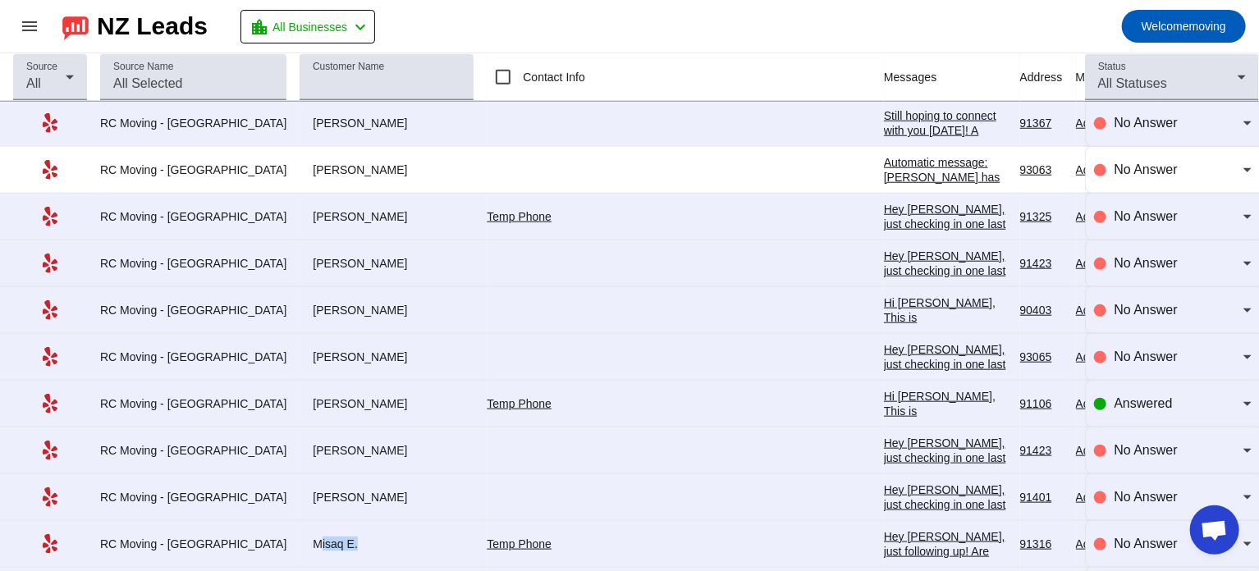
drag, startPoint x: 273, startPoint y: 539, endPoint x: 318, endPoint y: 537, distance: 44.3
click at [318, 537] on div "Misaq E." at bounding box center [387, 544] width 174 height 15
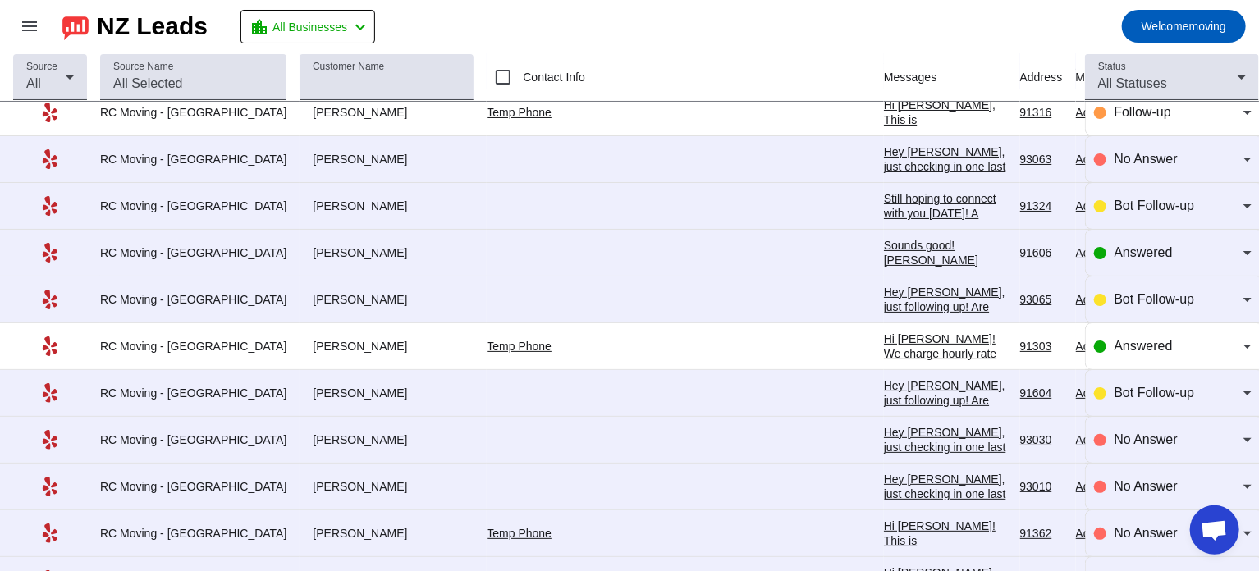
scroll to position [0, 0]
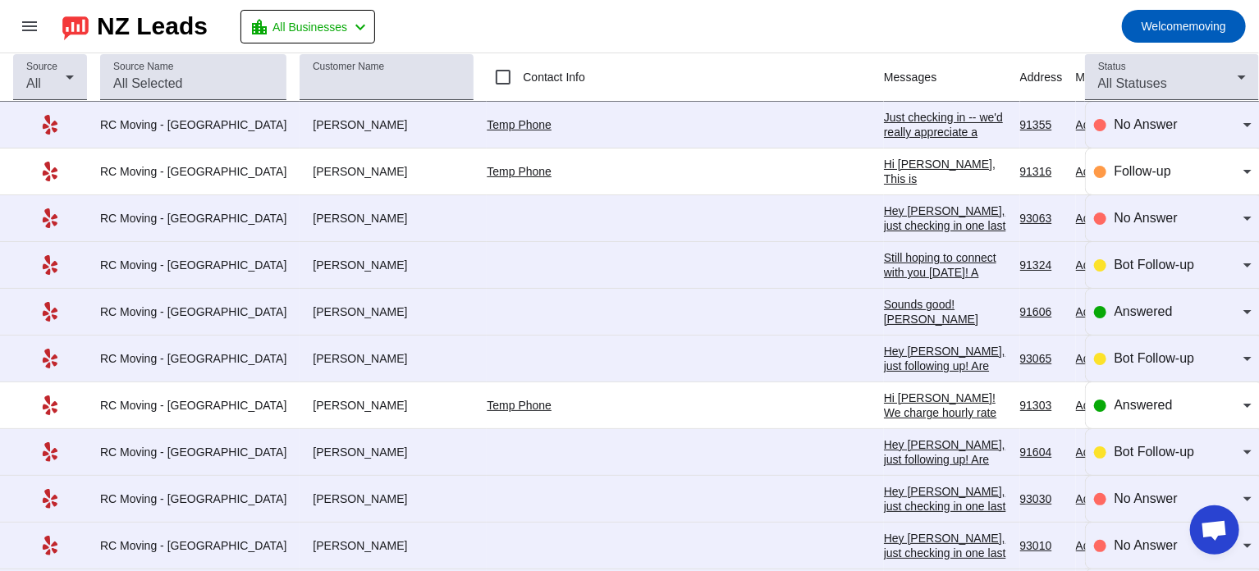
click at [564, 2] on mat-toolbar-row "menu NZ Leads location_city All Businesses chevron_left Welcome moving" at bounding box center [629, 26] width 1259 height 53
